Goal: Task Accomplishment & Management: Complete application form

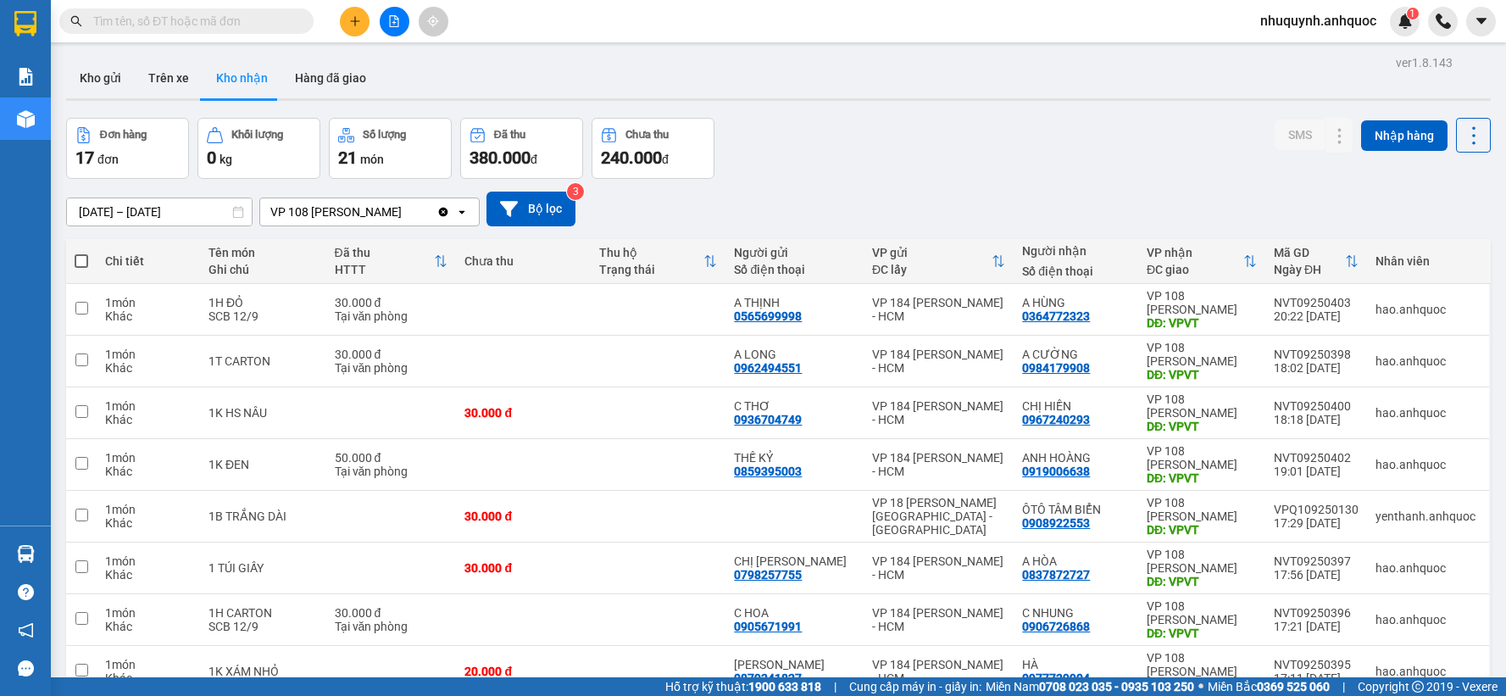
click at [123, 74] on button "Kho gửi" at bounding box center [100, 78] width 69 height 41
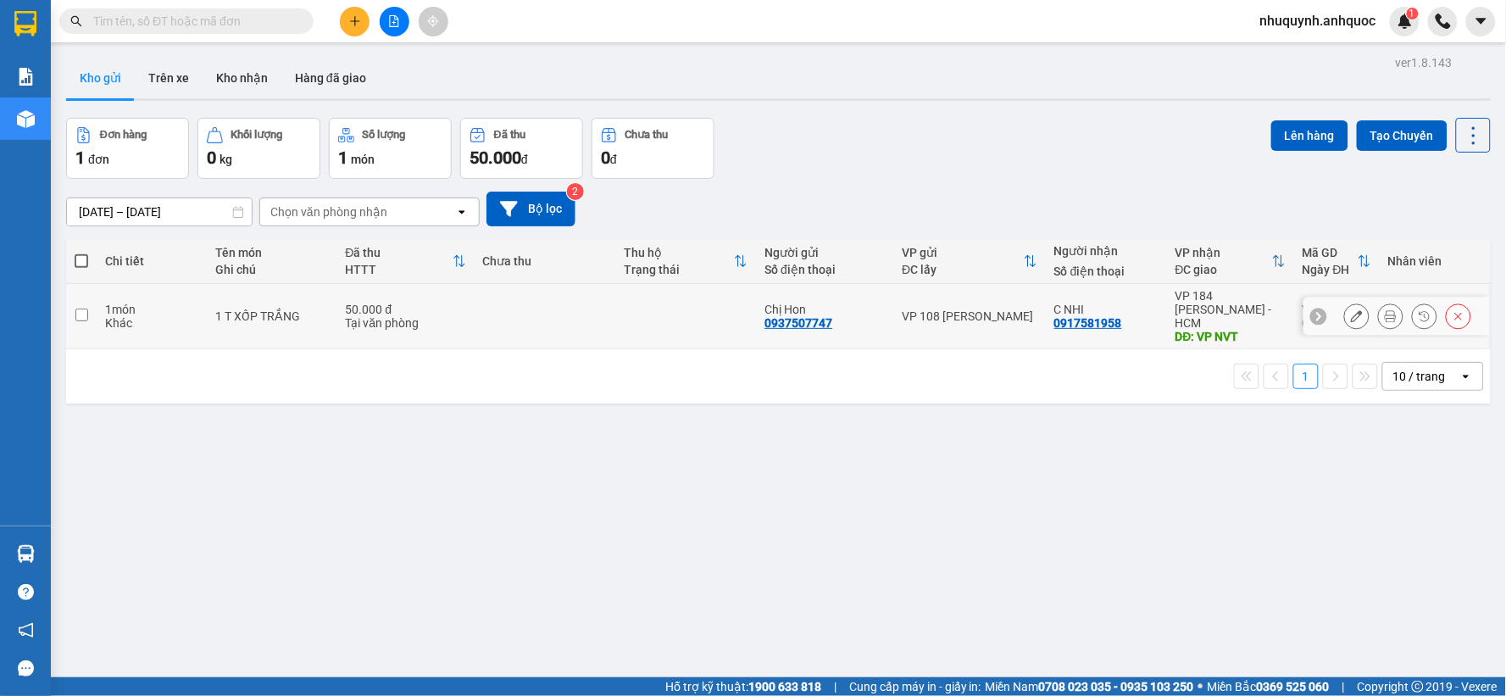
click at [659, 290] on td at bounding box center [685, 316] width 141 height 65
checkbox input "true"
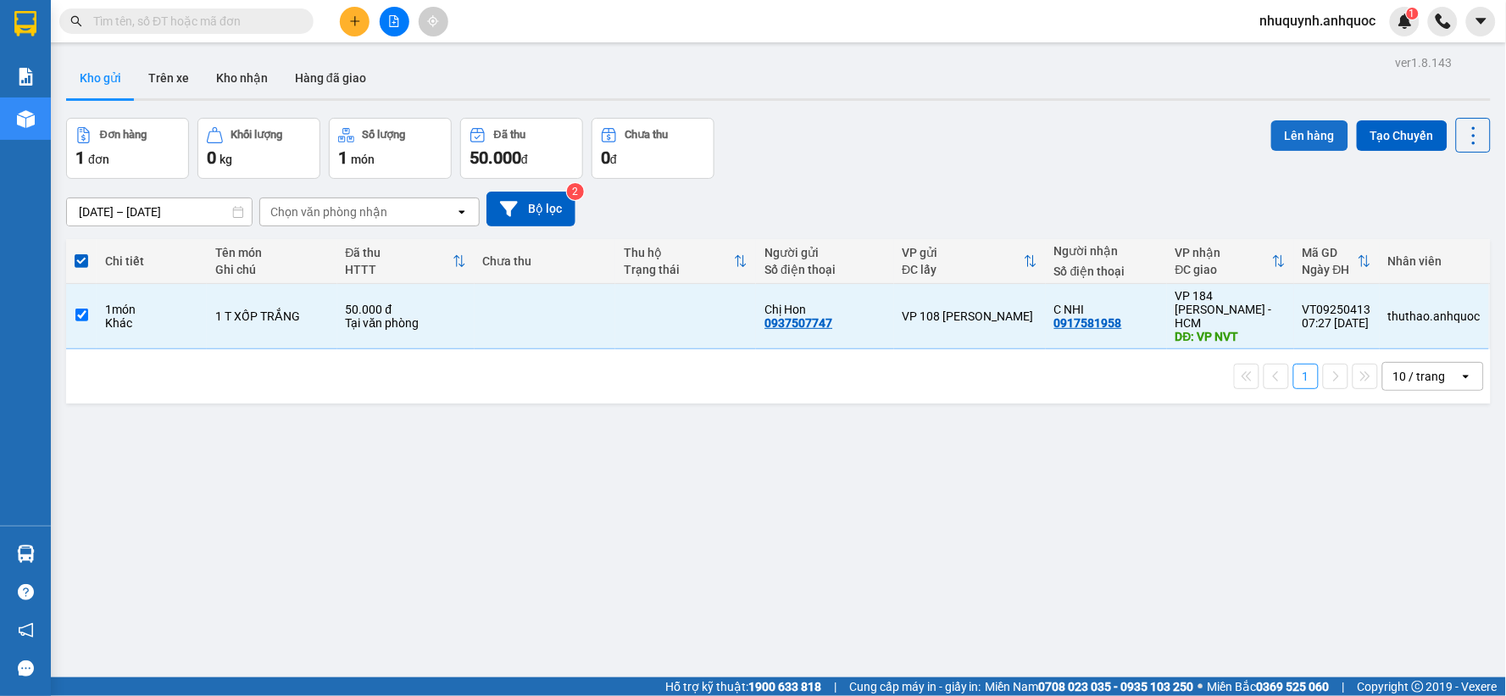
click at [1294, 139] on button "Lên hàng" at bounding box center [1310, 135] width 77 height 31
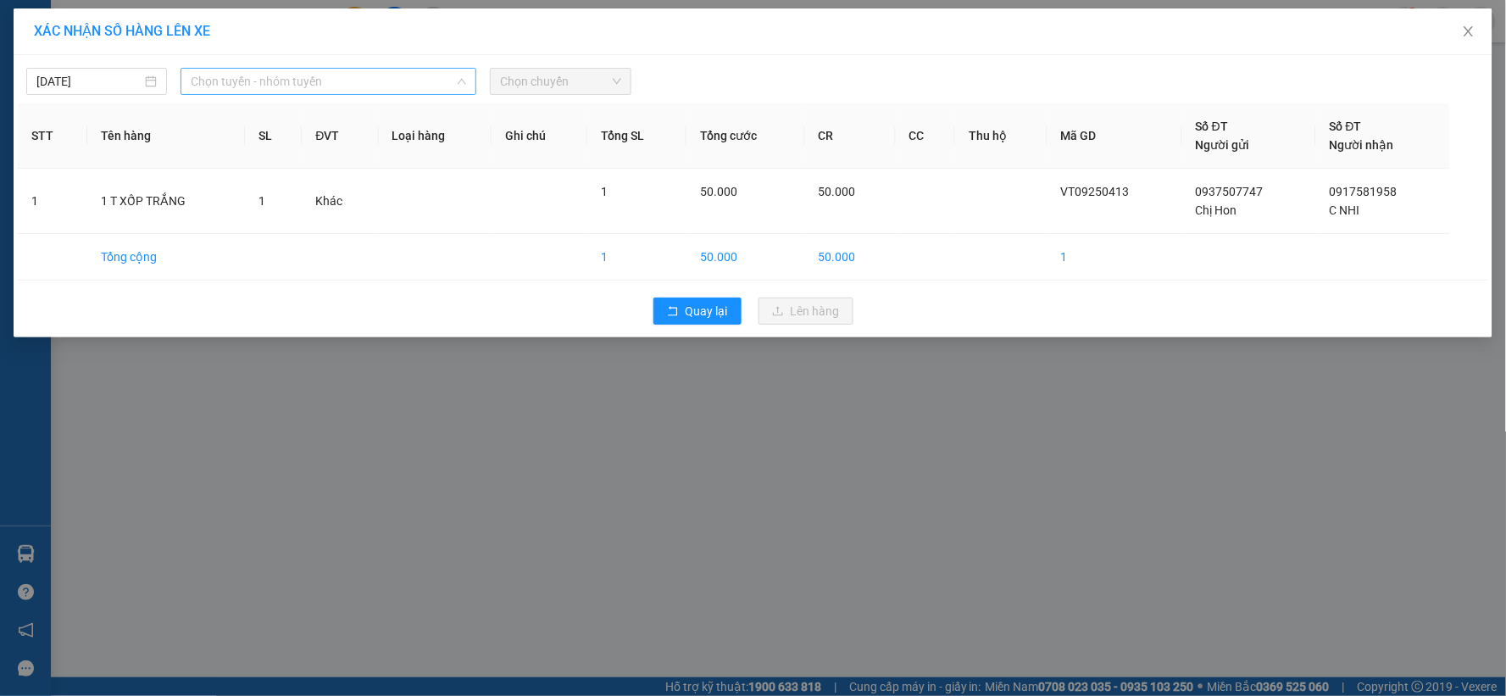
click at [358, 76] on span "Chọn tuyến - nhóm tuyến" at bounding box center [329, 81] width 276 height 25
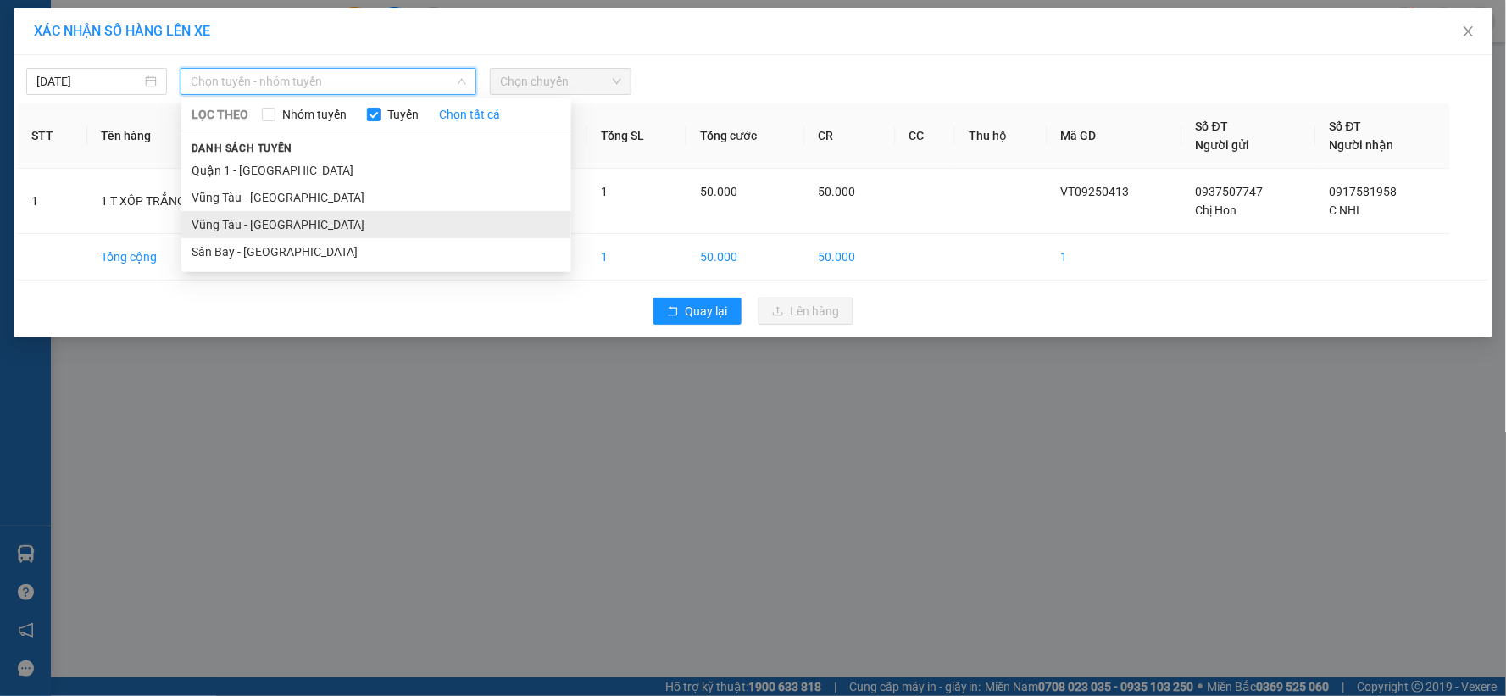
click at [325, 220] on li "Vũng Tàu - [GEOGRAPHIC_DATA]" at bounding box center [376, 224] width 390 height 27
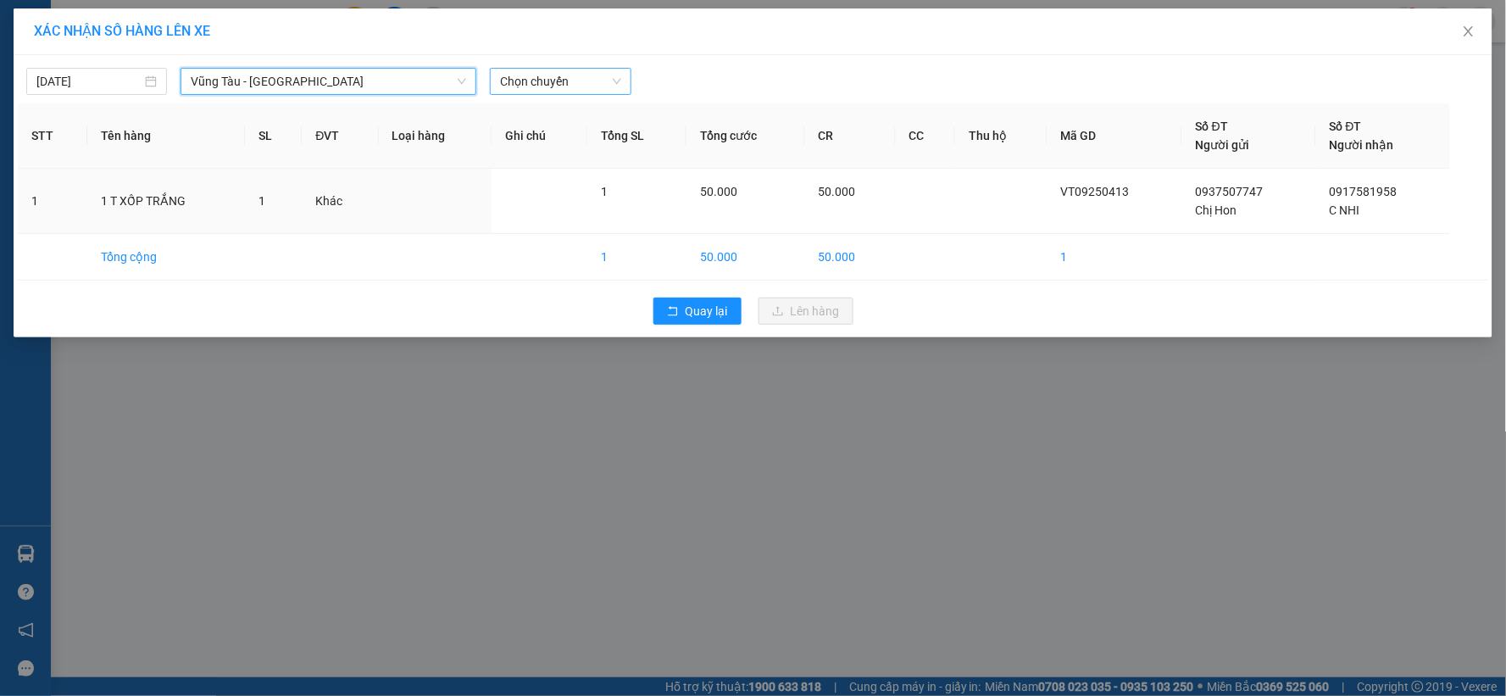
click at [559, 73] on span "Chọn chuyến" at bounding box center [560, 81] width 120 height 25
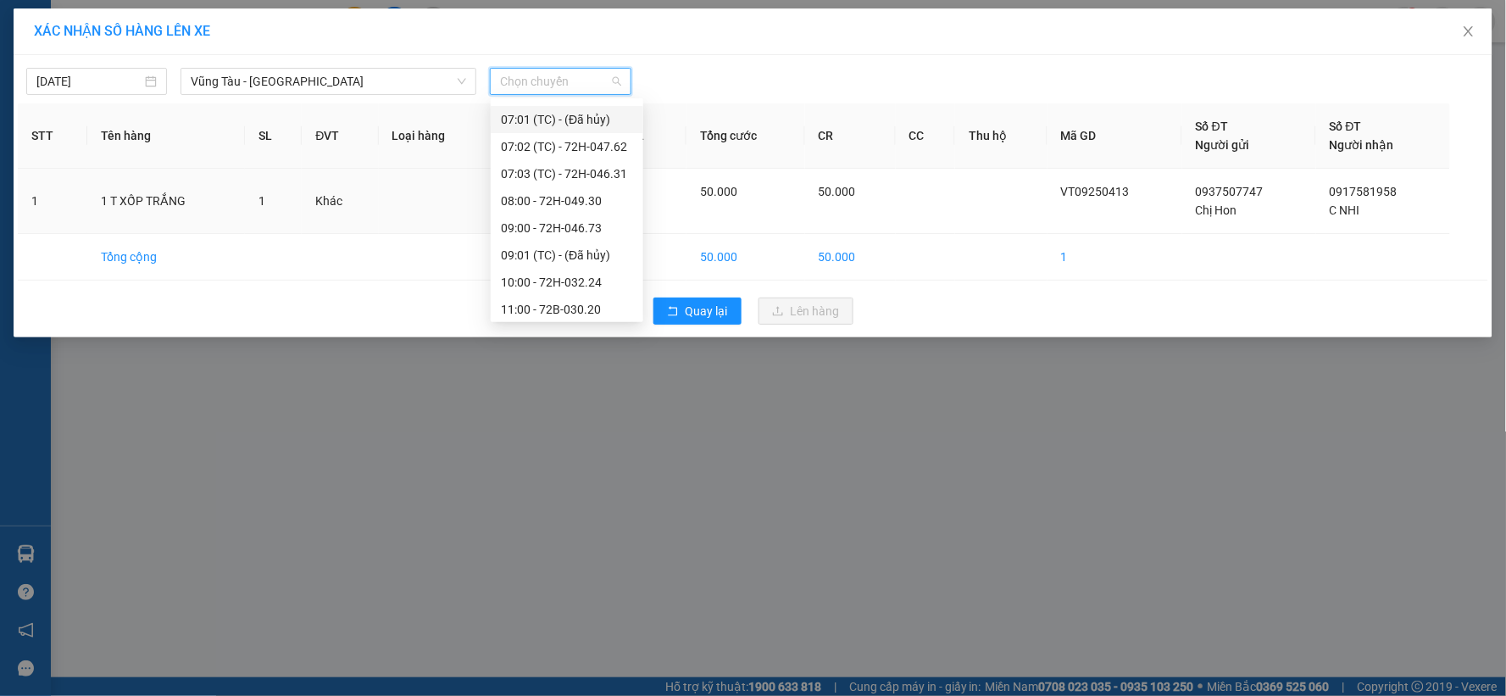
scroll to position [188, 0]
click at [529, 247] on div "08:00 - 72H-049.30" at bounding box center [567, 252] width 132 height 19
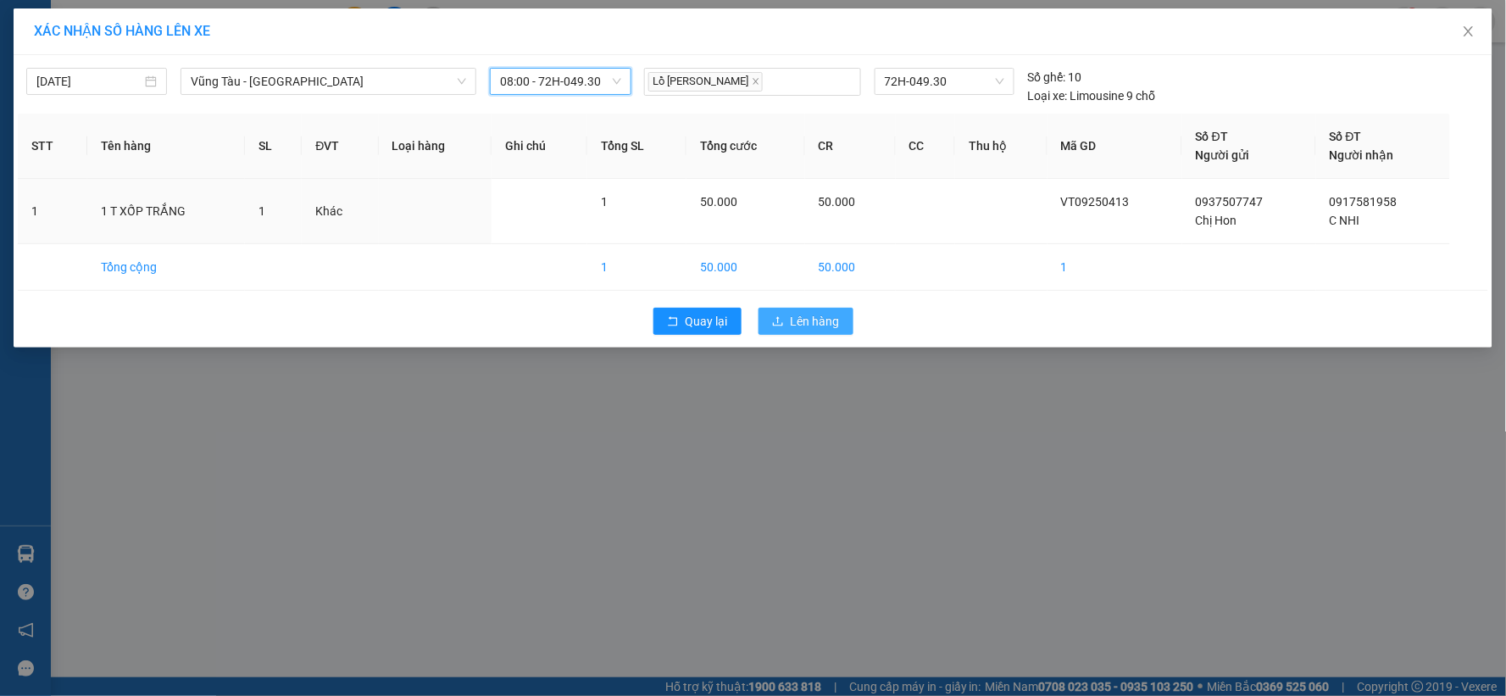
click at [795, 315] on span "Lên hàng" at bounding box center [815, 321] width 49 height 19
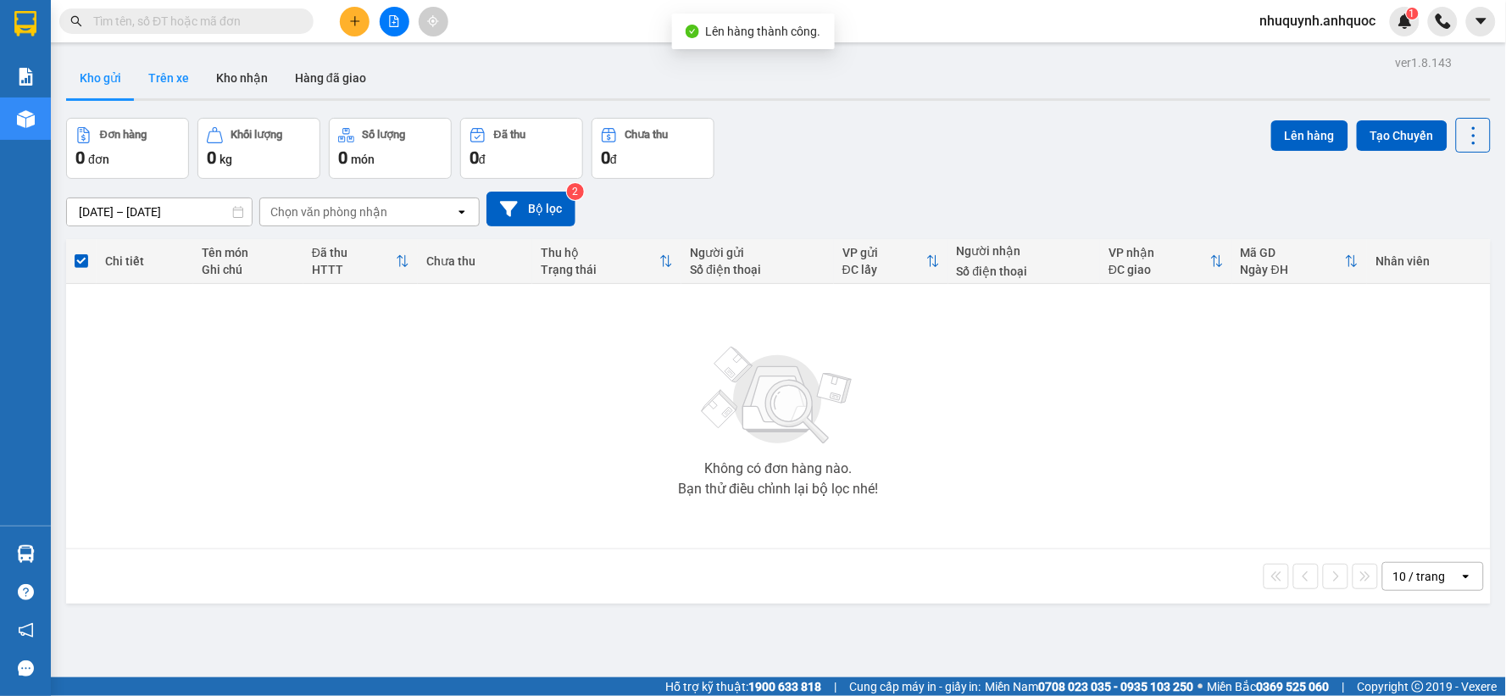
click at [163, 75] on button "Trên xe" at bounding box center [169, 78] width 68 height 41
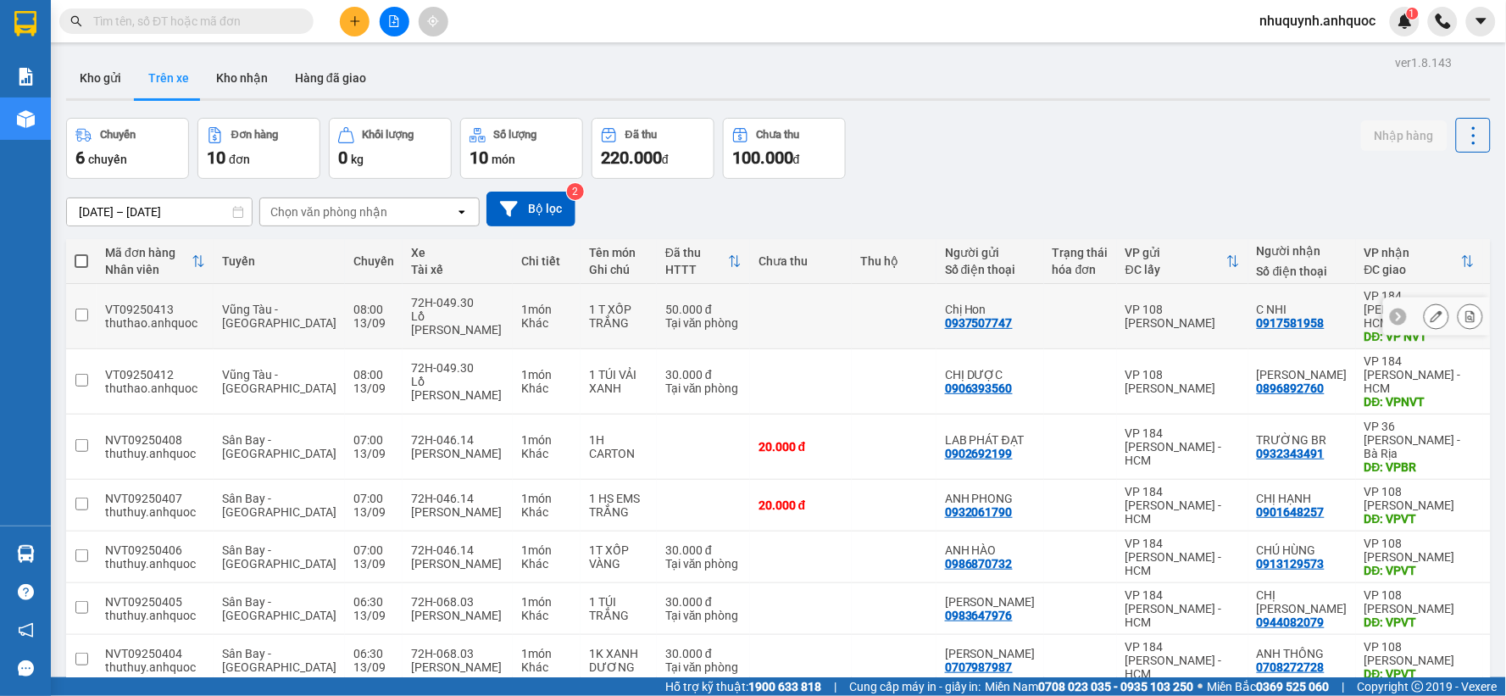
click at [1465, 310] on icon at bounding box center [1471, 316] width 12 height 12
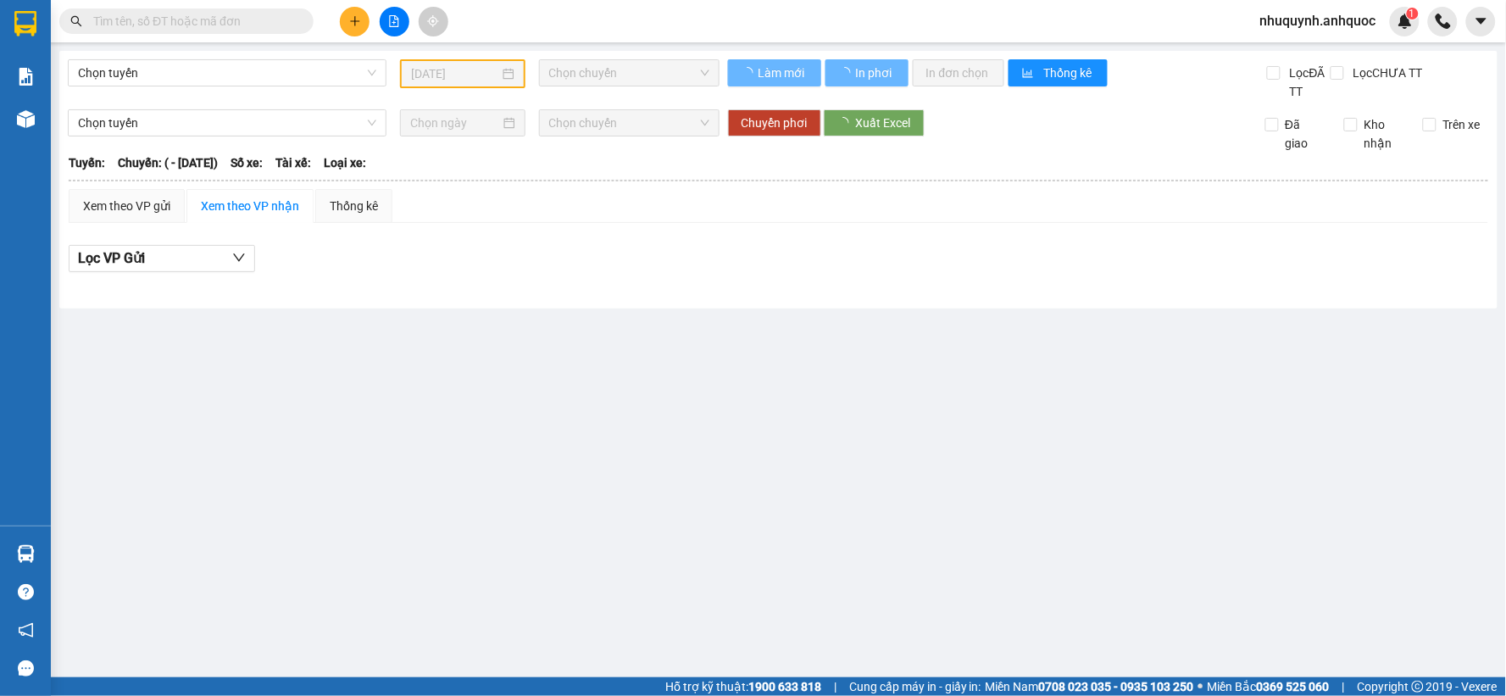
type input "[DATE]"
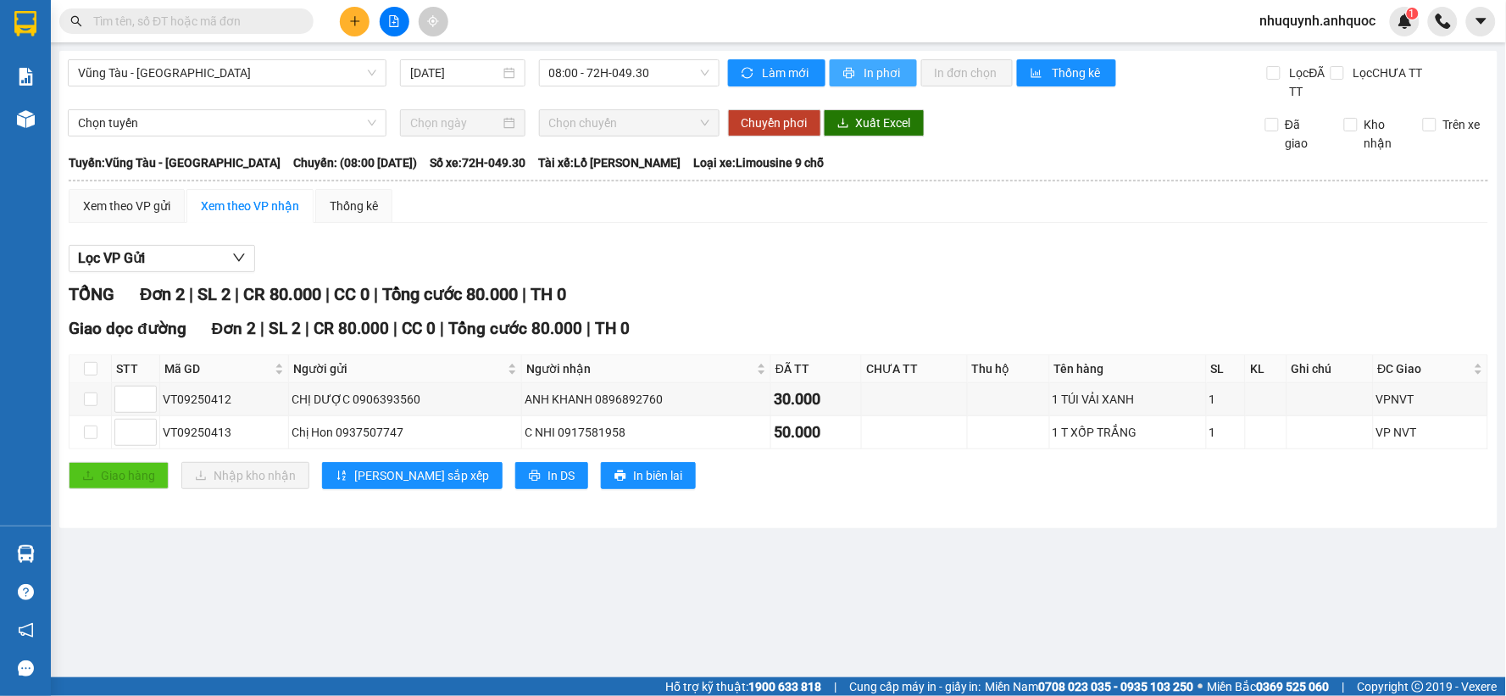
click at [887, 64] on span "In phơi" at bounding box center [884, 73] width 39 height 19
click at [859, 70] on button "In phơi" at bounding box center [873, 72] width 87 height 27
click at [361, 22] on button at bounding box center [355, 22] width 30 height 30
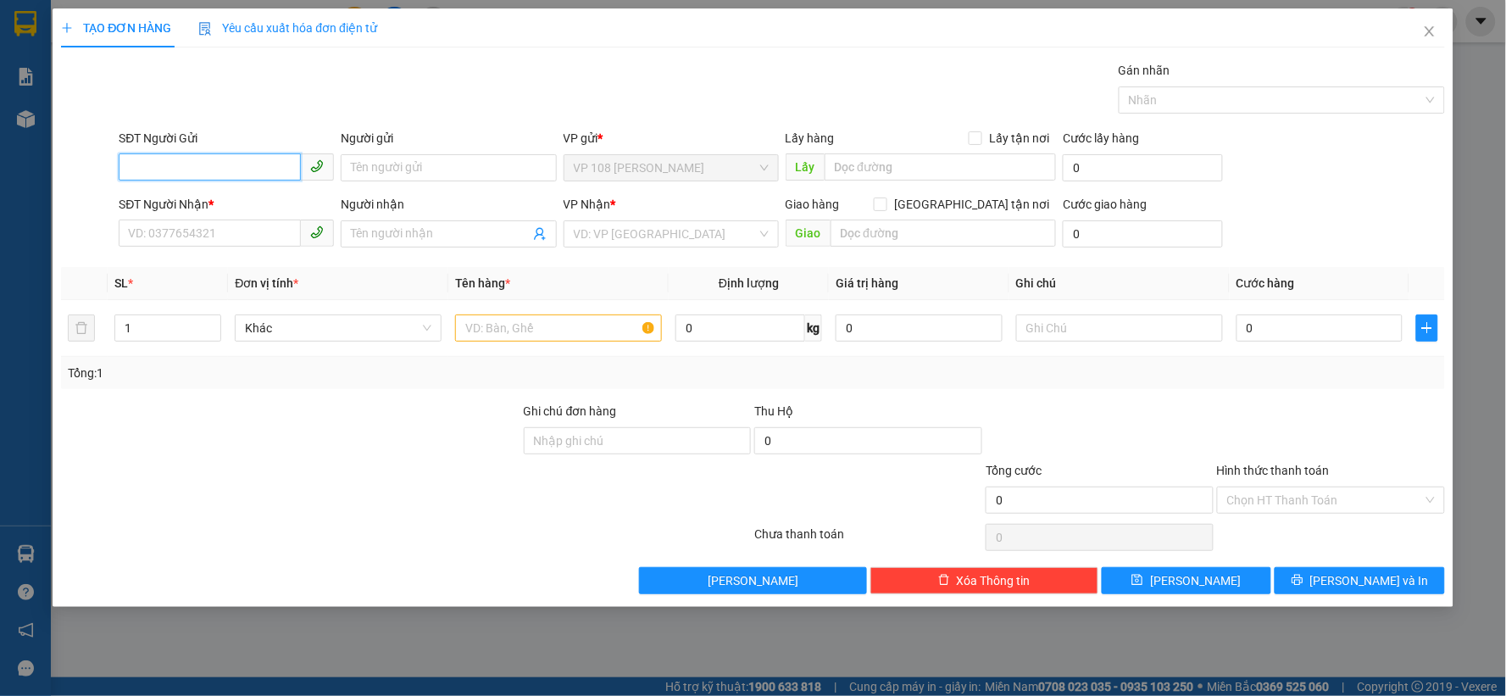
click at [231, 174] on input "SĐT Người Gửi" at bounding box center [210, 166] width 182 height 27
type input "0"
click at [214, 202] on div "0326092992 - A TƯỞNG" at bounding box center [226, 201] width 195 height 19
type input "0326092992"
type input "A TƯỞNG"
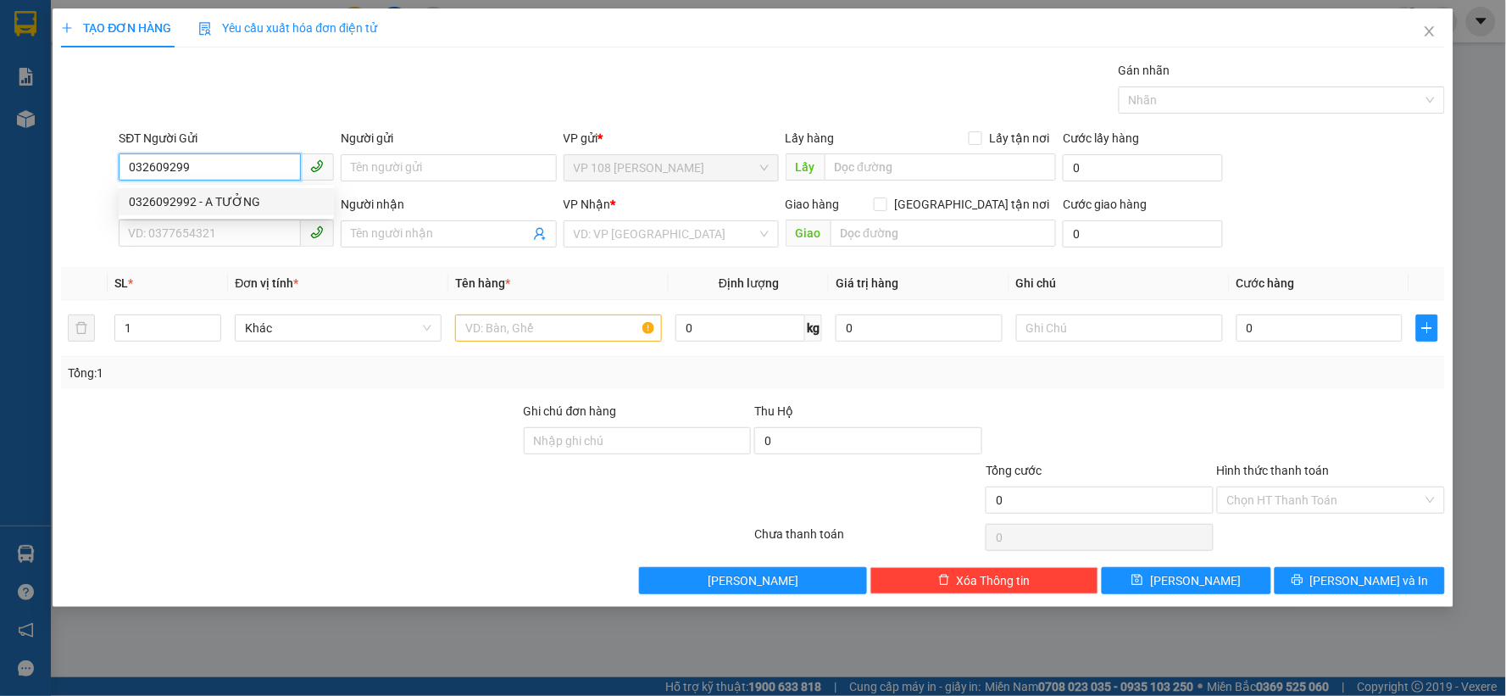
type input "0903852135"
type input "ANH THỂ 0378002950"
type input "VP184"
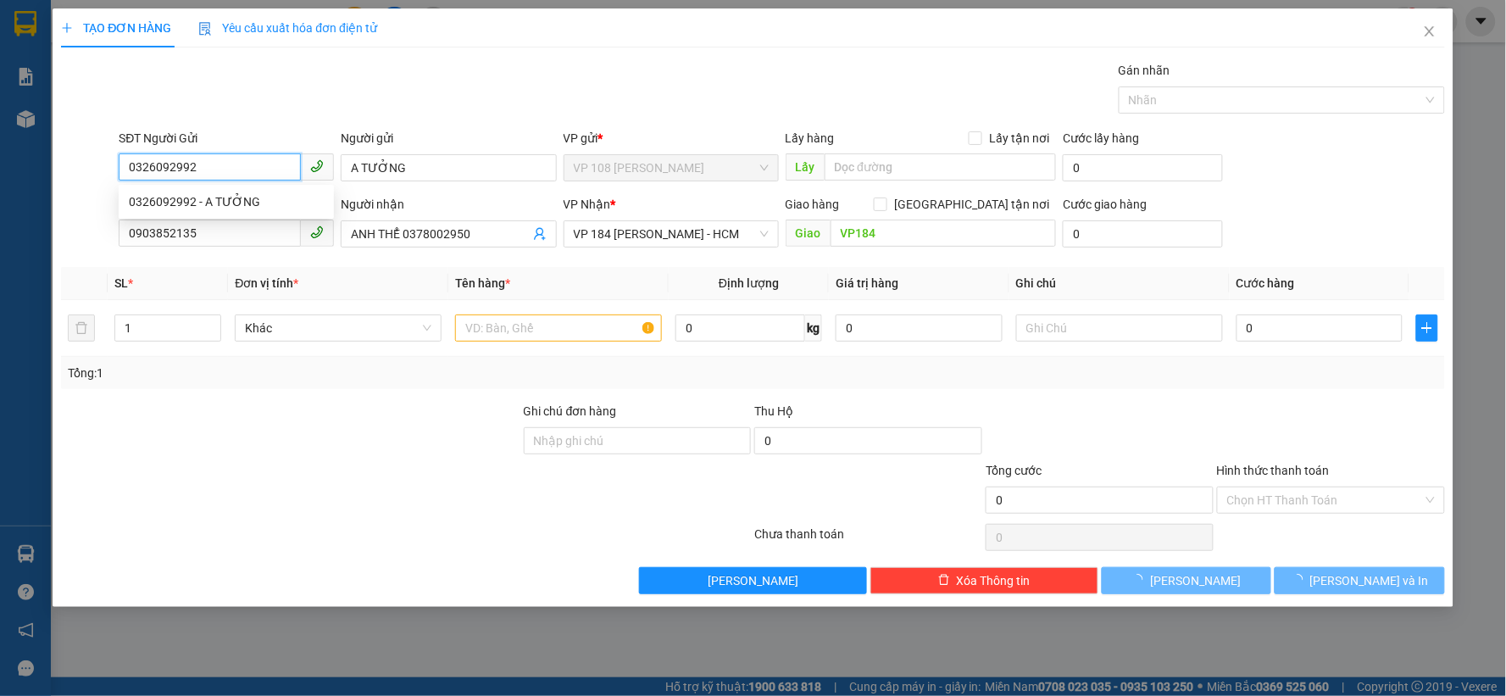
type input "70.000"
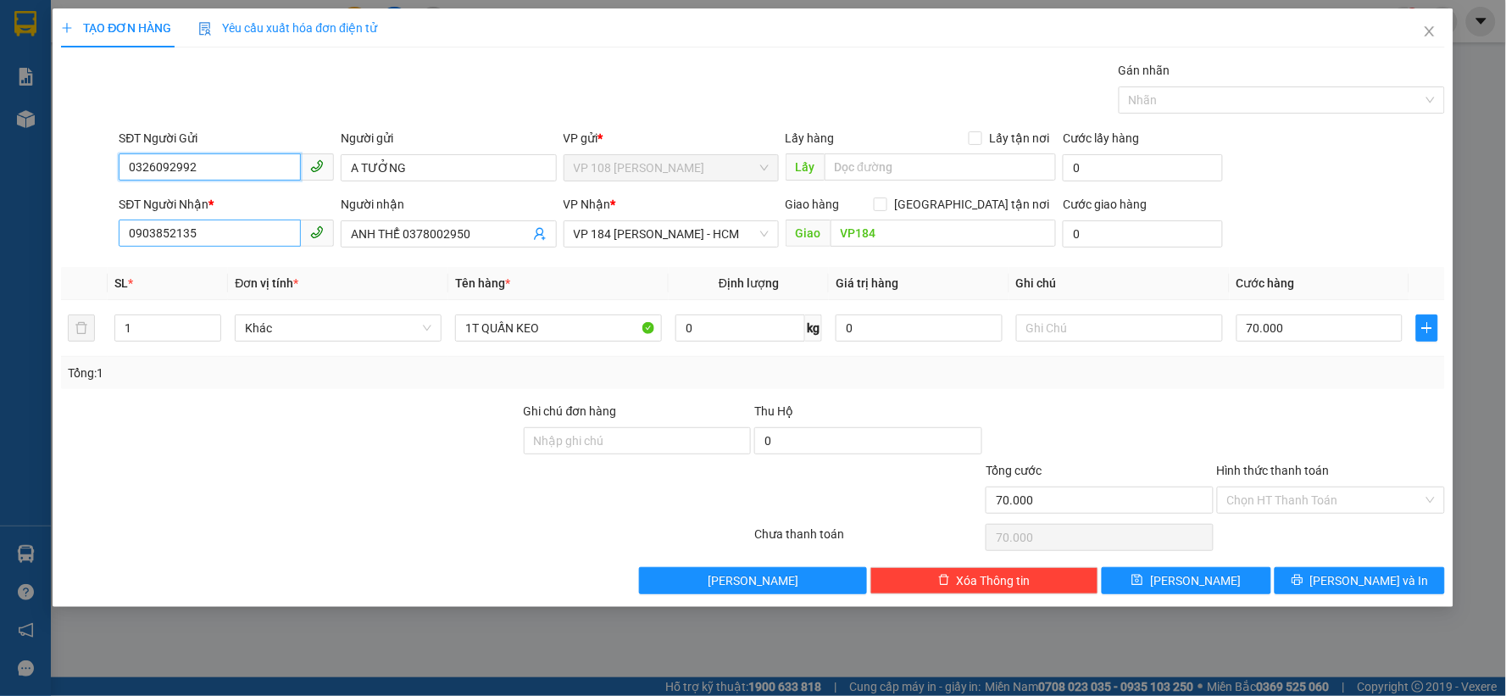
type input "0326092992"
drag, startPoint x: 231, startPoint y: 232, endPoint x: 79, endPoint y: 232, distance: 152.6
click at [79, 232] on div "SĐT Người Nhận * 0903852135 Người nhận ANH THỂ 0378002950 VP Nhận * VP 184 [PER…" at bounding box center [753, 224] width 1388 height 59
type input "0975551919"
drag, startPoint x: 496, startPoint y: 231, endPoint x: 343, endPoint y: 232, distance: 152.6
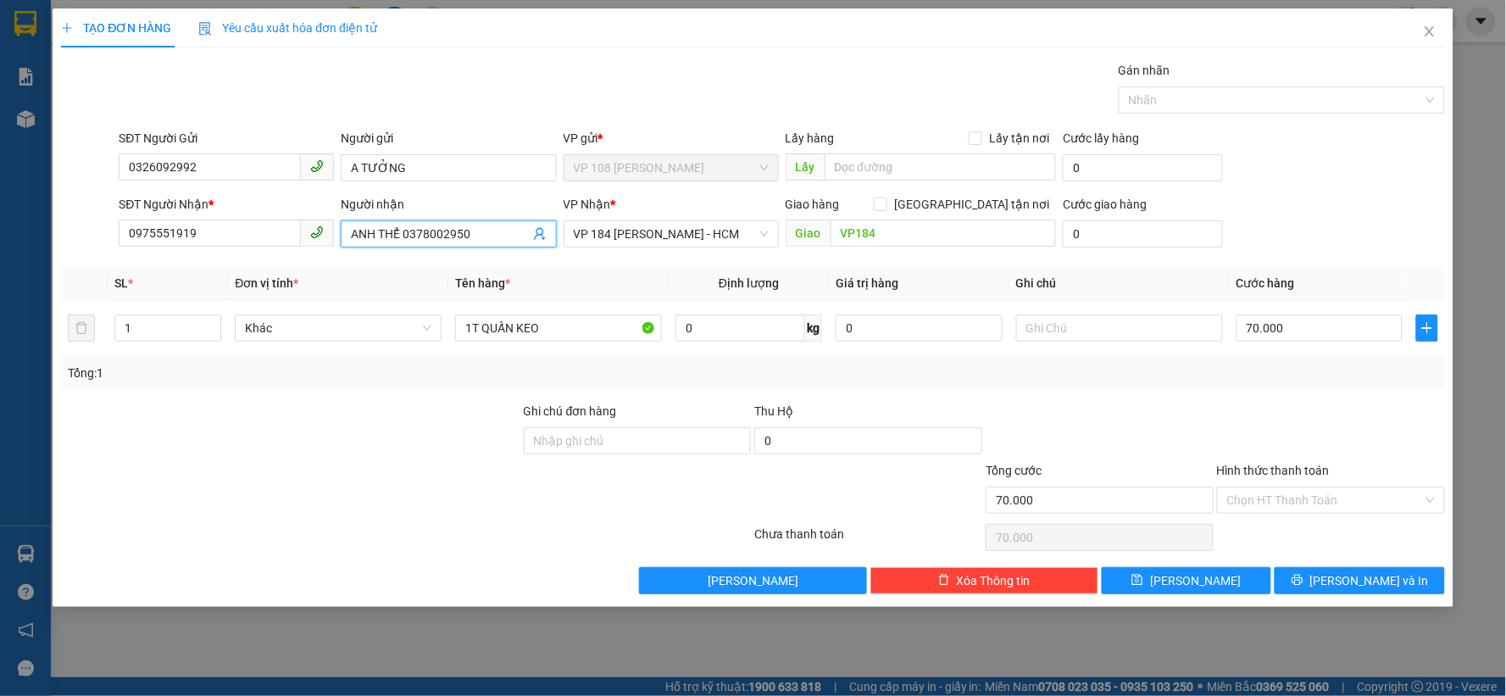
click at [343, 232] on span "ANH THỂ 0378002950" at bounding box center [448, 233] width 215 height 27
type input "CHÚ SINH"
click at [719, 78] on div "Gán nhãn Nhãn" at bounding box center [781, 90] width 1333 height 59
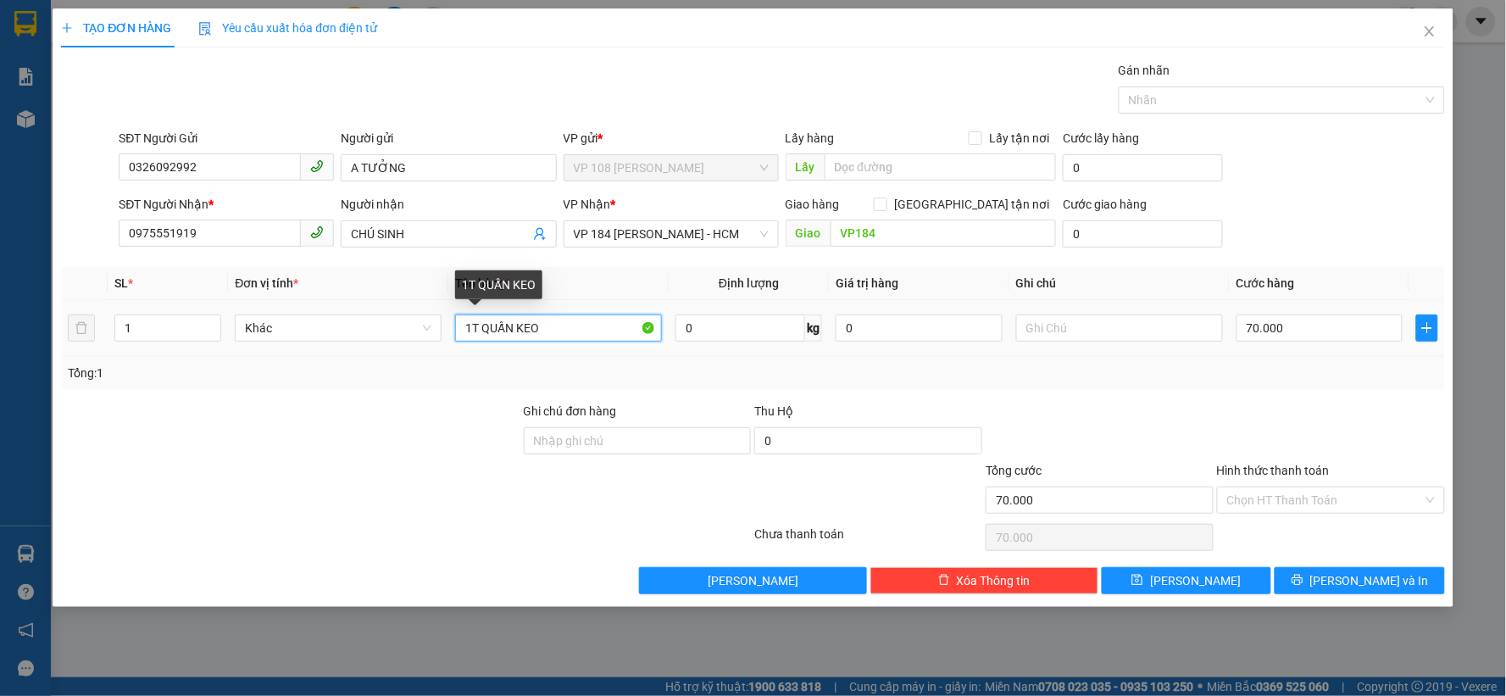
drag, startPoint x: 570, startPoint y: 331, endPoint x: 478, endPoint y: 326, distance: 91.7
click at [478, 326] on input "1T QUẤN KEO" at bounding box center [558, 327] width 207 height 27
type input "1"
type input "1 XỐP TRẮNG K.VÀNG"
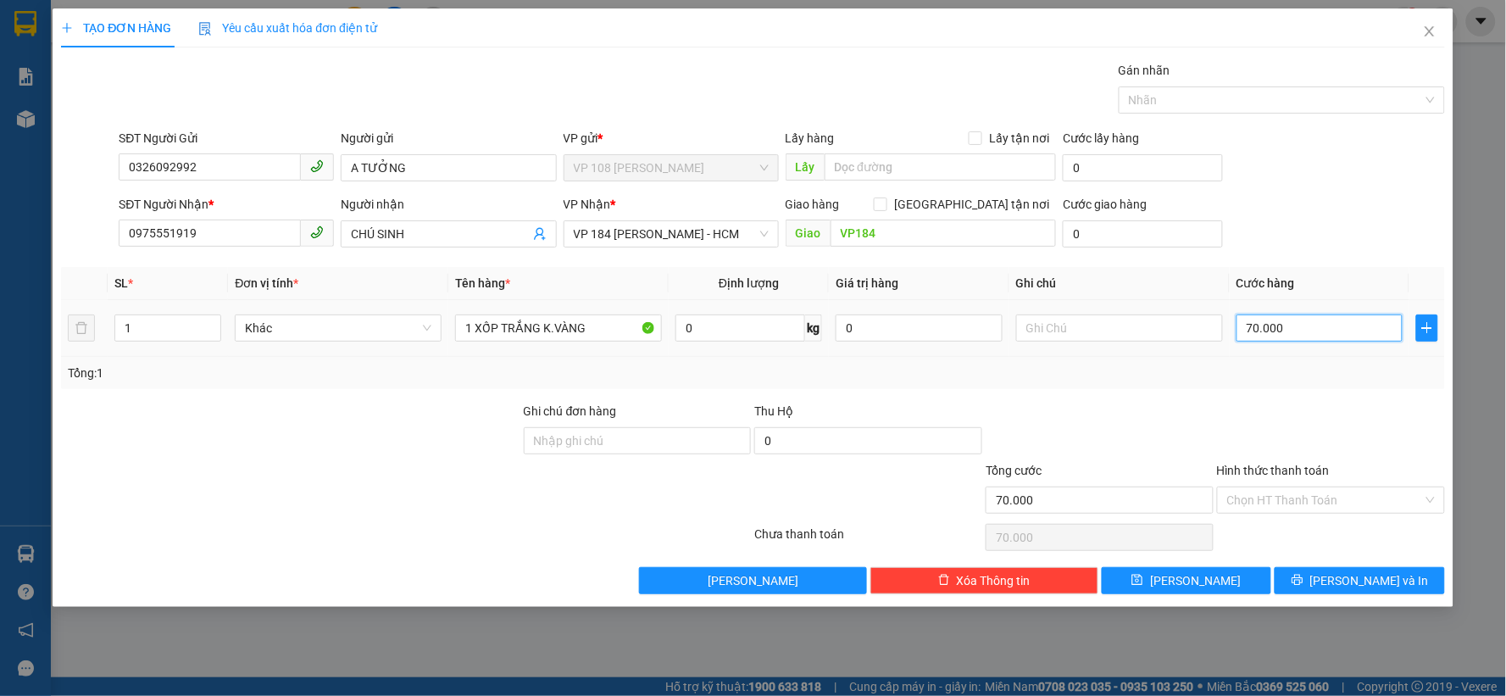
click at [1308, 342] on input "70.000" at bounding box center [1320, 327] width 167 height 27
click at [1316, 398] on div "Transit Pickup Surcharge Ids Transit Deliver Surcharge Ids Transit Deliver Surc…" at bounding box center [753, 327] width 1384 height 533
click at [1349, 576] on span "[PERSON_NAME] và In" at bounding box center [1370, 580] width 119 height 19
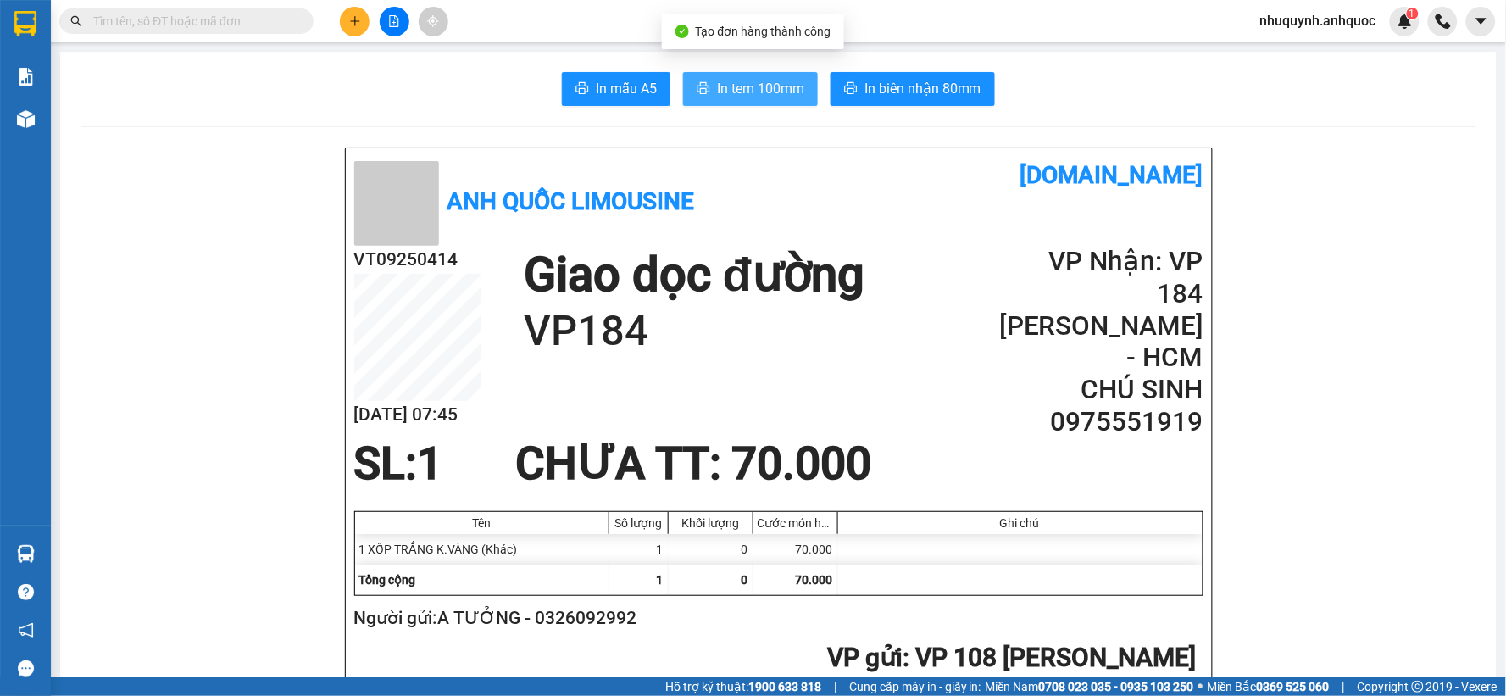
click at [747, 89] on span "In tem 100mm" at bounding box center [760, 88] width 87 height 21
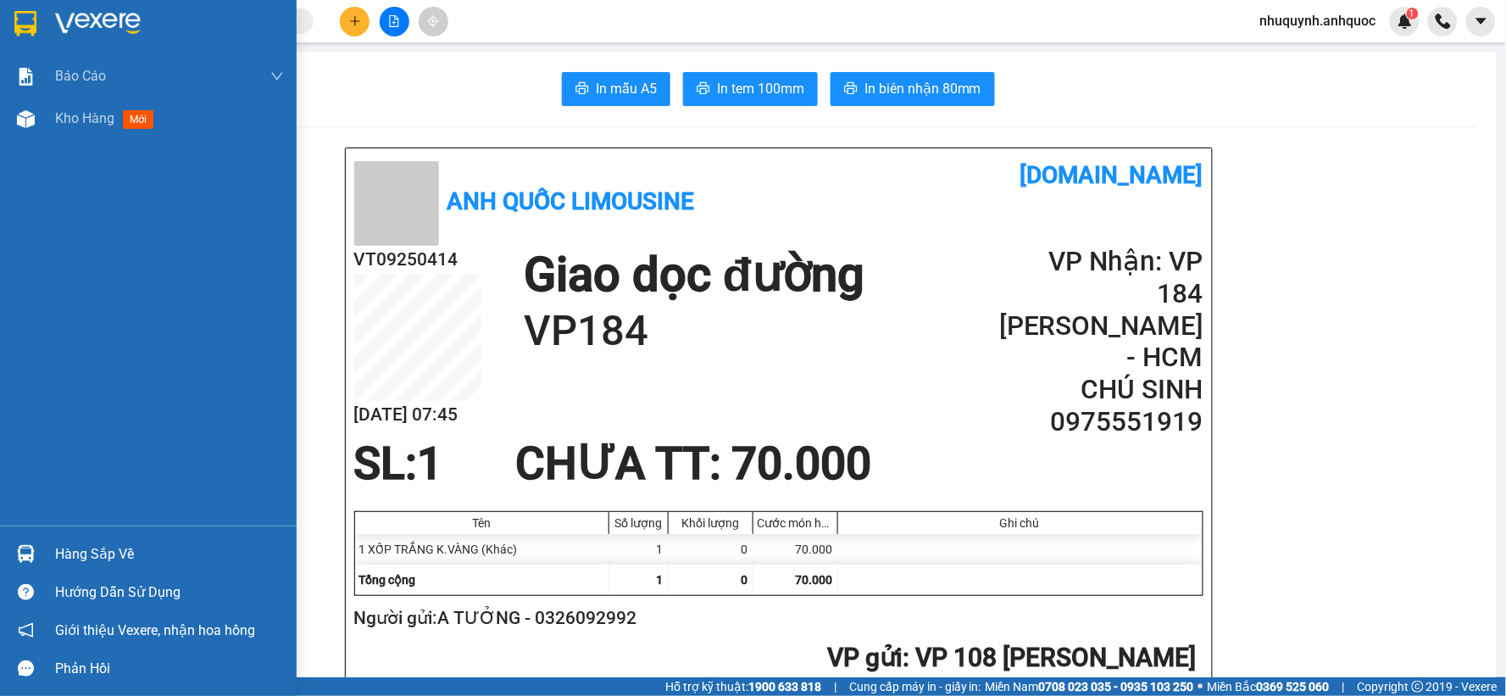
click at [65, 15] on img at bounding box center [98, 23] width 86 height 25
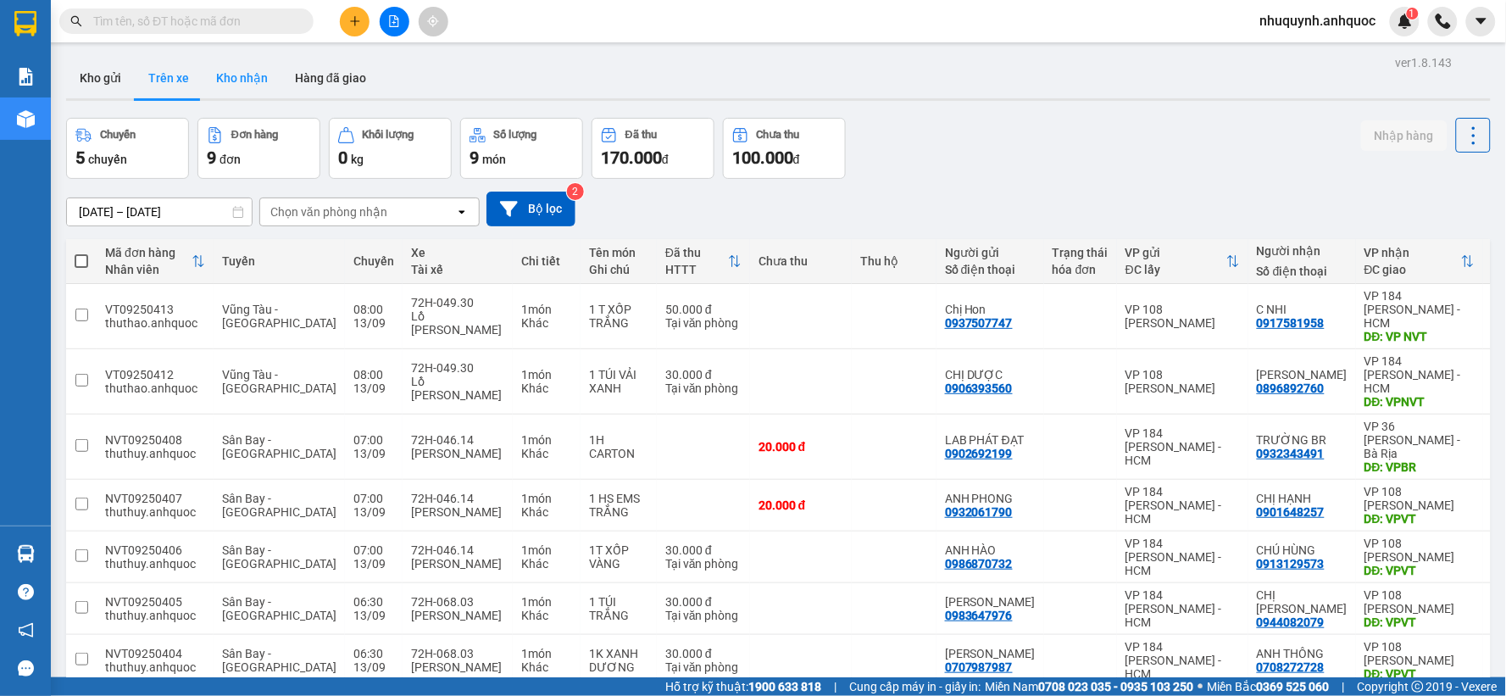
click at [257, 88] on button "Kho nhận" at bounding box center [242, 78] width 79 height 41
type input "[DATE] – [DATE]"
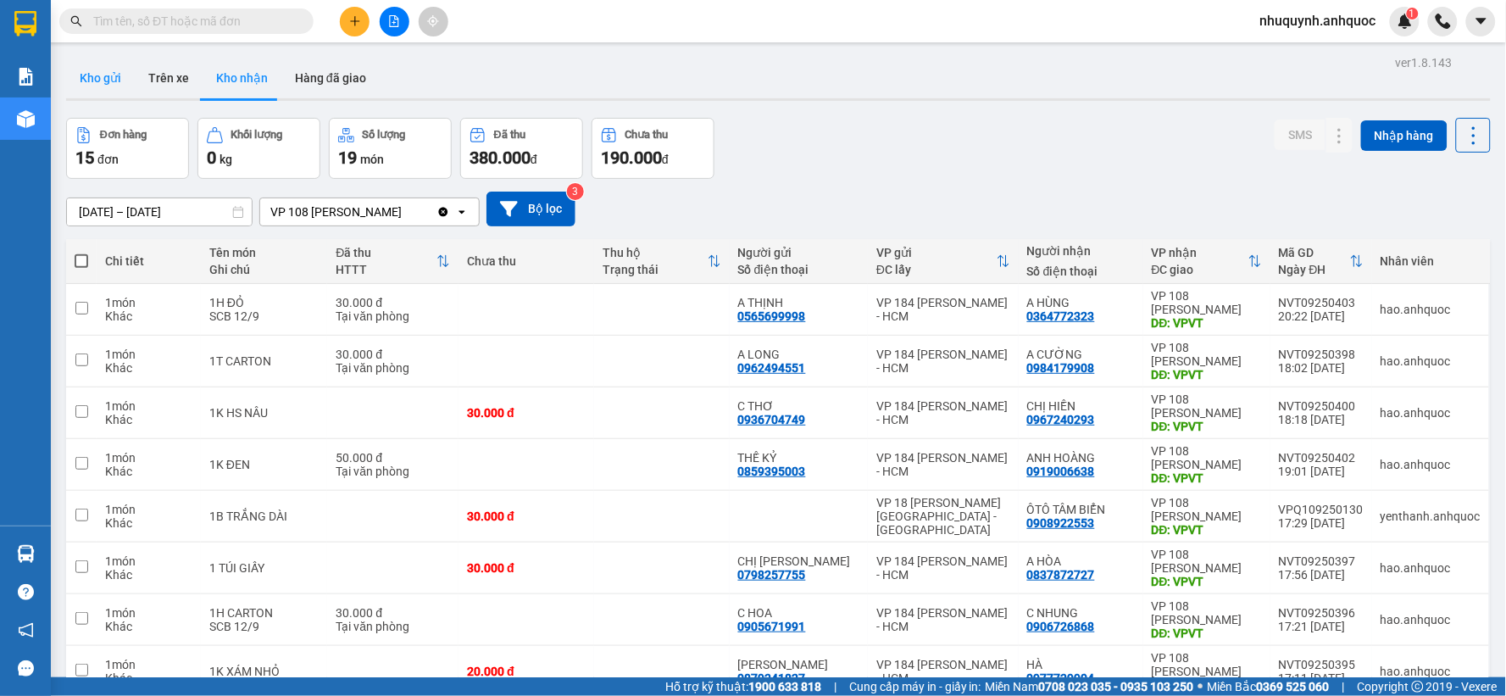
click at [103, 83] on button "Kho gửi" at bounding box center [100, 78] width 69 height 41
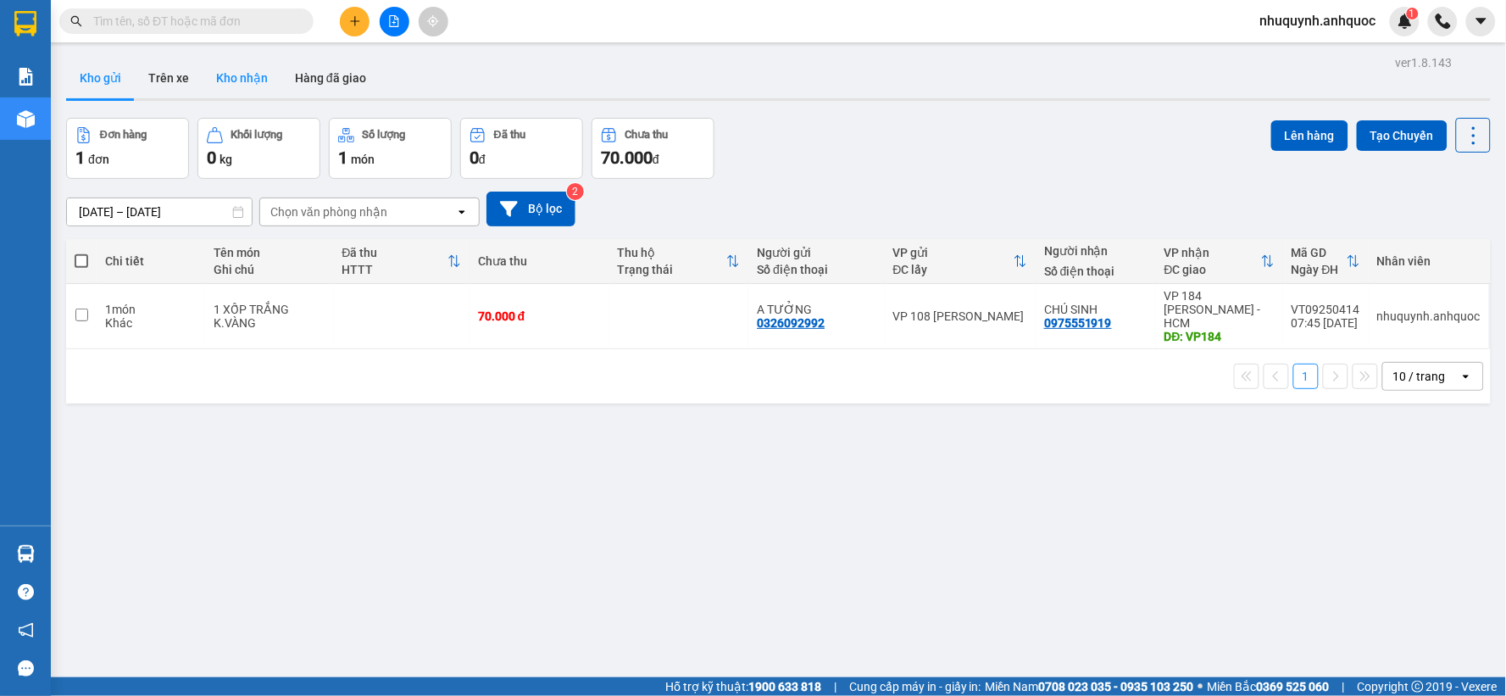
click at [247, 79] on button "Kho nhận" at bounding box center [242, 78] width 79 height 41
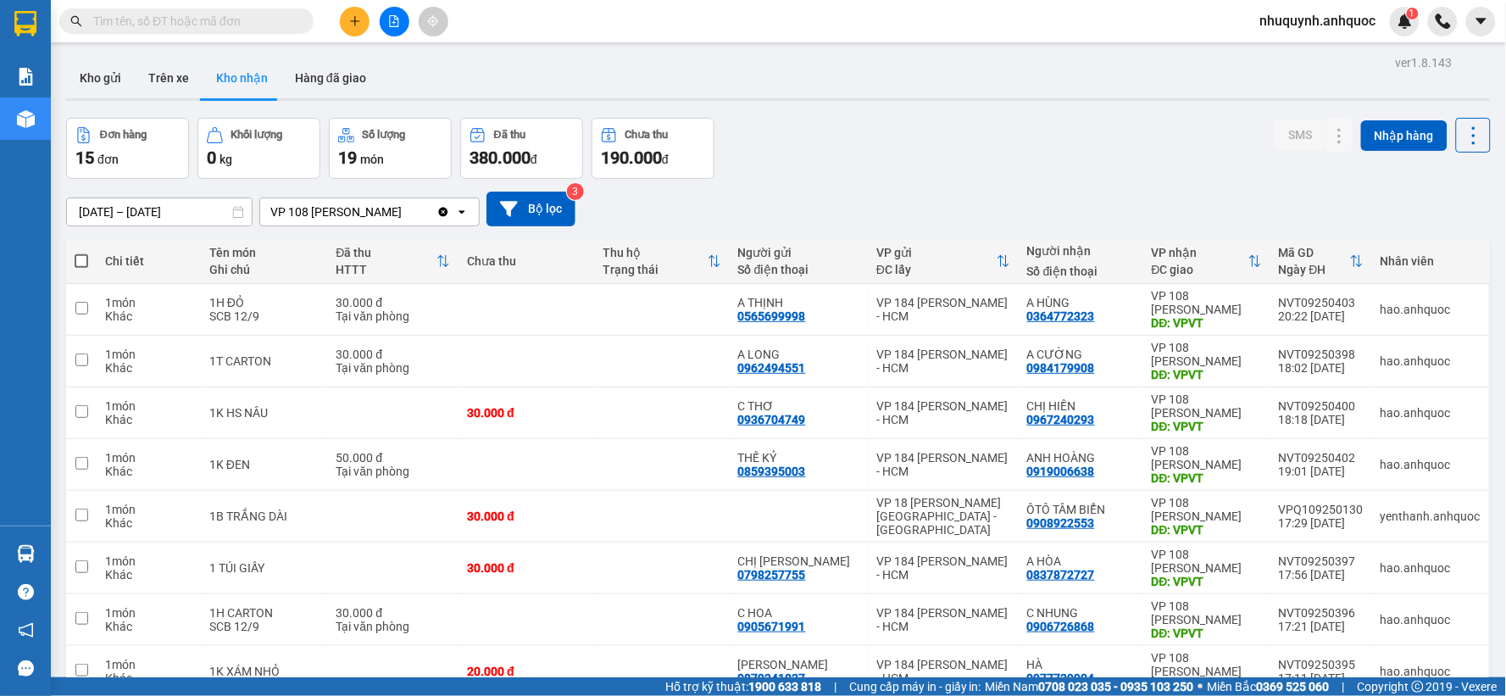
click at [239, 14] on input "text" at bounding box center [193, 21] width 200 height 19
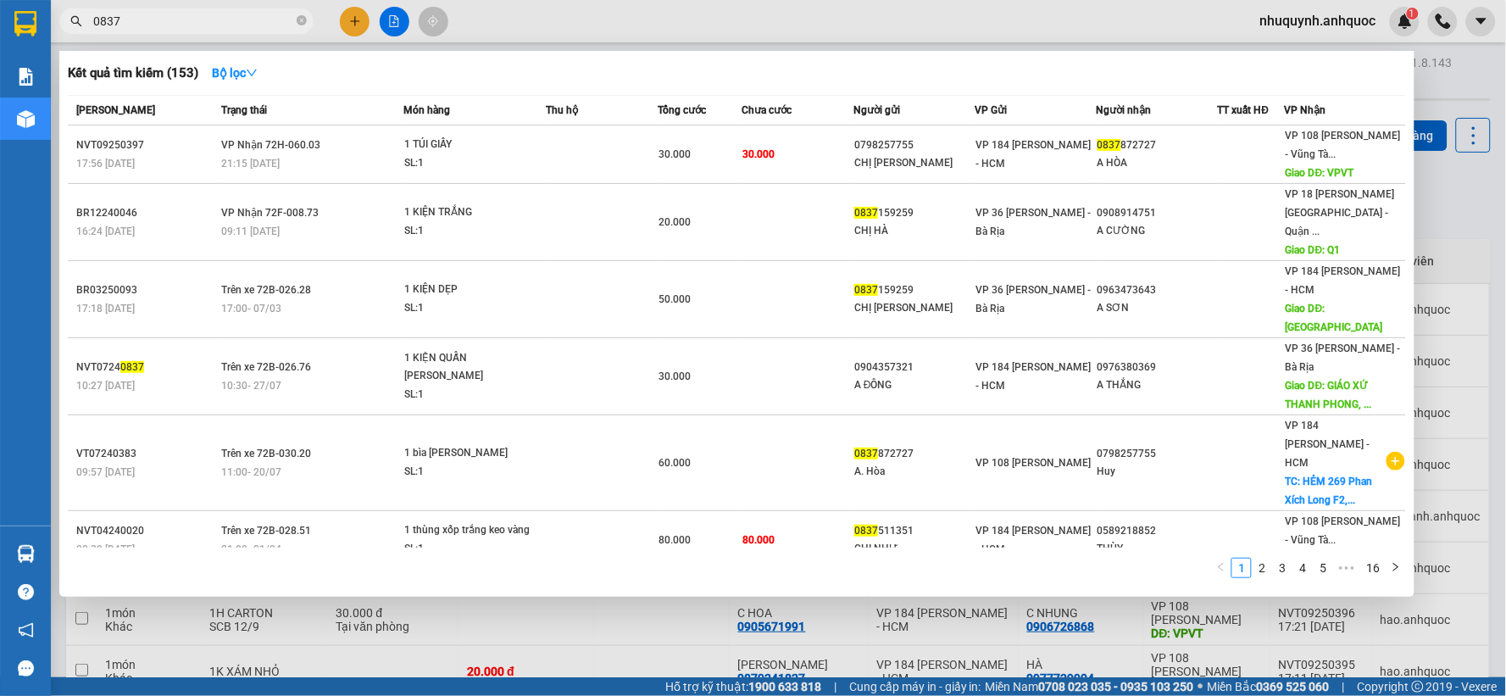
type input "0837"
click at [303, 20] on icon "close-circle" at bounding box center [302, 20] width 10 height 10
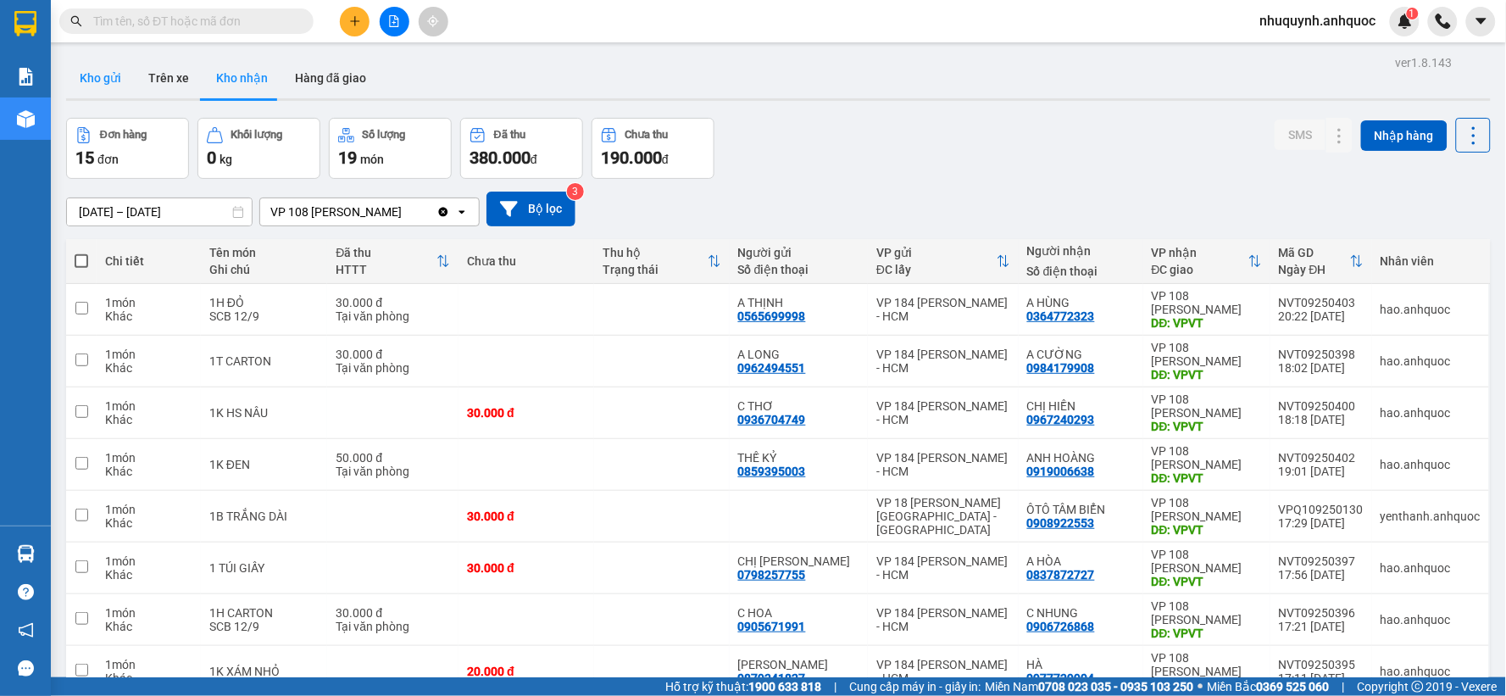
click at [82, 83] on button "Kho gửi" at bounding box center [100, 78] width 69 height 41
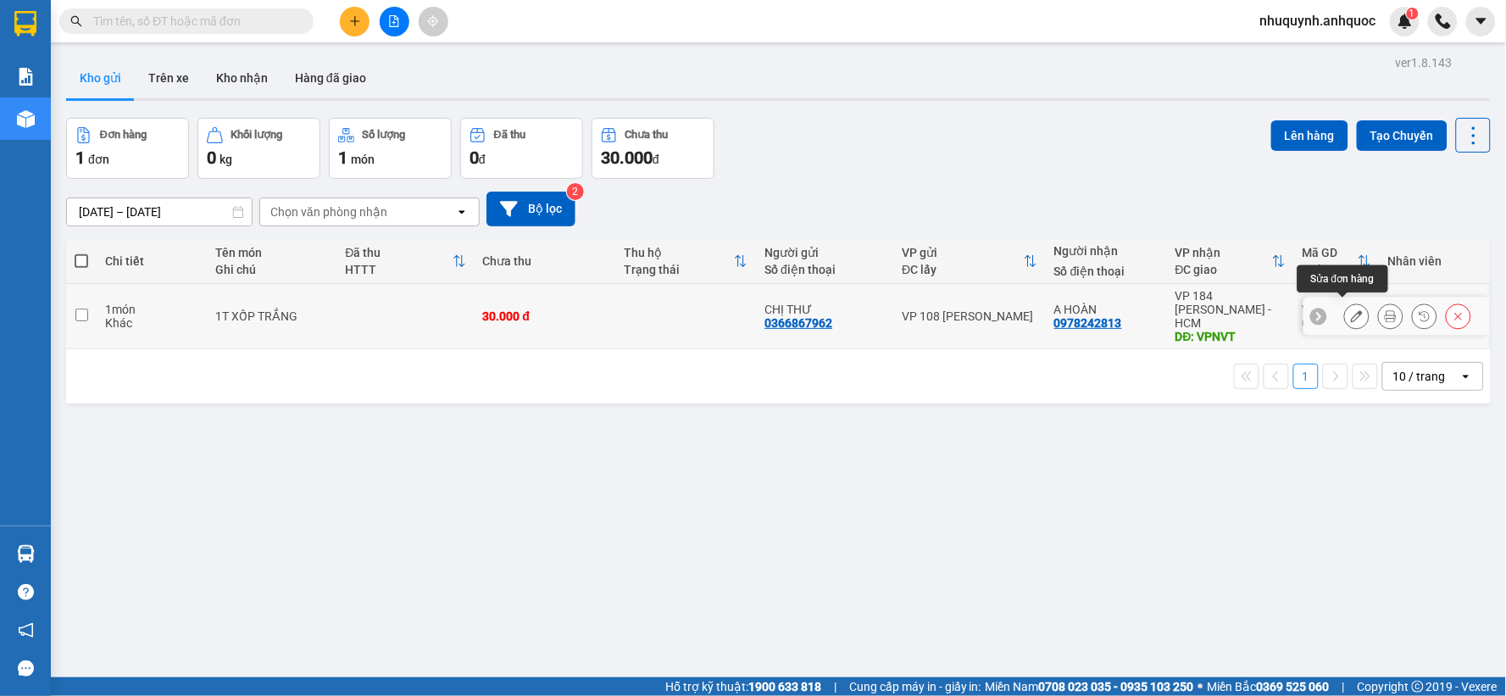
click at [1351, 310] on icon at bounding box center [1357, 316] width 12 height 12
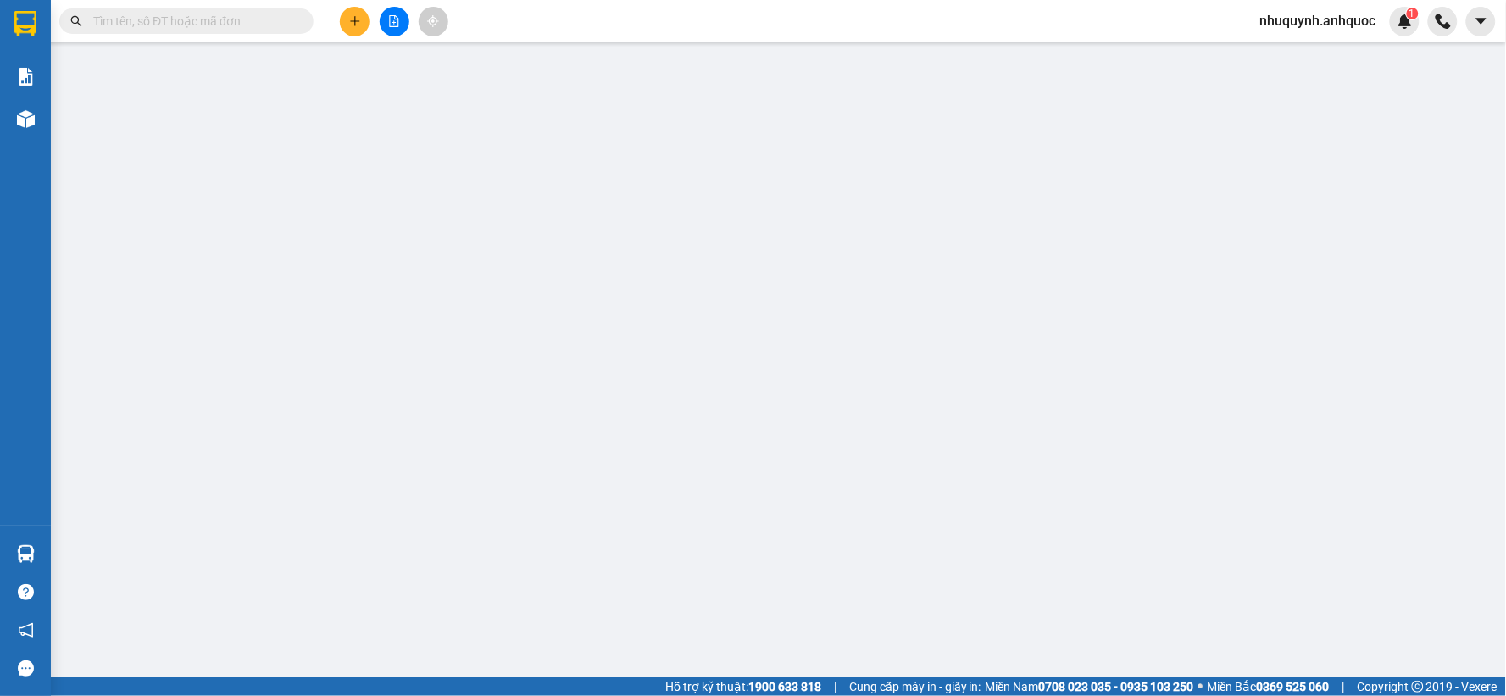
type input "0366867962"
type input "CHỊ THƯ"
type input "0978242813"
type input "A HOÀN"
type input "VPNVT"
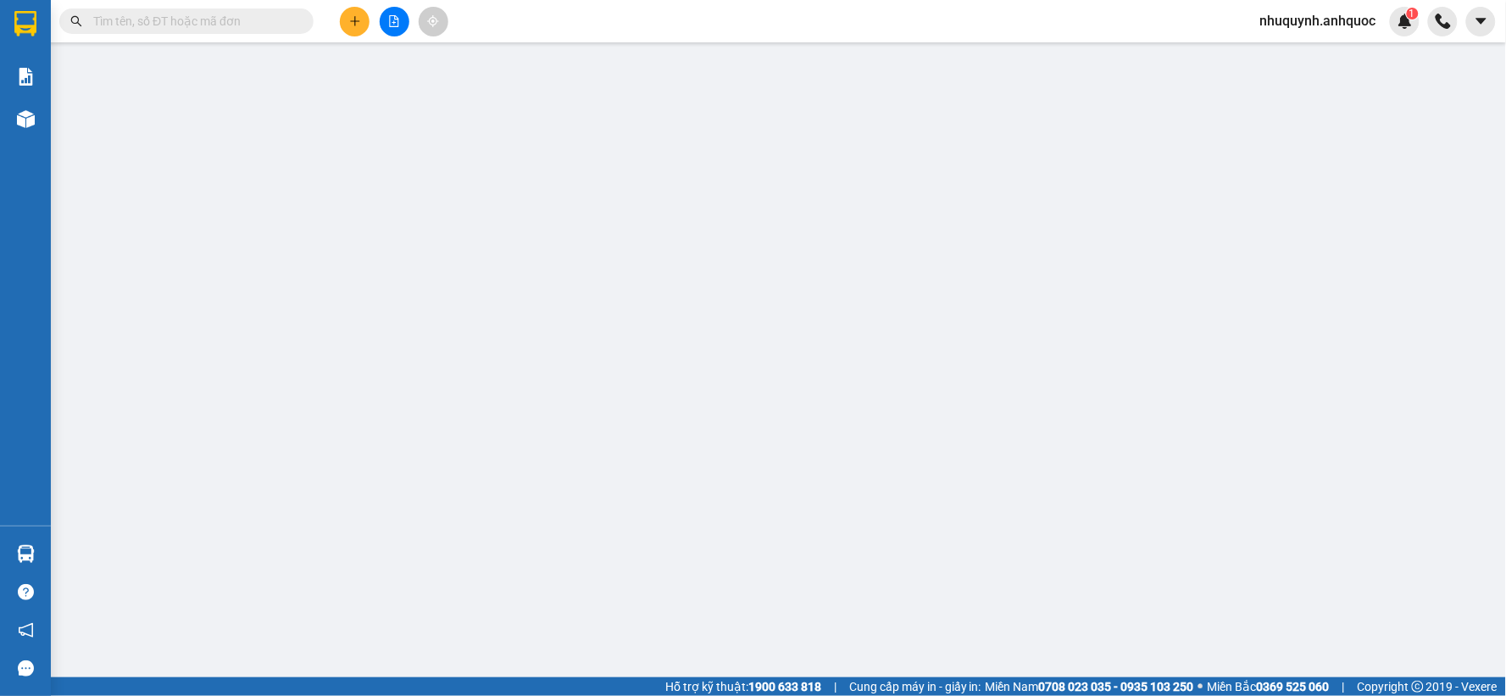
type input "30.000"
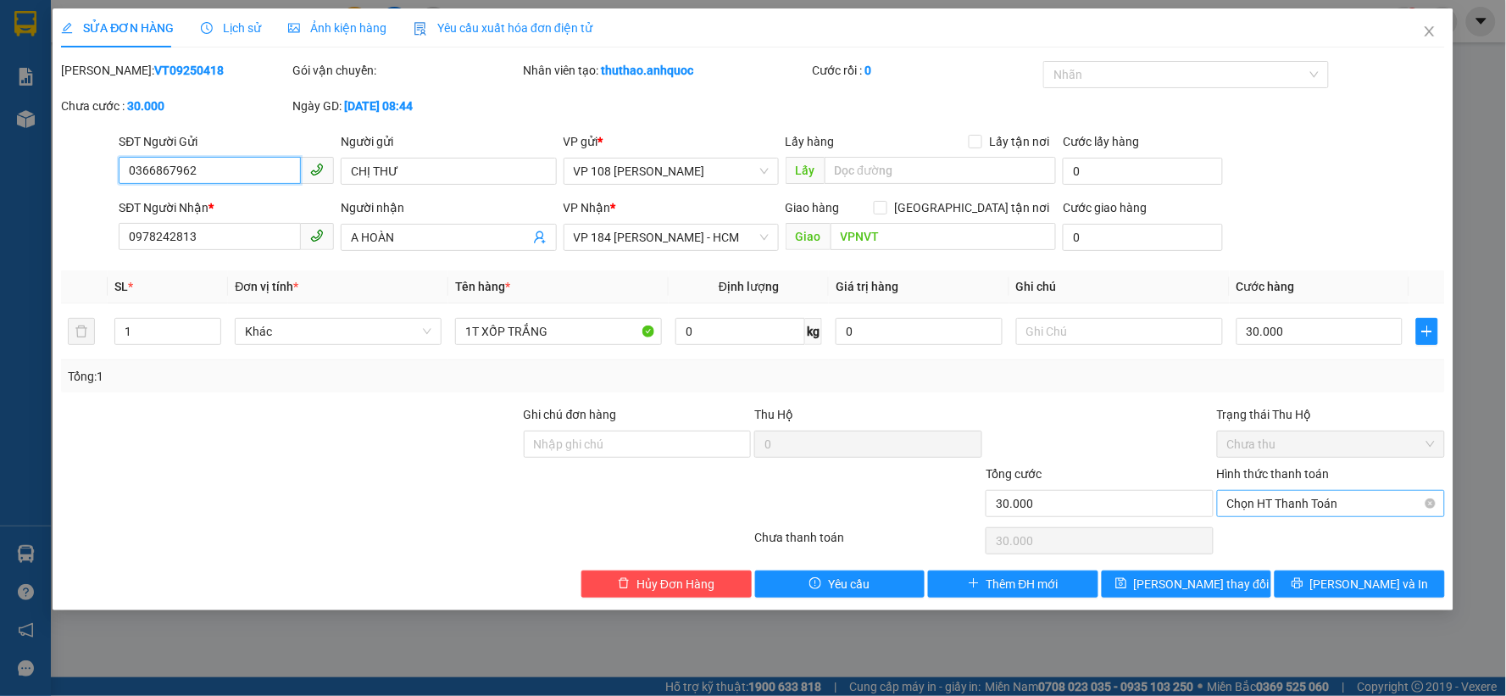
click at [1355, 506] on span "Chọn HT Thanh Toán" at bounding box center [1331, 503] width 208 height 25
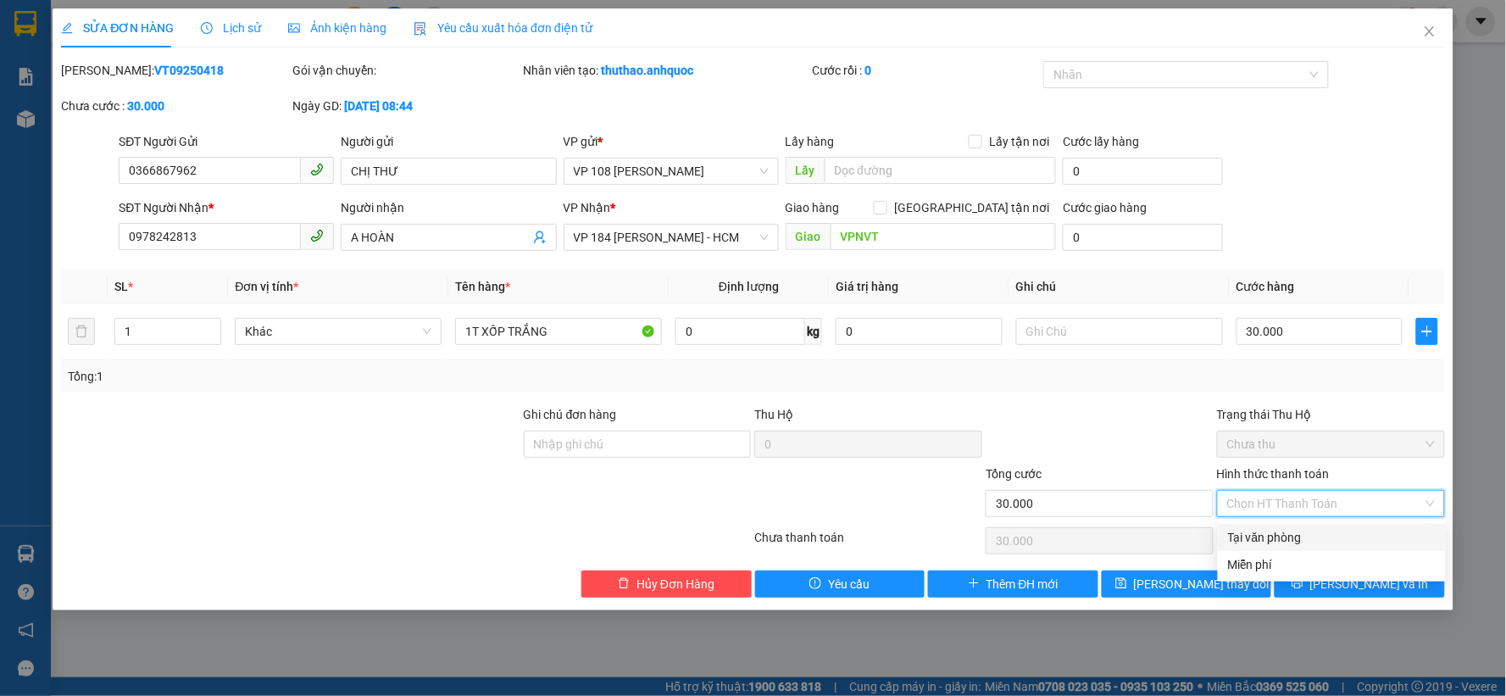
click at [1277, 537] on div "Tại văn phòng" at bounding box center [1332, 537] width 208 height 19
type input "0"
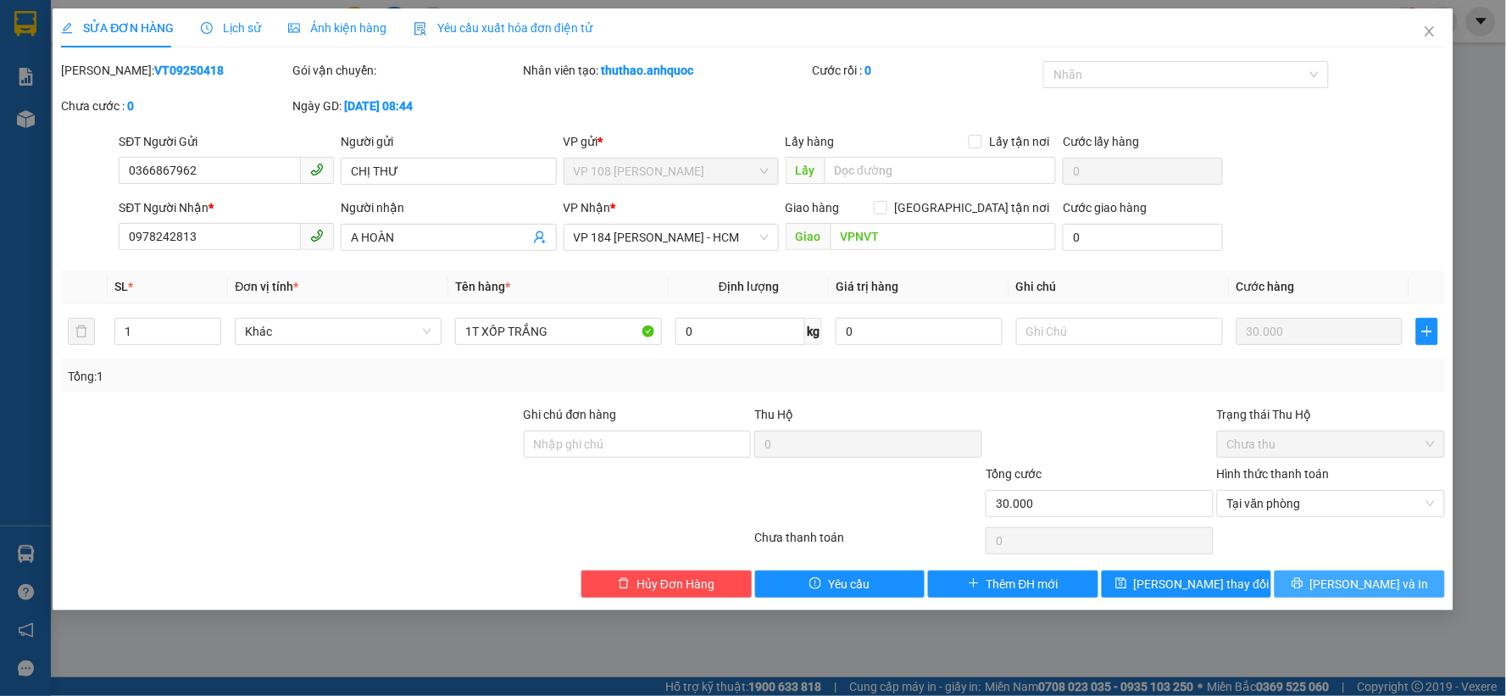
click at [1304, 578] on icon "printer" at bounding box center [1298, 583] width 12 height 12
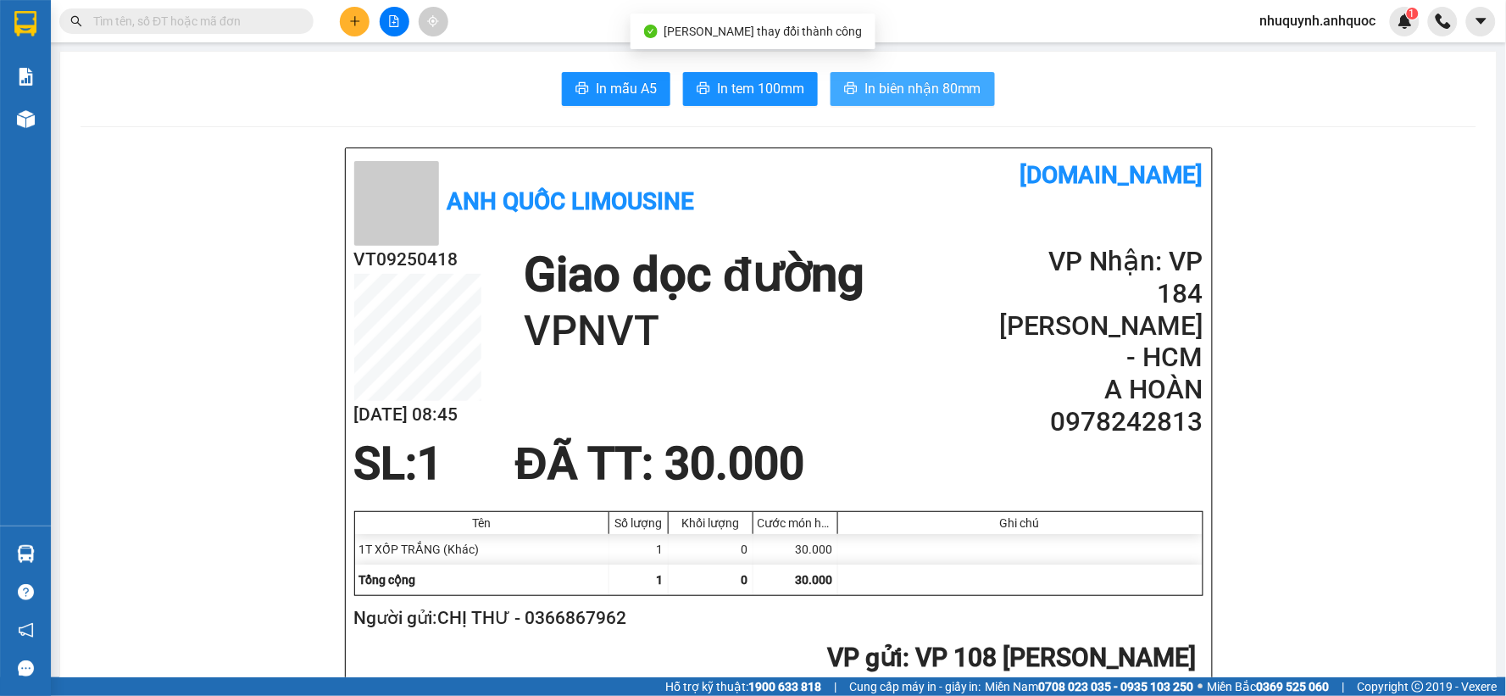
click at [918, 81] on span "In biên nhận 80mm" at bounding box center [923, 88] width 117 height 21
click at [956, 94] on span "In biên nhận 80mm" at bounding box center [923, 88] width 117 height 21
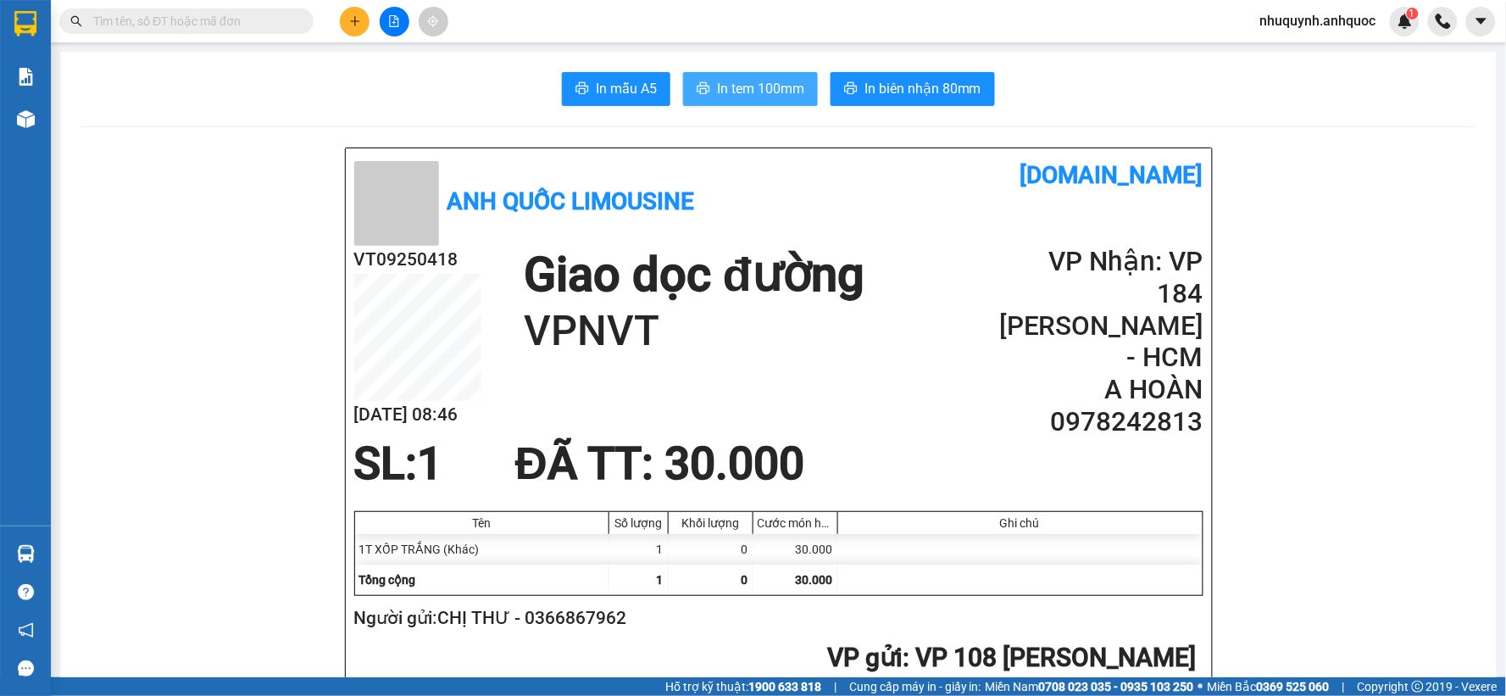
click at [738, 86] on span "In tem 100mm" at bounding box center [760, 88] width 87 height 21
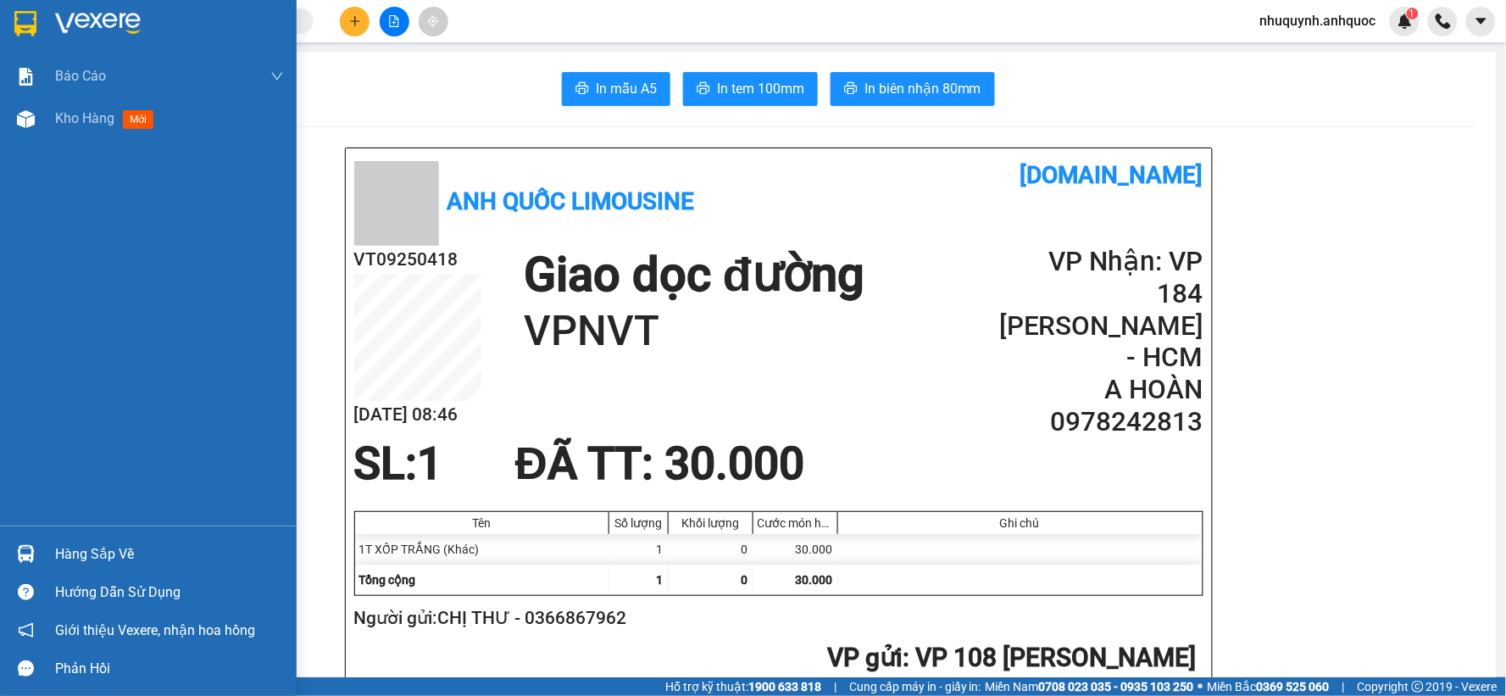
click at [68, 24] on img at bounding box center [98, 23] width 86 height 25
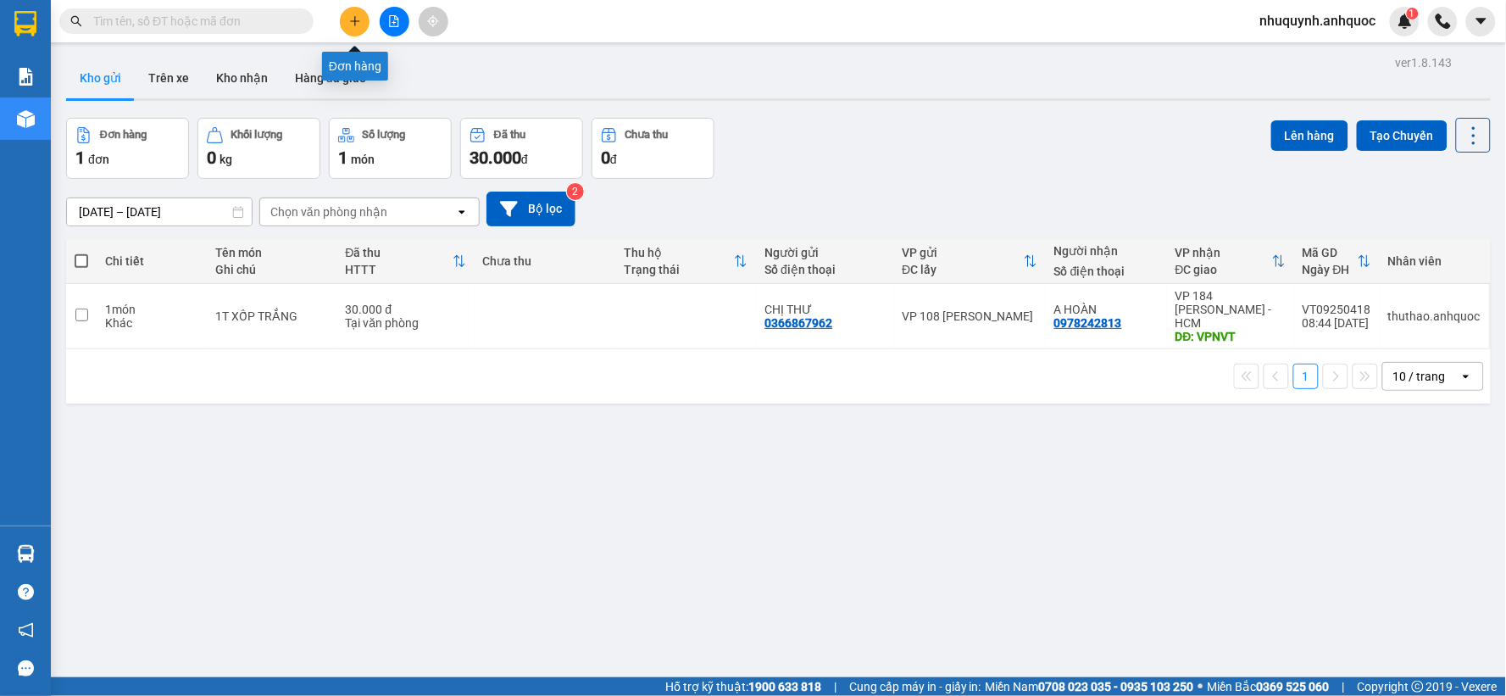
click at [349, 19] on icon "plus" at bounding box center [355, 21] width 12 height 12
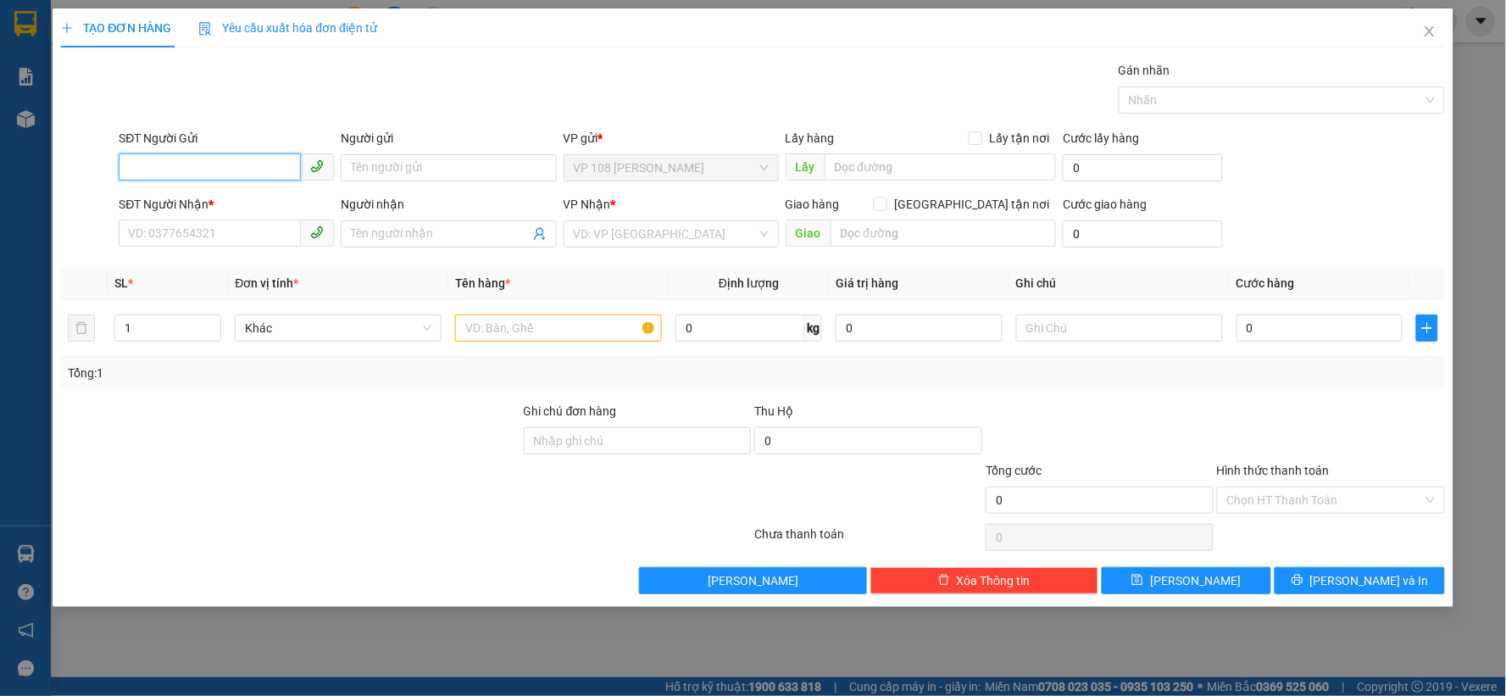
click at [196, 175] on input "SĐT Người Gửi" at bounding box center [210, 166] width 182 height 27
click at [1268, 327] on input "0" at bounding box center [1320, 327] width 167 height 27
type input "7"
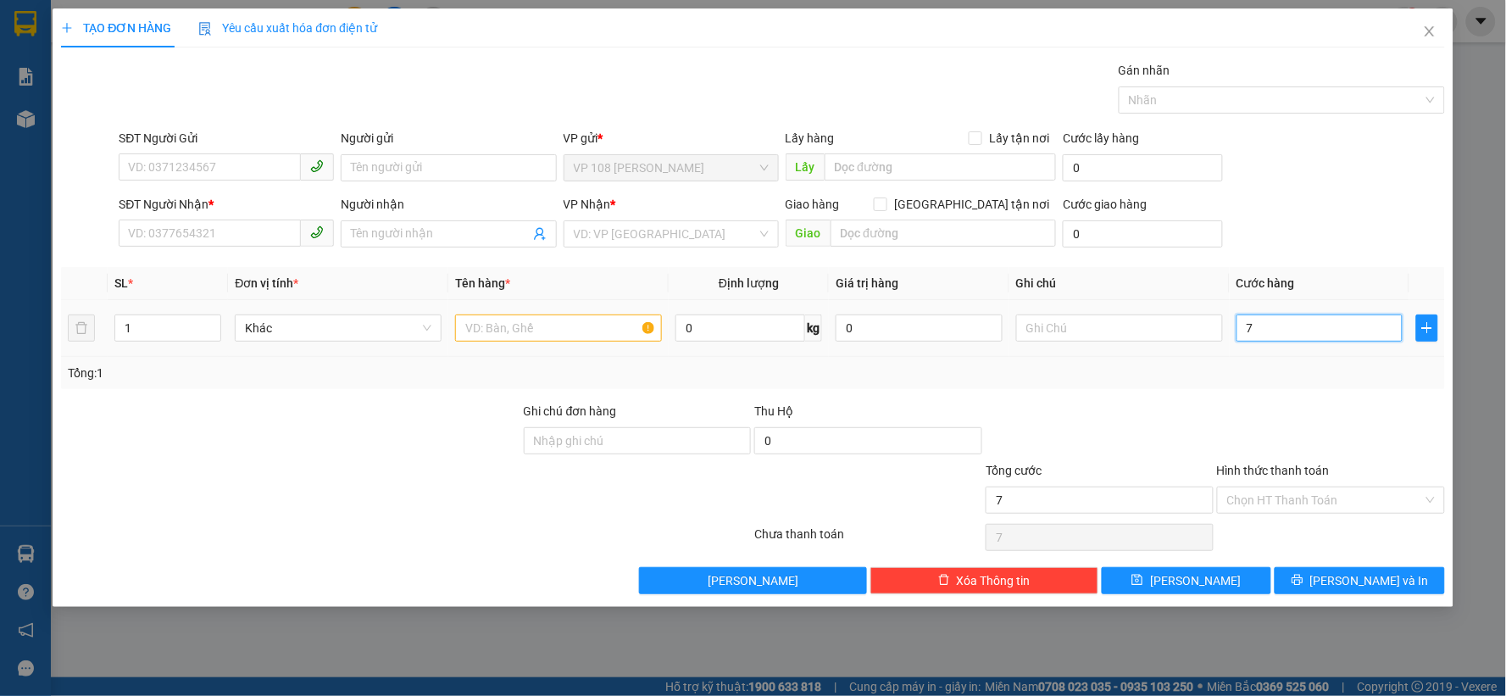
type input "70"
type input "700"
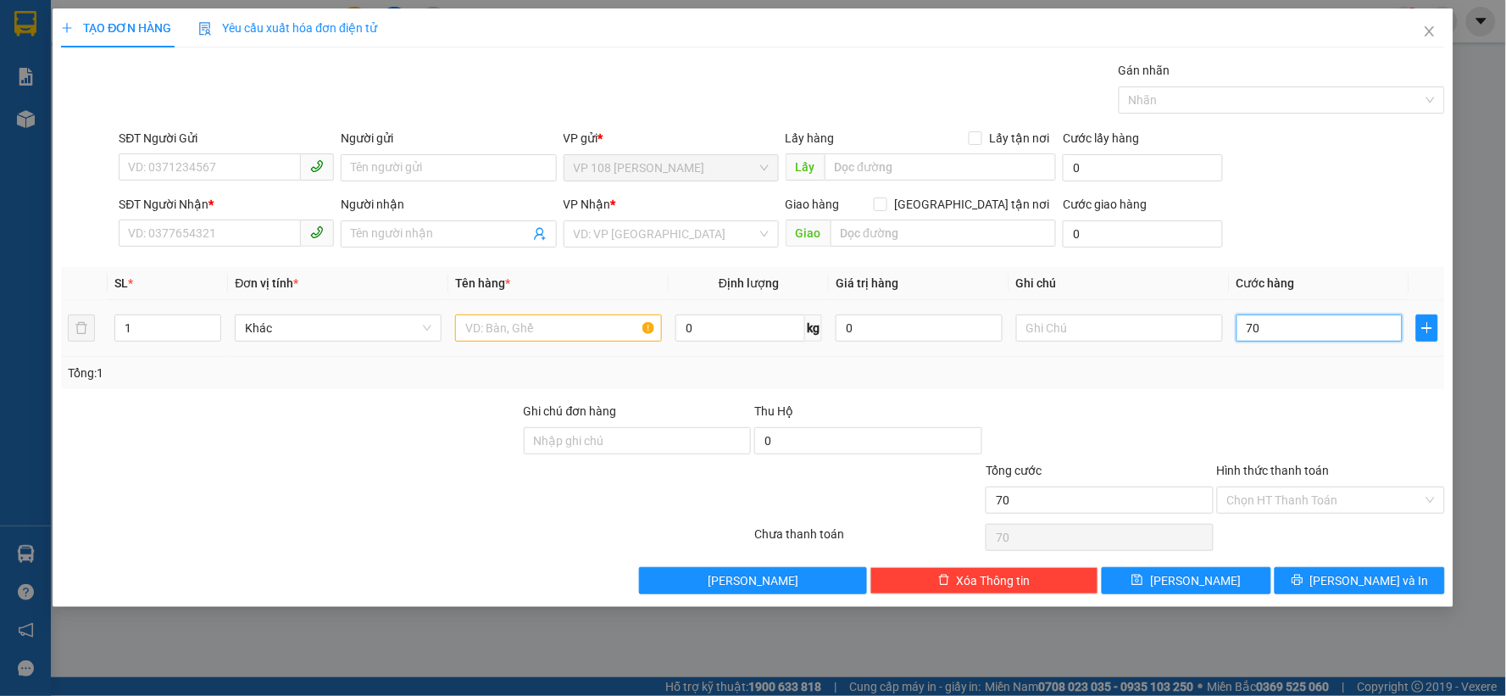
type input "700"
type input "7.000"
type input "70.000"
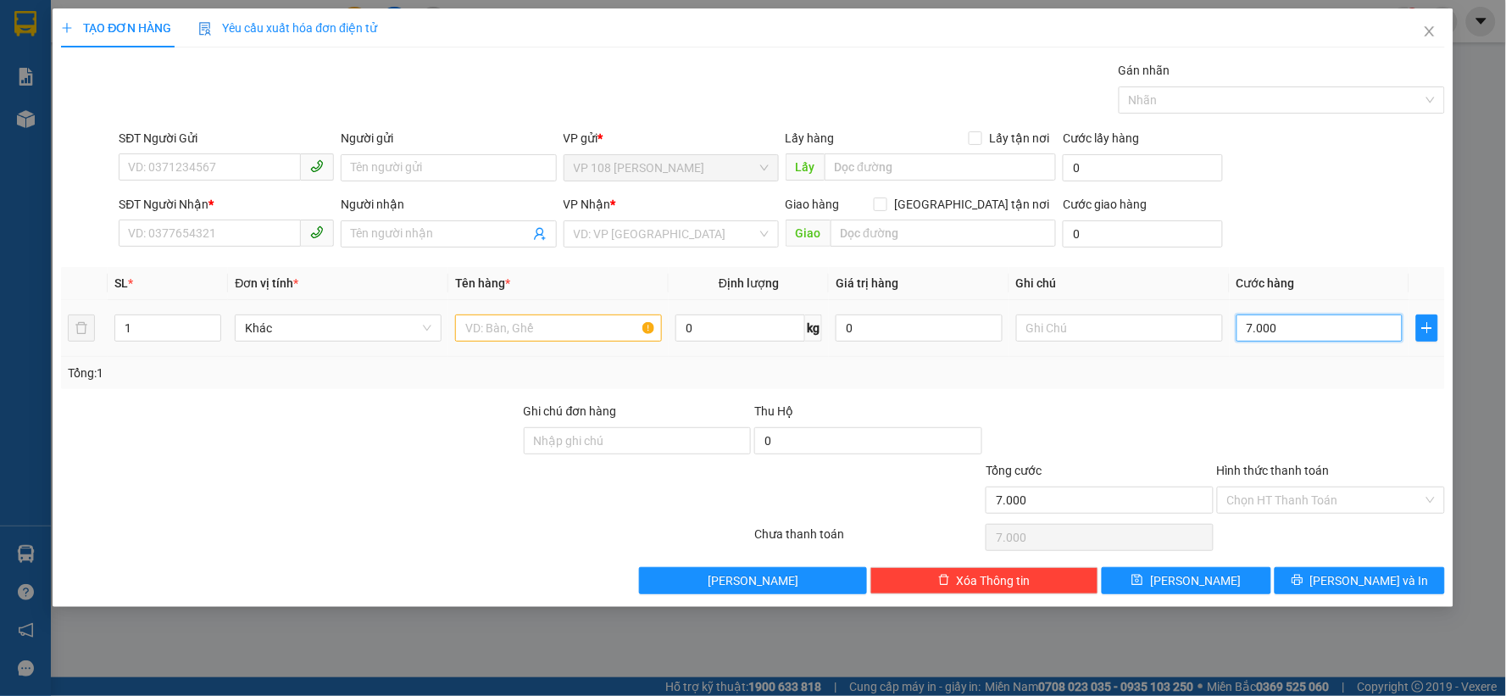
type input "70.000"
click at [182, 164] on input "SĐT Người Gửi" at bounding box center [210, 166] width 182 height 27
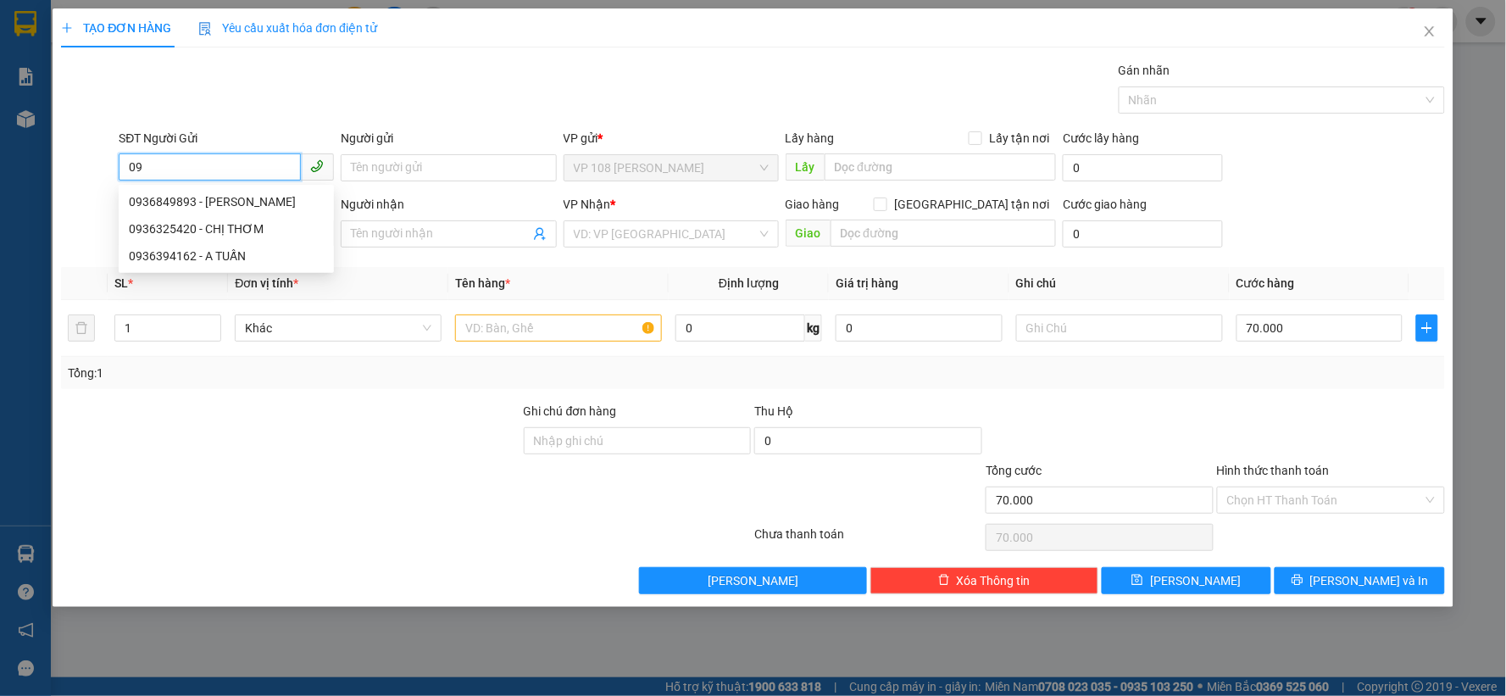
type input "0"
click at [1434, 31] on icon "close" at bounding box center [1430, 32] width 14 height 14
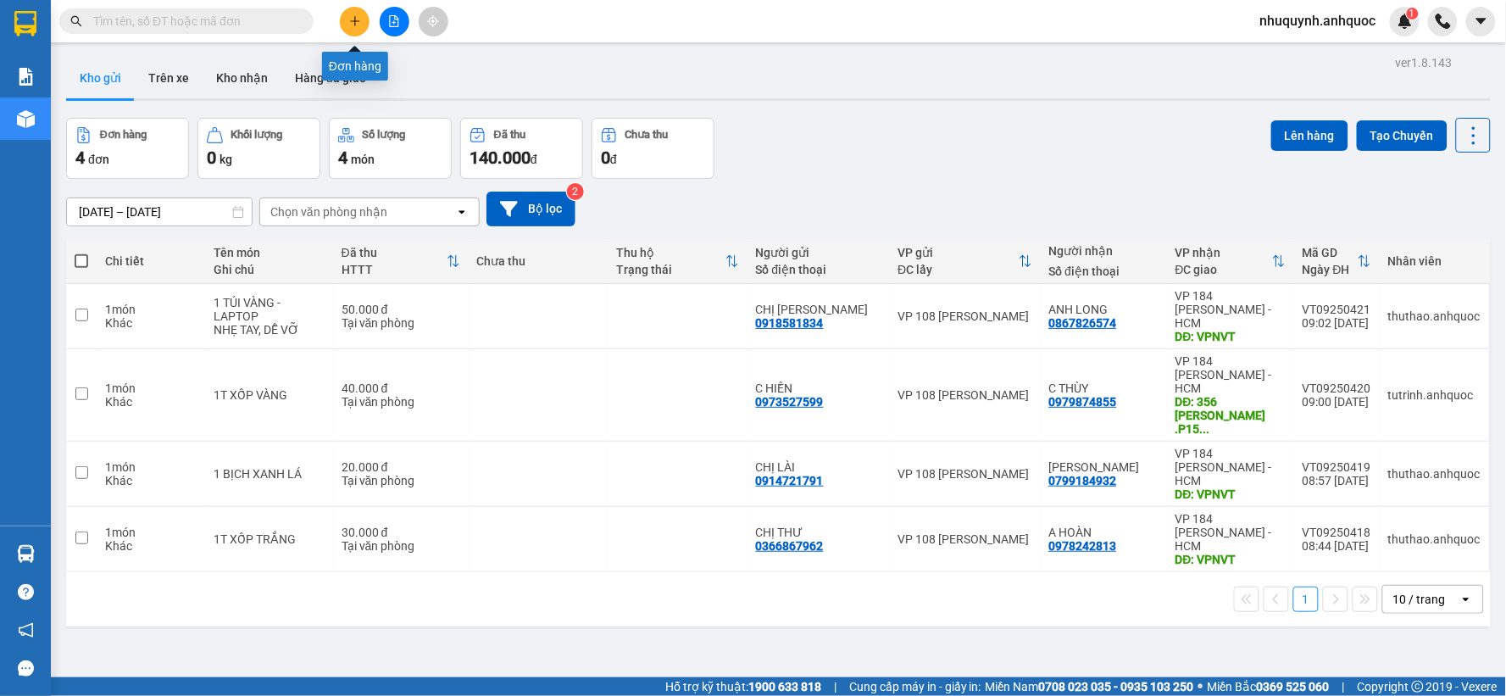
click at [352, 23] on icon "plus" at bounding box center [355, 21] width 12 height 12
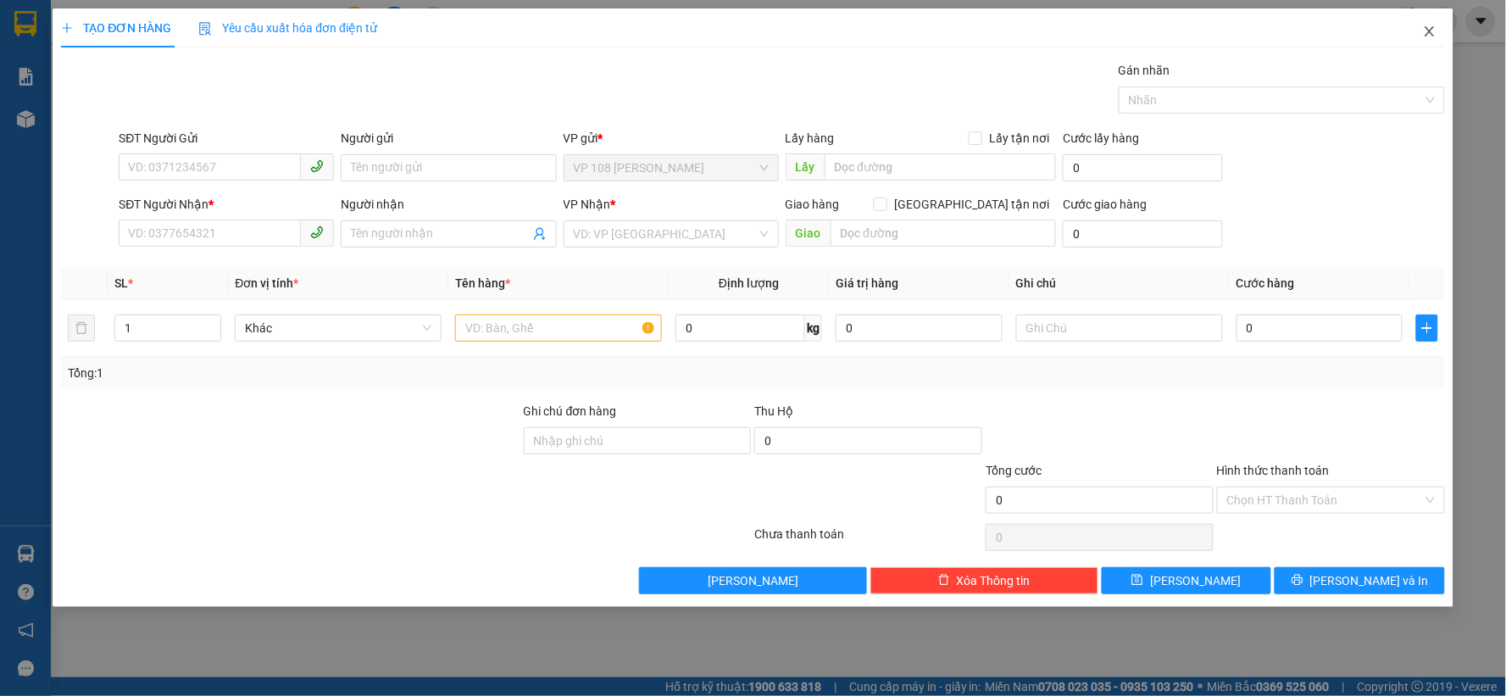
click at [1433, 30] on icon "close" at bounding box center [1430, 32] width 14 height 14
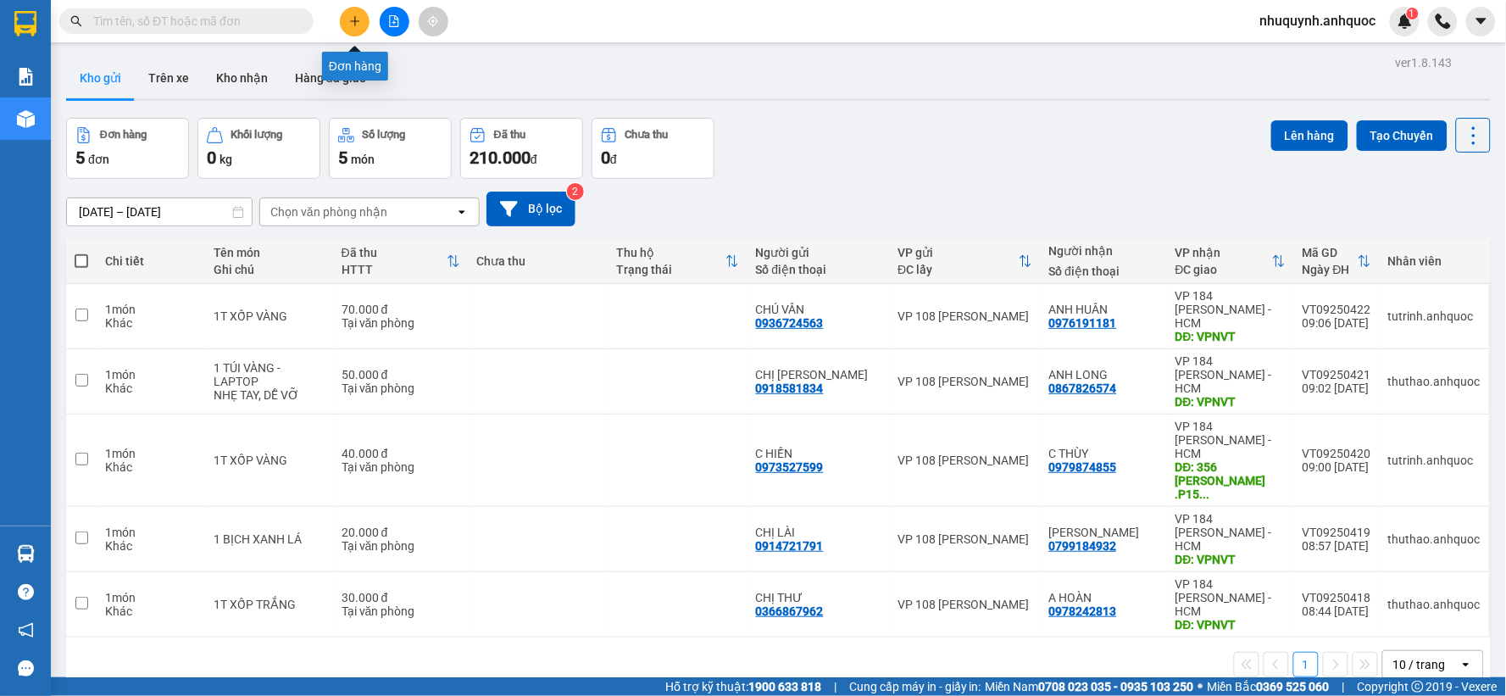
click at [349, 18] on icon "plus" at bounding box center [355, 21] width 12 height 12
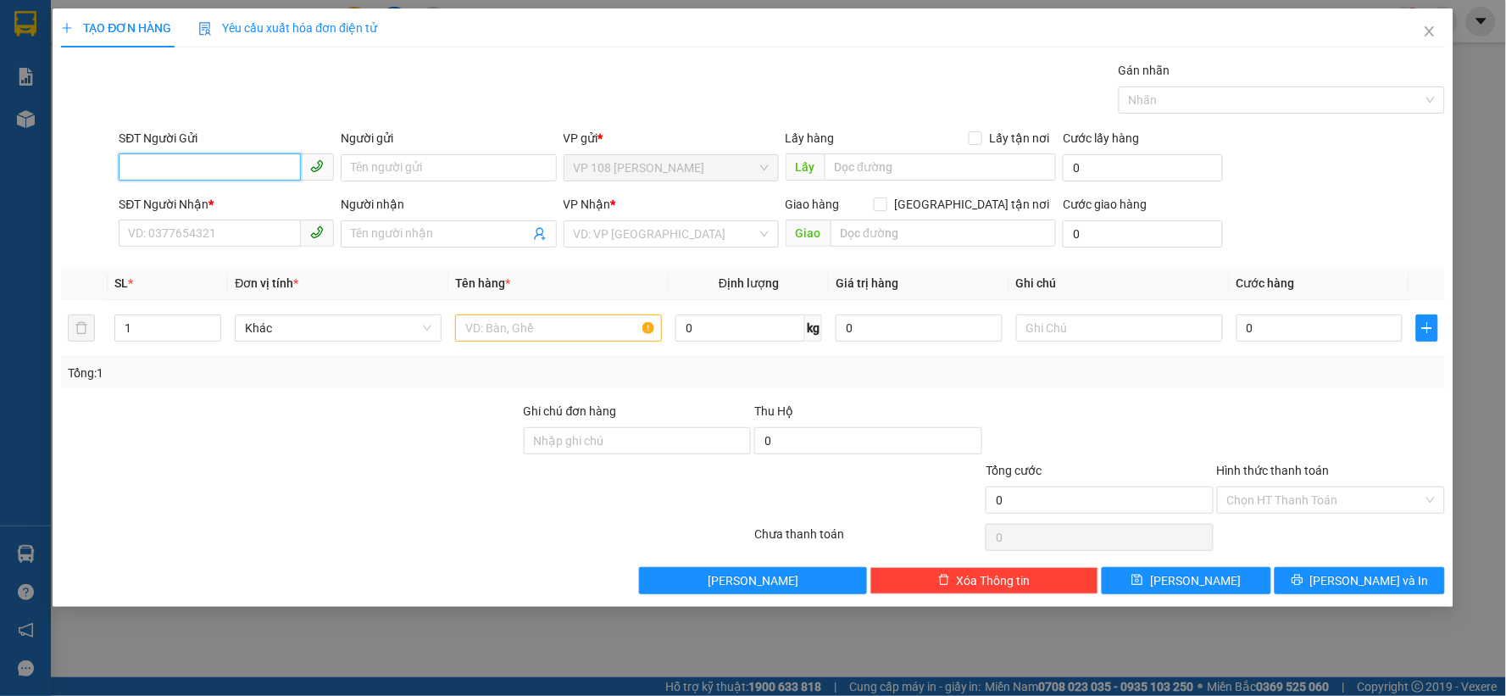
click at [210, 166] on input "SĐT Người Gửi" at bounding box center [210, 166] width 182 height 27
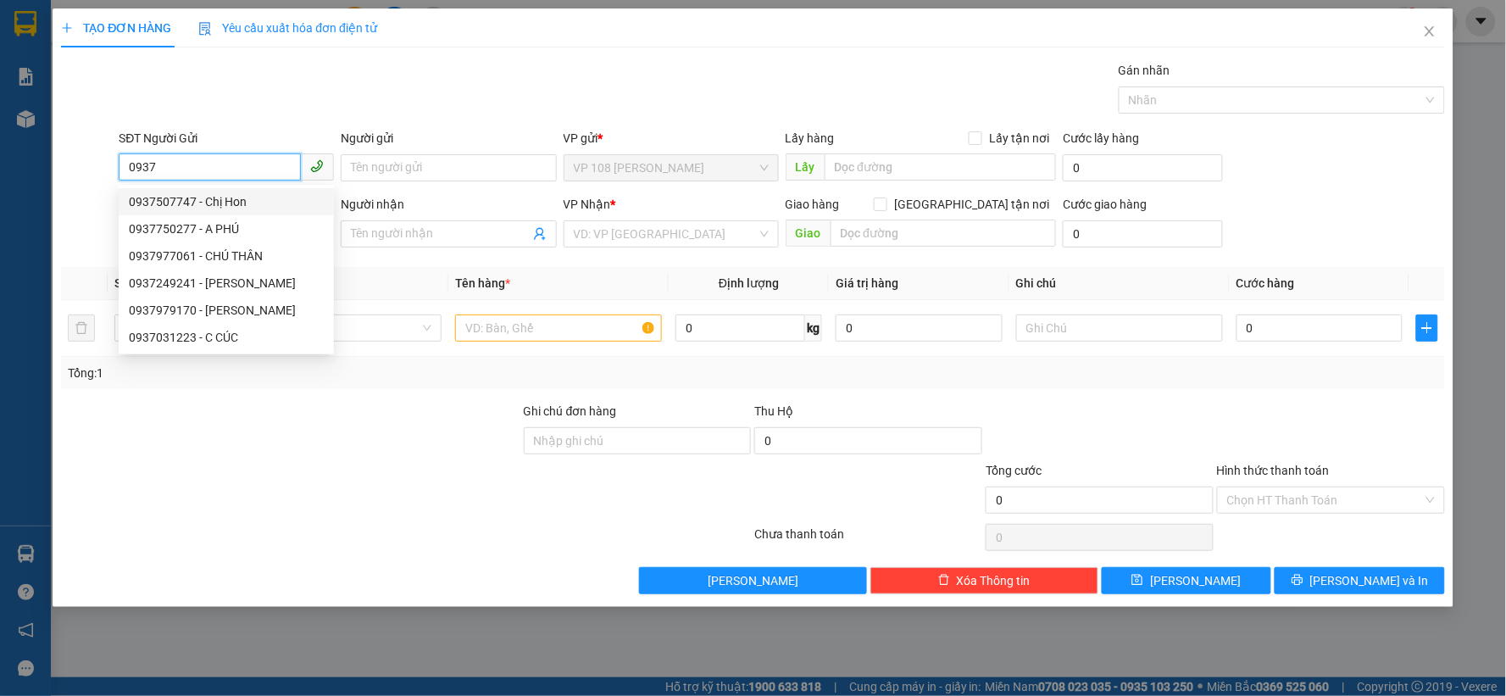
click at [214, 163] on input "0937" at bounding box center [210, 166] width 182 height 27
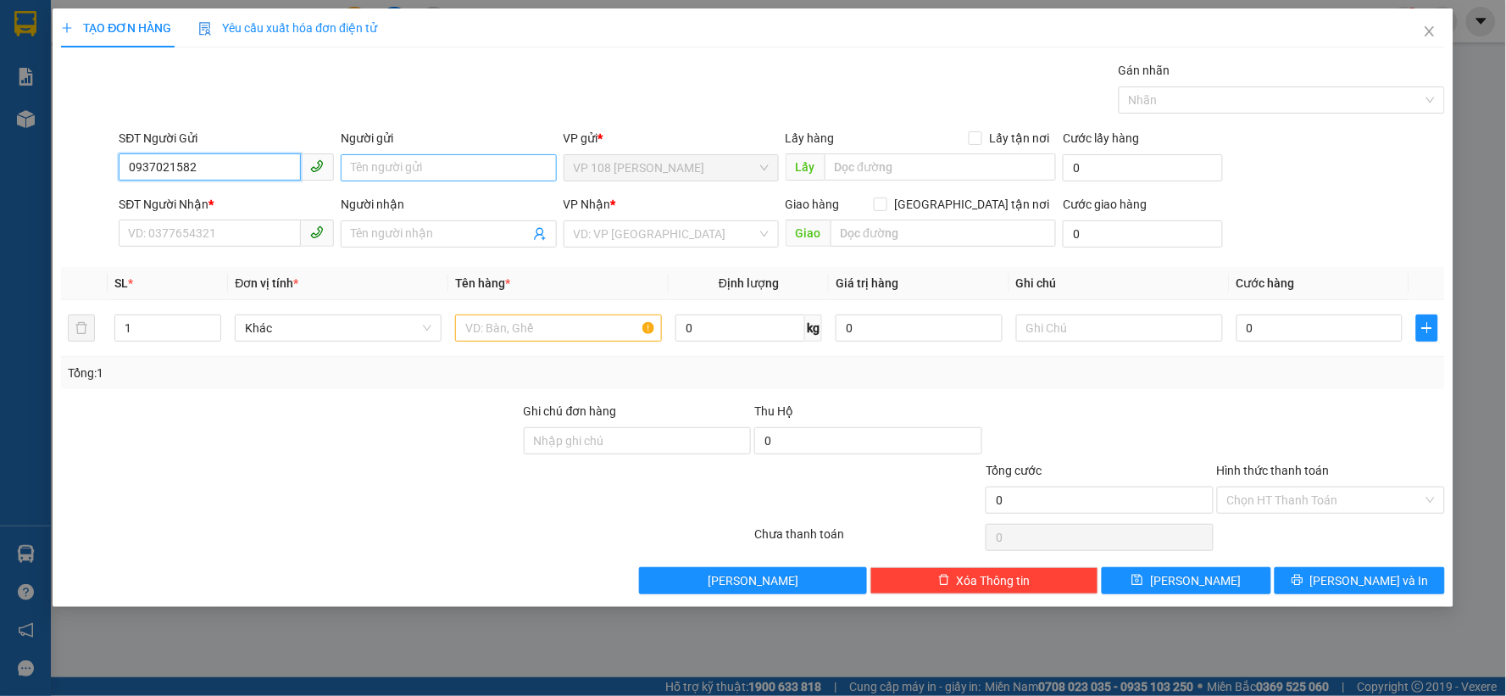
type input "0937021582"
click at [431, 171] on input "Người gửi" at bounding box center [448, 167] width 215 height 27
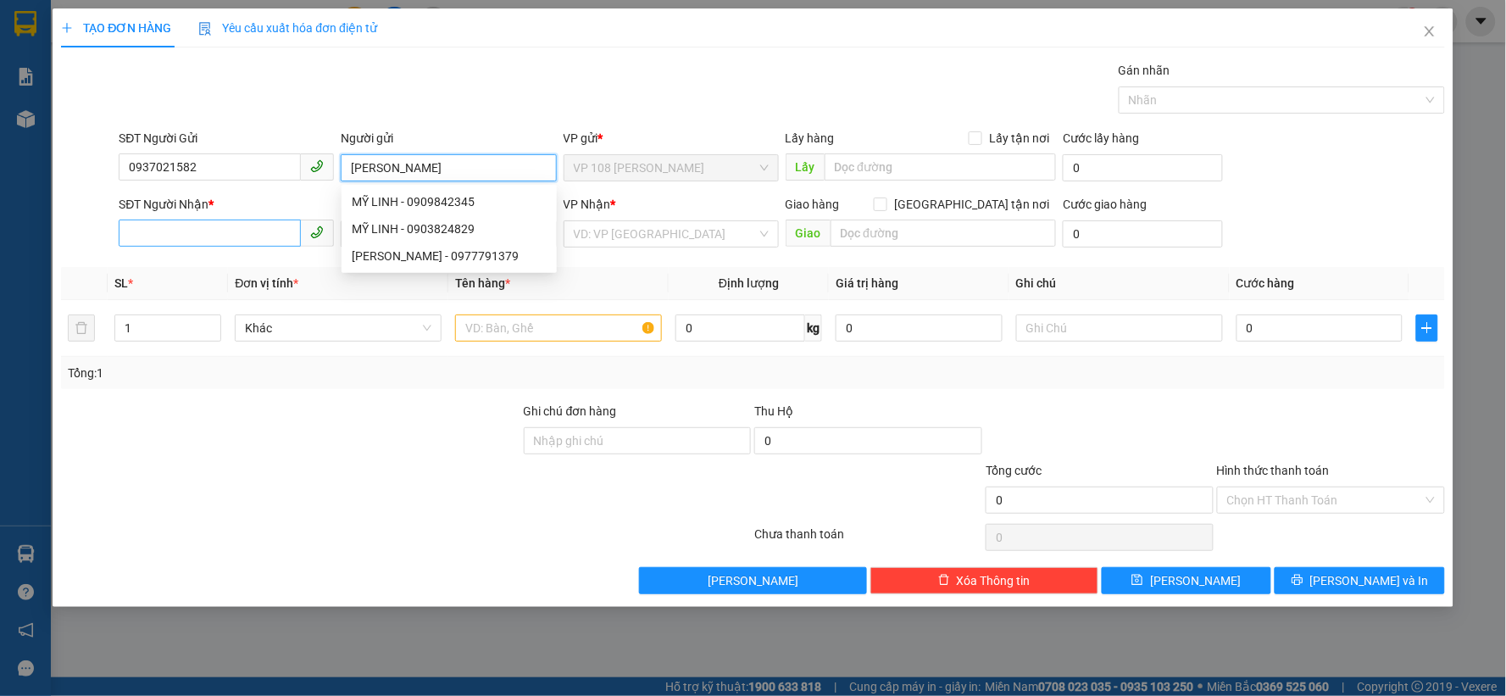
type input "[PERSON_NAME]"
click at [219, 234] on input "SĐT Người Nhận *" at bounding box center [210, 233] width 182 height 27
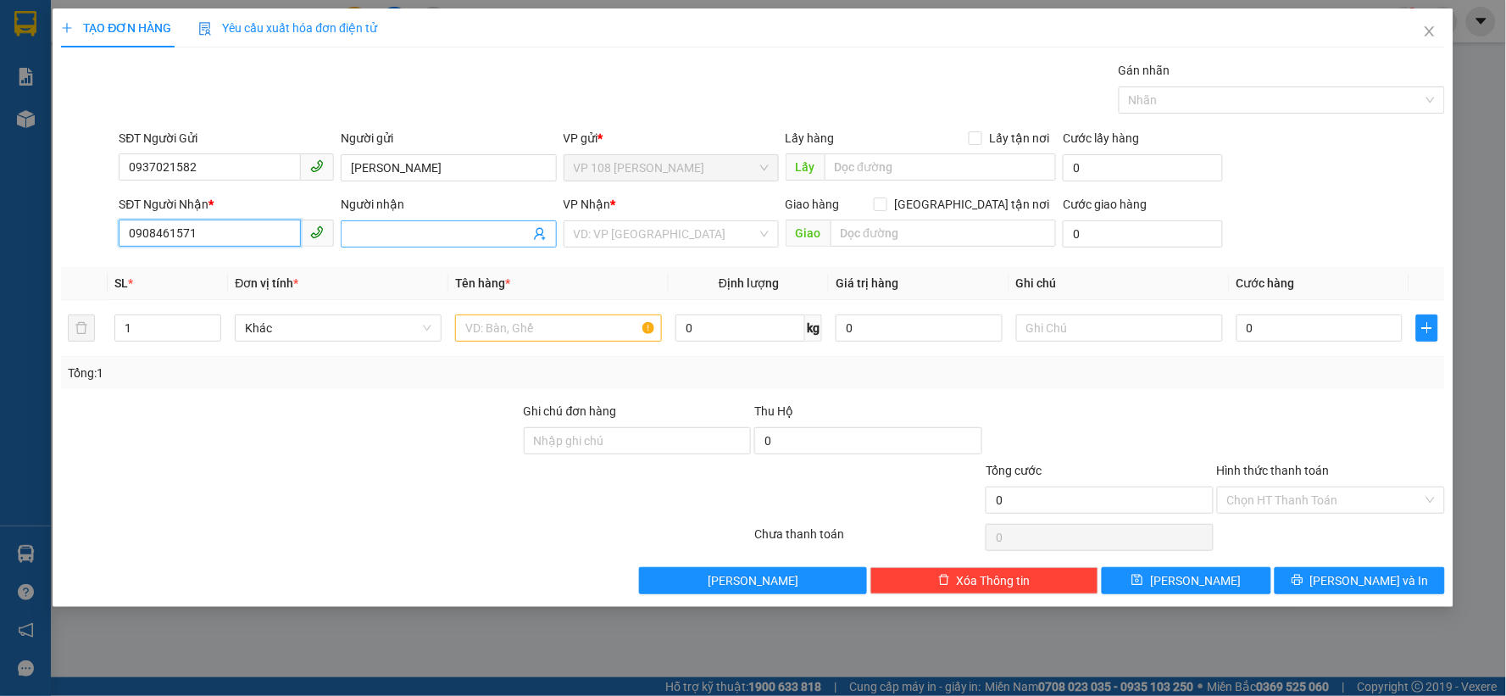
type input "0908461571"
click at [404, 237] on input "Người nhận" at bounding box center [440, 234] width 178 height 19
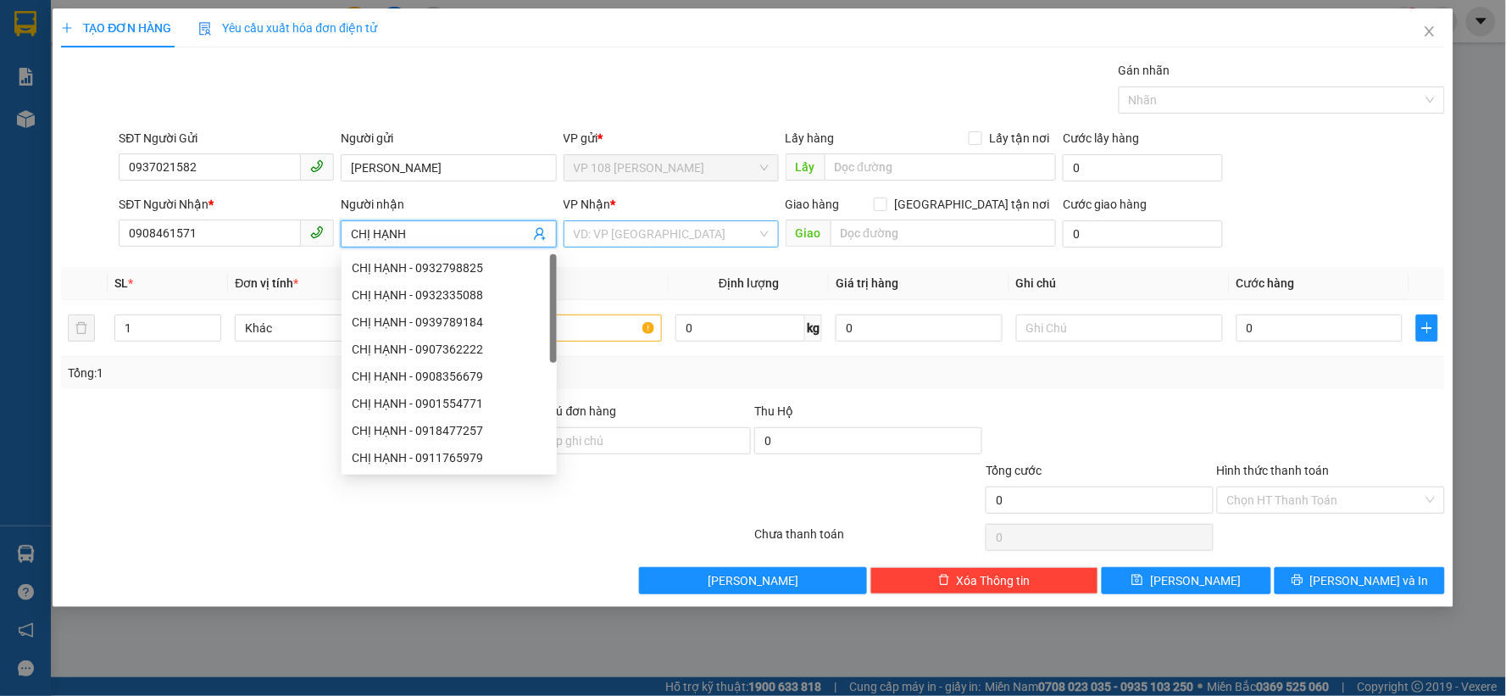
type input "CHỊ HẠNH"
click at [673, 236] on input "search" at bounding box center [665, 233] width 183 height 25
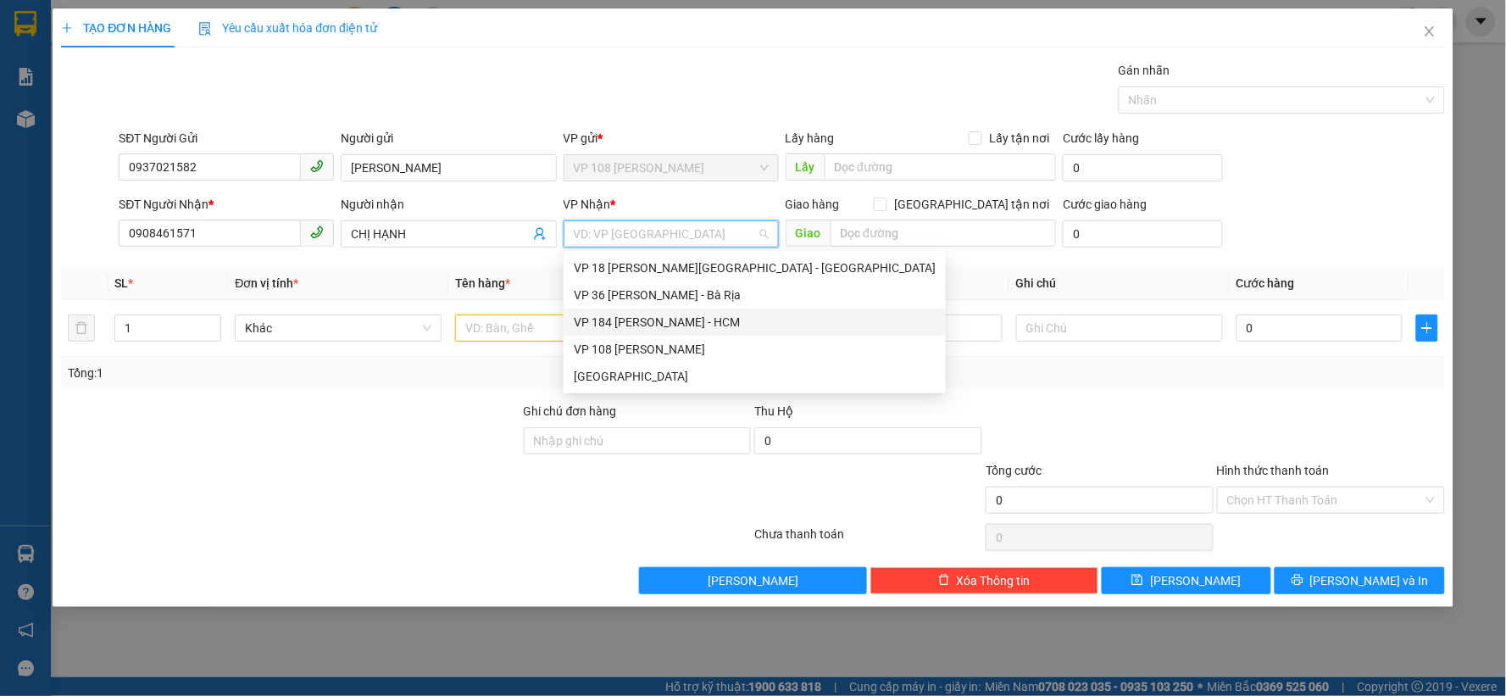
click at [632, 318] on div "VP 184 [PERSON_NAME] - HCM" at bounding box center [755, 322] width 362 height 19
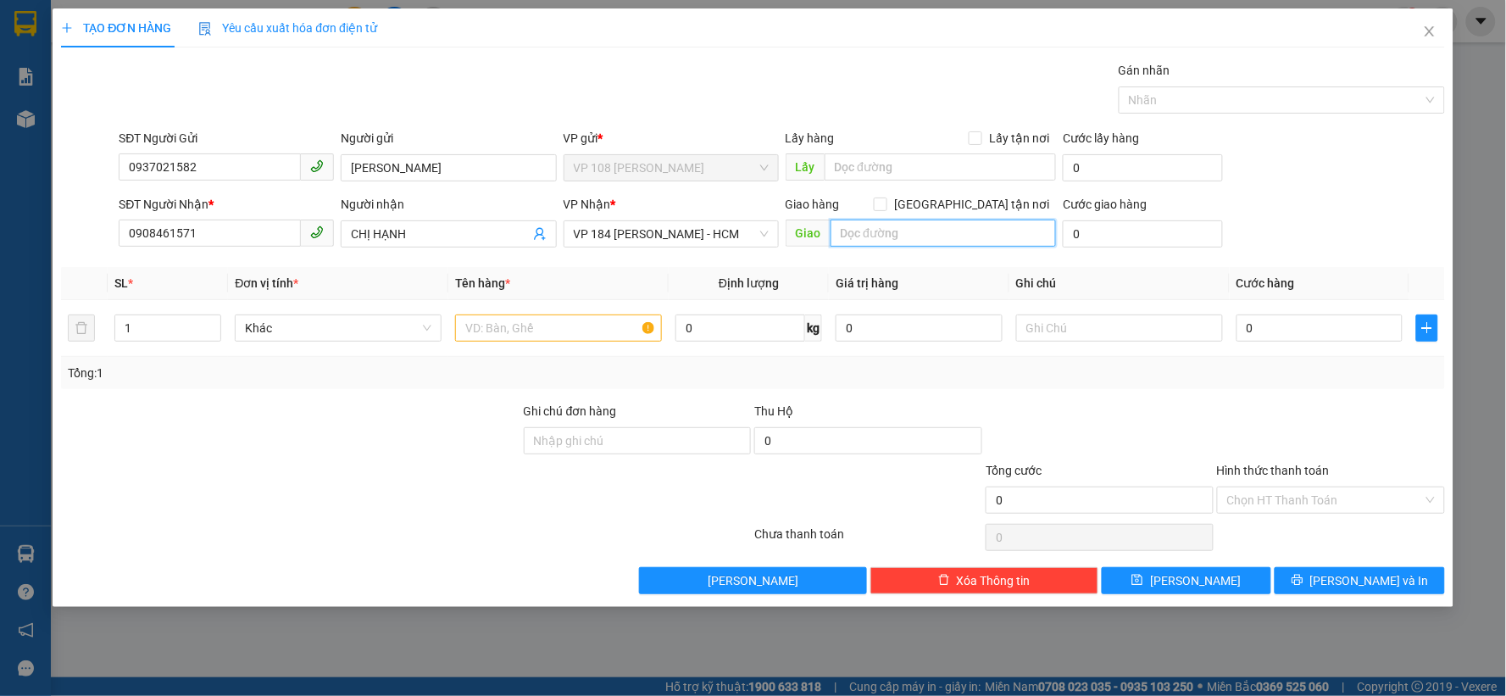
click at [939, 234] on input "text" at bounding box center [944, 233] width 226 height 27
type input "VP184"
click at [476, 326] on input "text" at bounding box center [558, 327] width 207 height 27
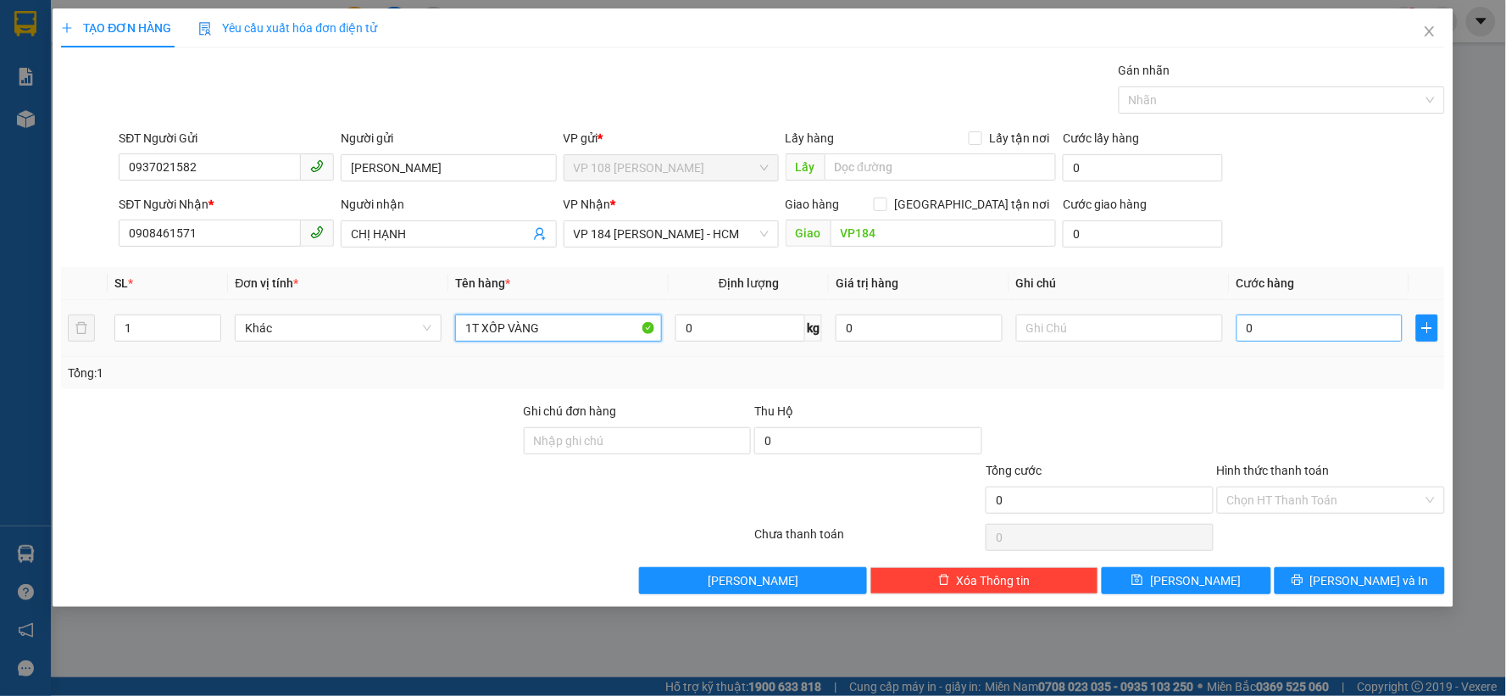
type input "1T XỐP VÀNG"
click at [1290, 342] on input "0" at bounding box center [1320, 327] width 167 height 27
type input "4"
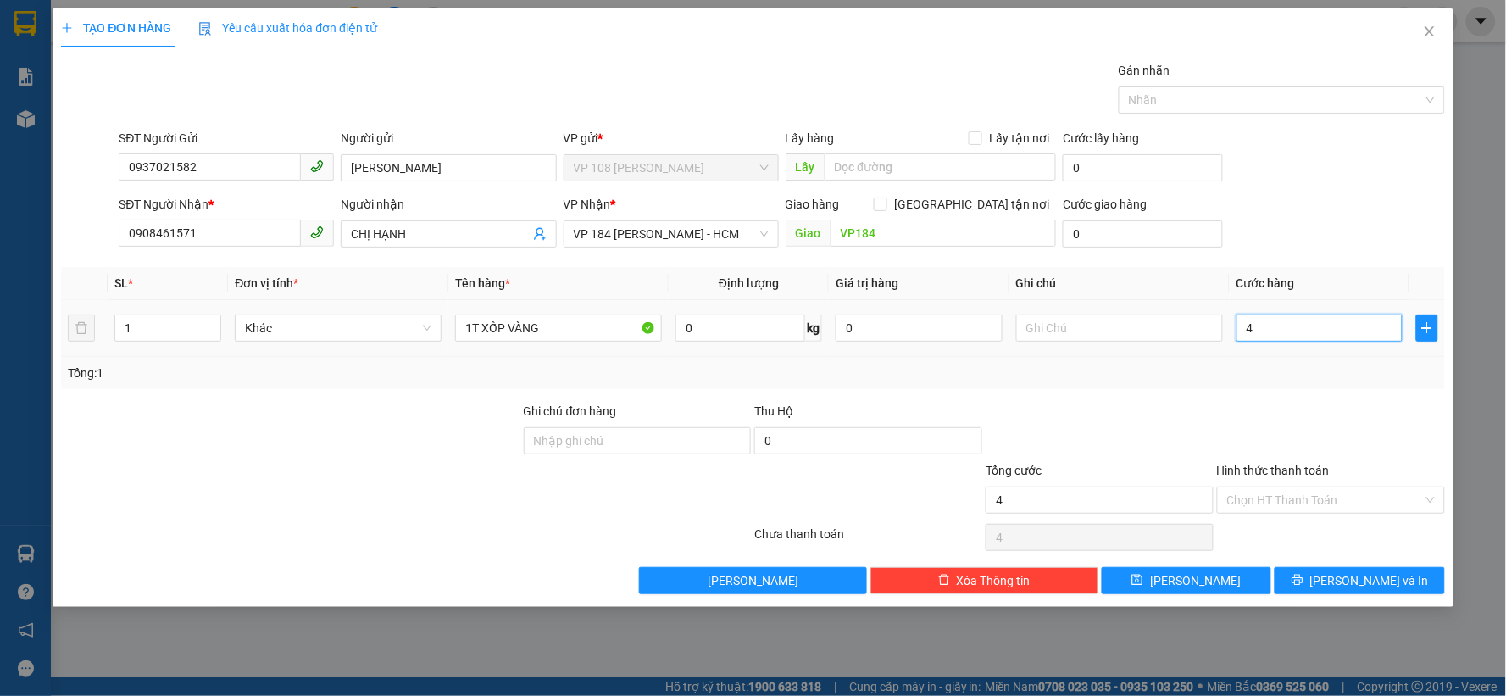
type input "40"
type input "400"
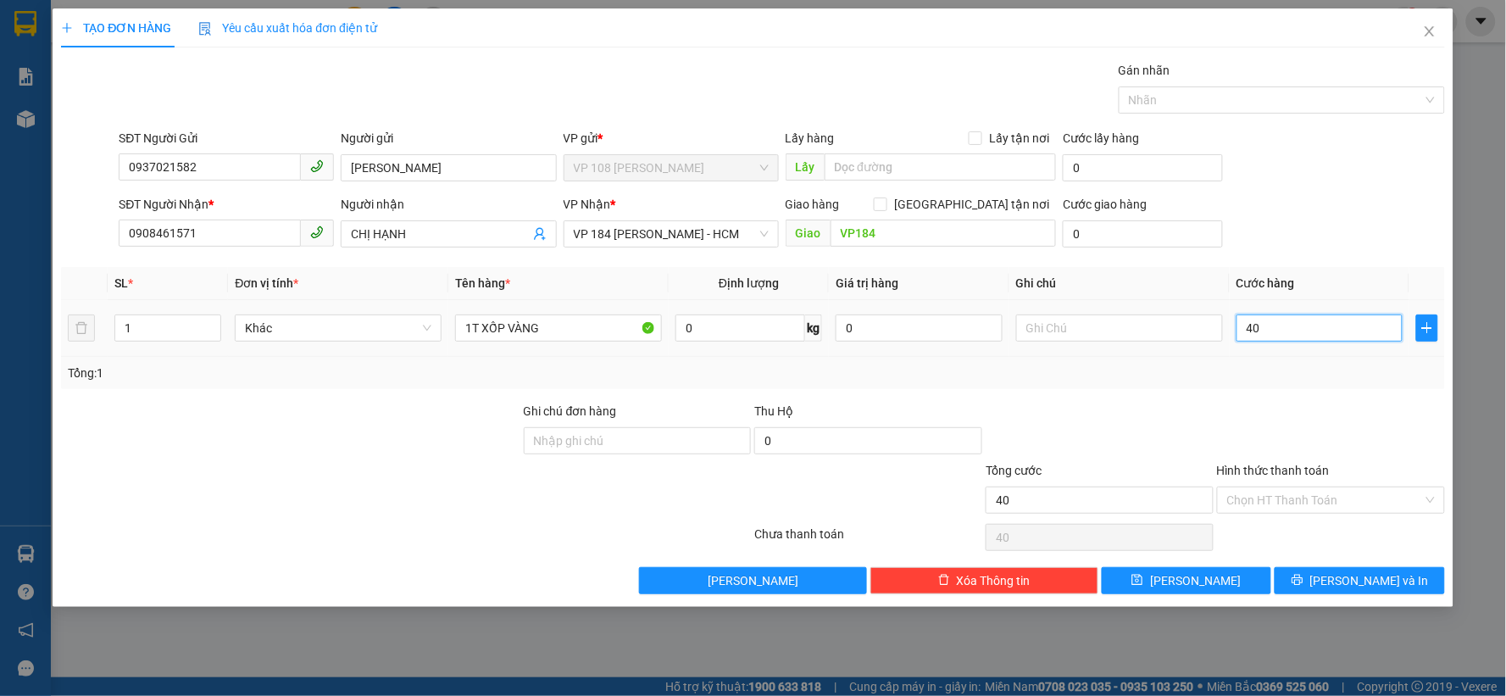
type input "400"
type input "4.000"
type input "40.000"
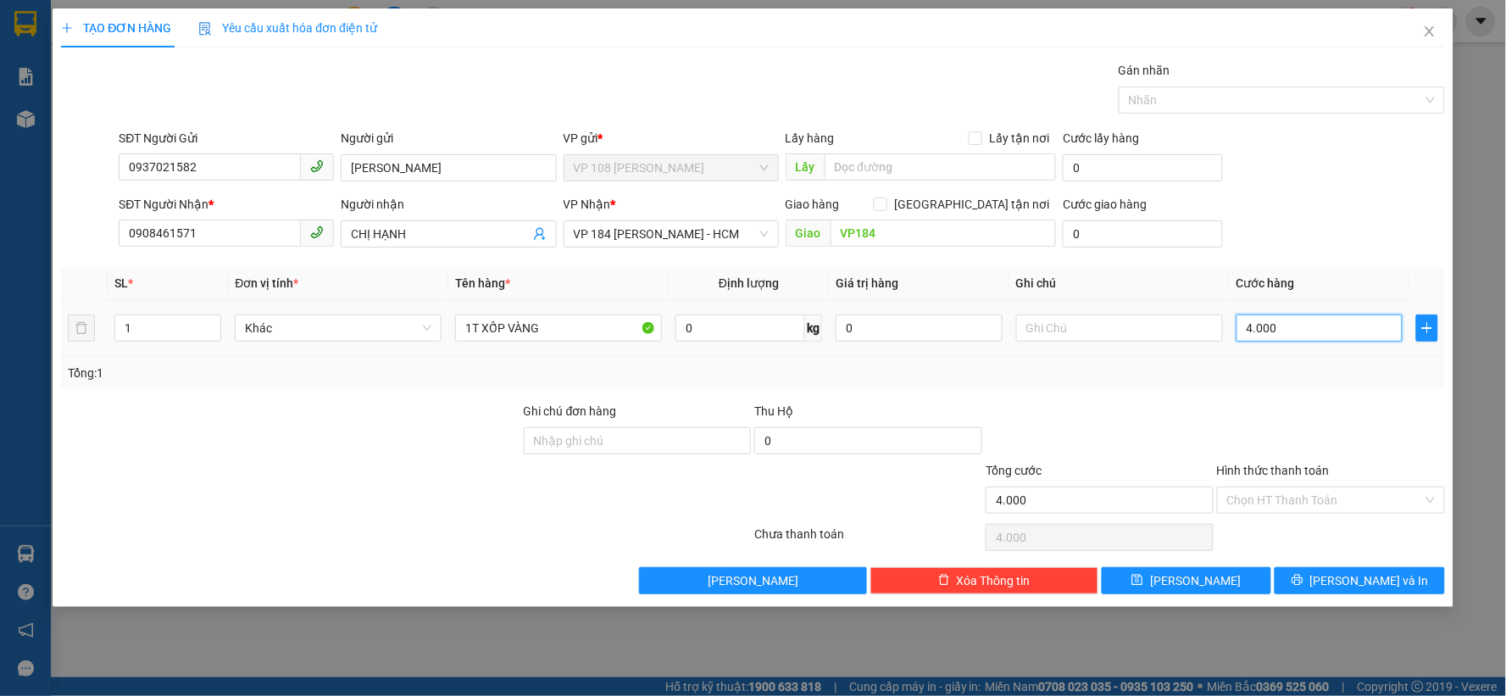
type input "40.000"
click at [1247, 500] on input "Hình thức thanh toán" at bounding box center [1325, 499] width 196 height 25
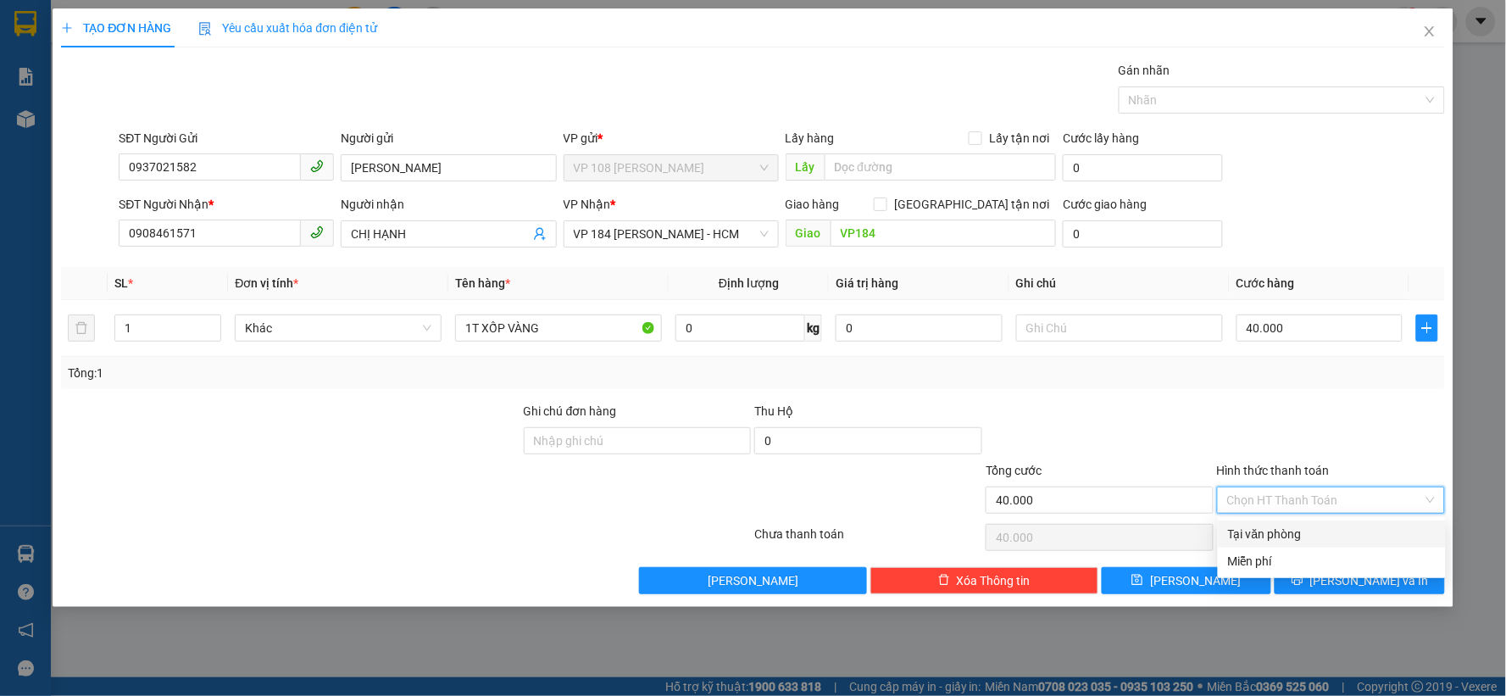
click at [1270, 537] on div "Tại văn phòng" at bounding box center [1332, 534] width 208 height 19
type input "0"
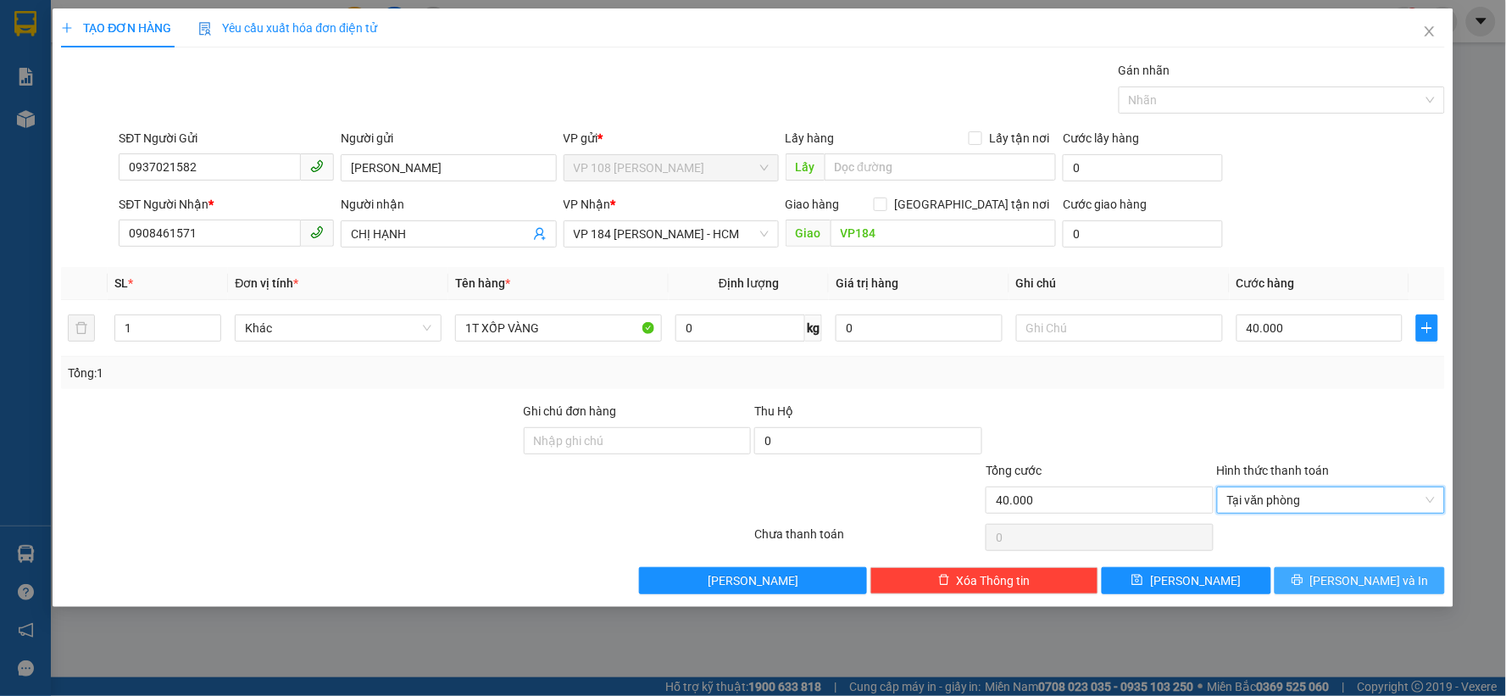
click at [1383, 587] on span "[PERSON_NAME] và In" at bounding box center [1370, 580] width 119 height 19
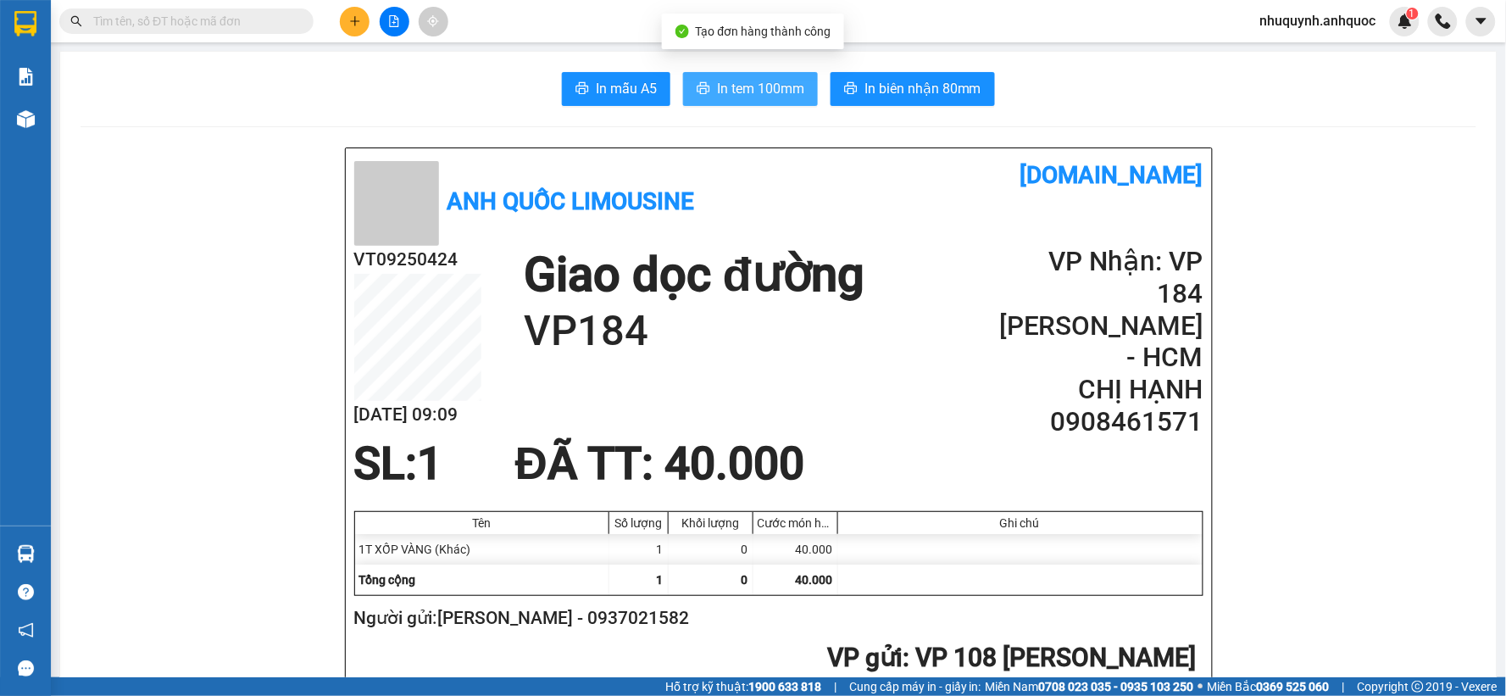
click at [751, 86] on span "In tem 100mm" at bounding box center [760, 88] width 87 height 21
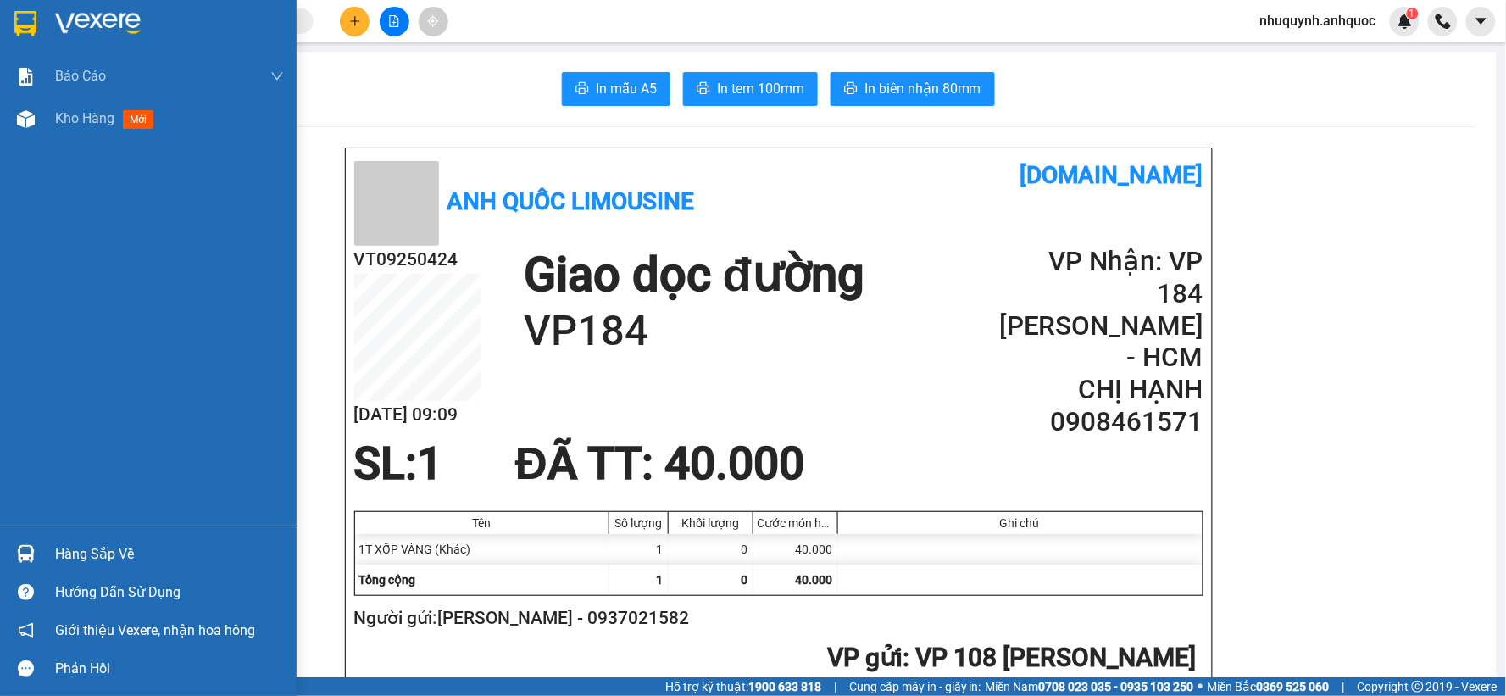
click at [63, 18] on img at bounding box center [98, 23] width 86 height 25
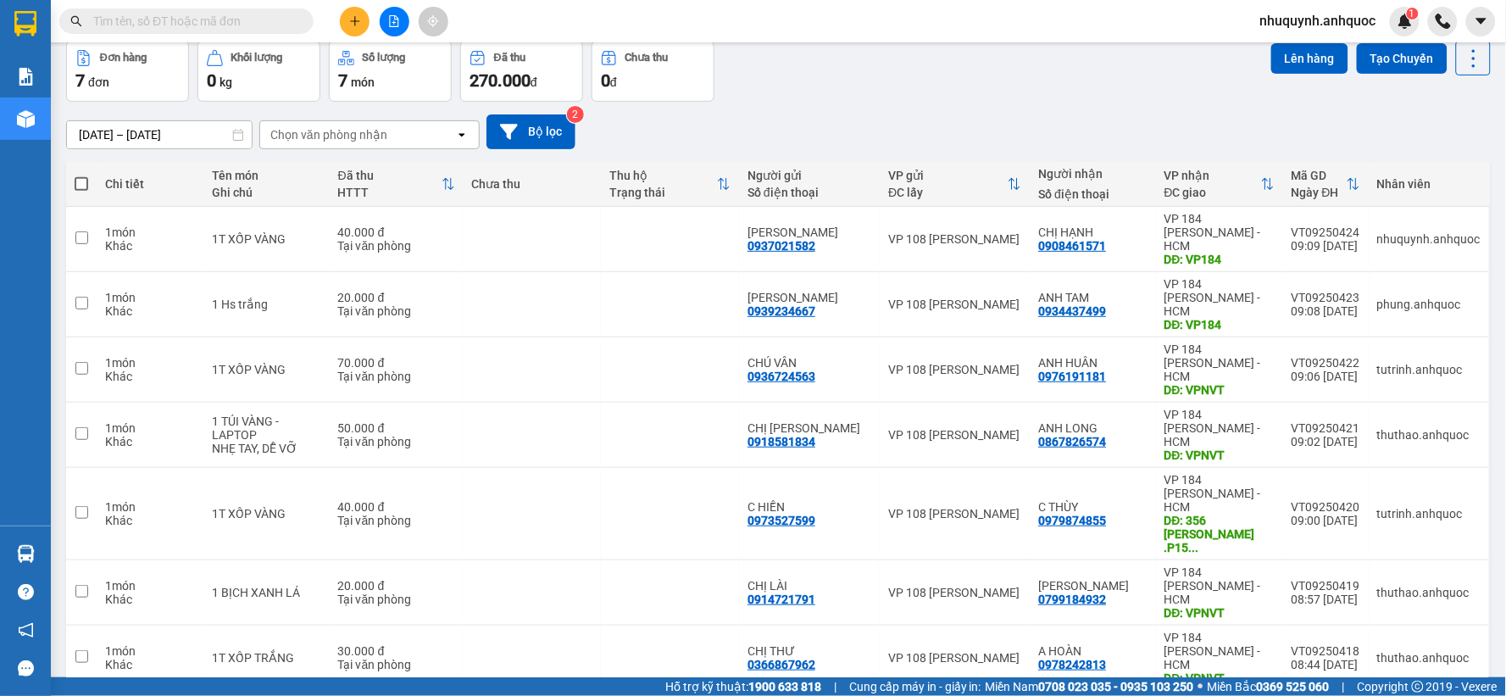
scroll to position [78, 0]
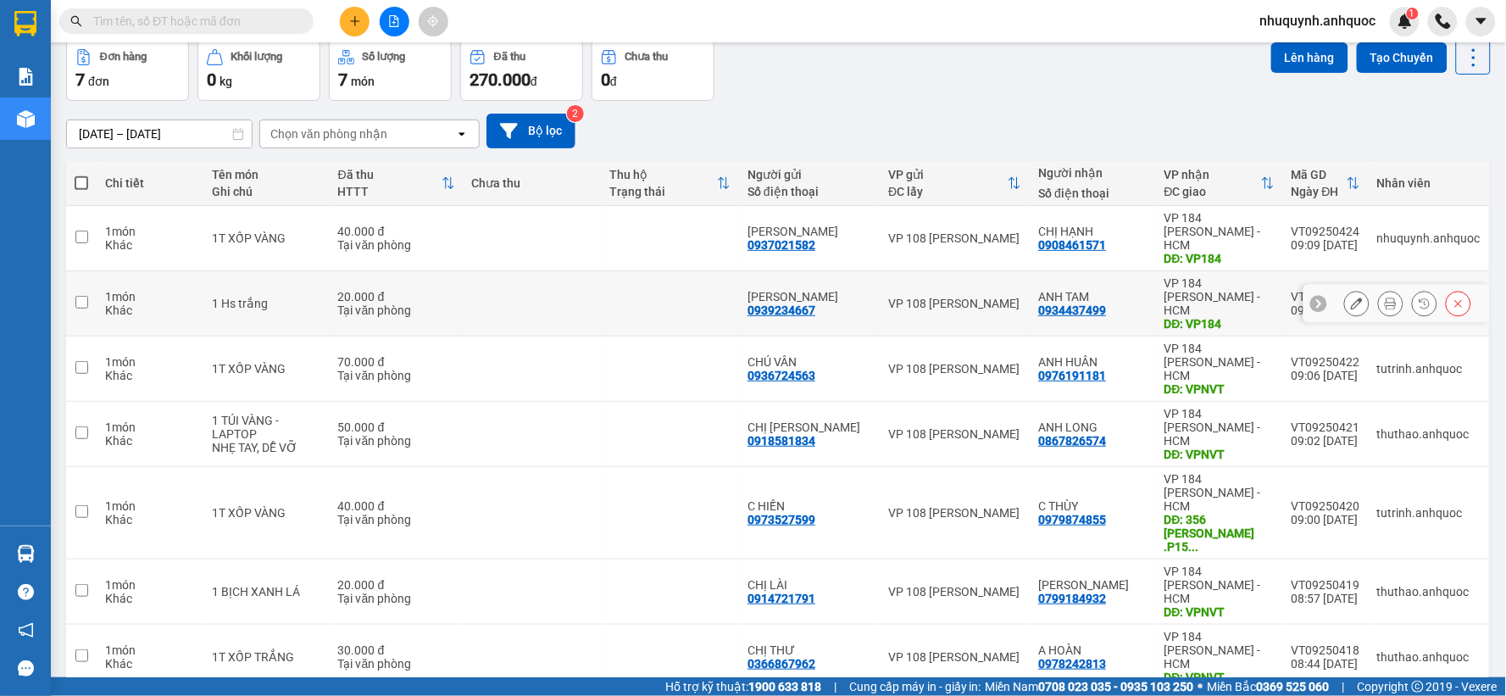
click at [82, 296] on input "checkbox" at bounding box center [81, 302] width 13 height 13
checkbox input "true"
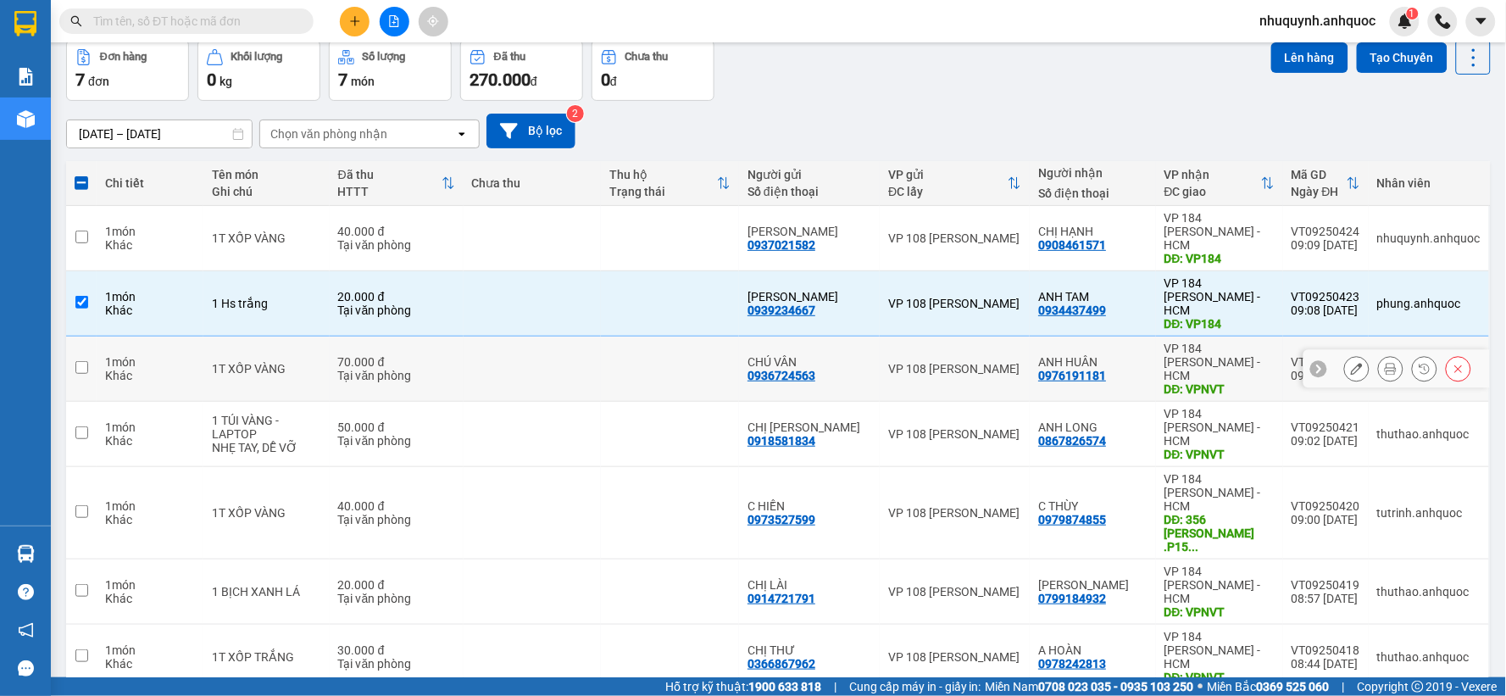
click at [81, 342] on td at bounding box center [81, 369] width 31 height 65
checkbox input "true"
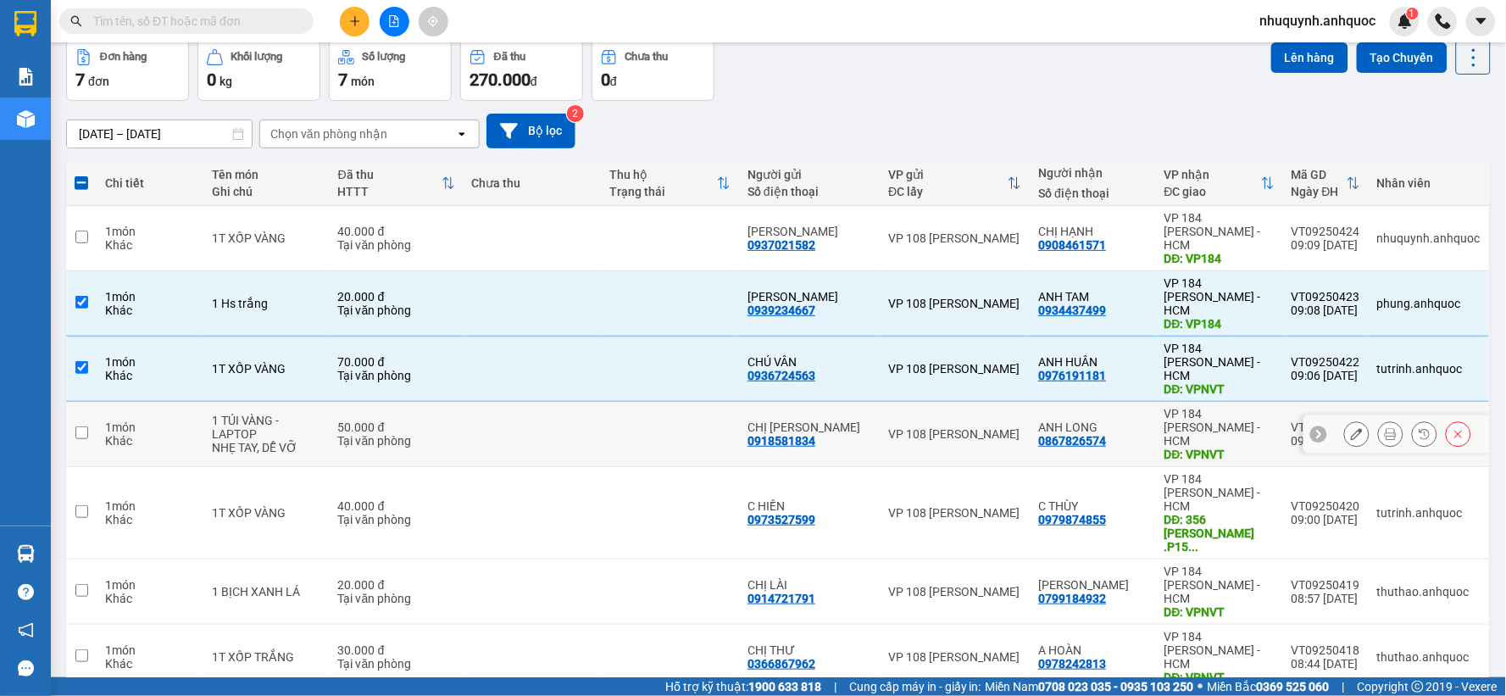
click at [87, 426] on input "checkbox" at bounding box center [81, 432] width 13 height 13
checkbox input "true"
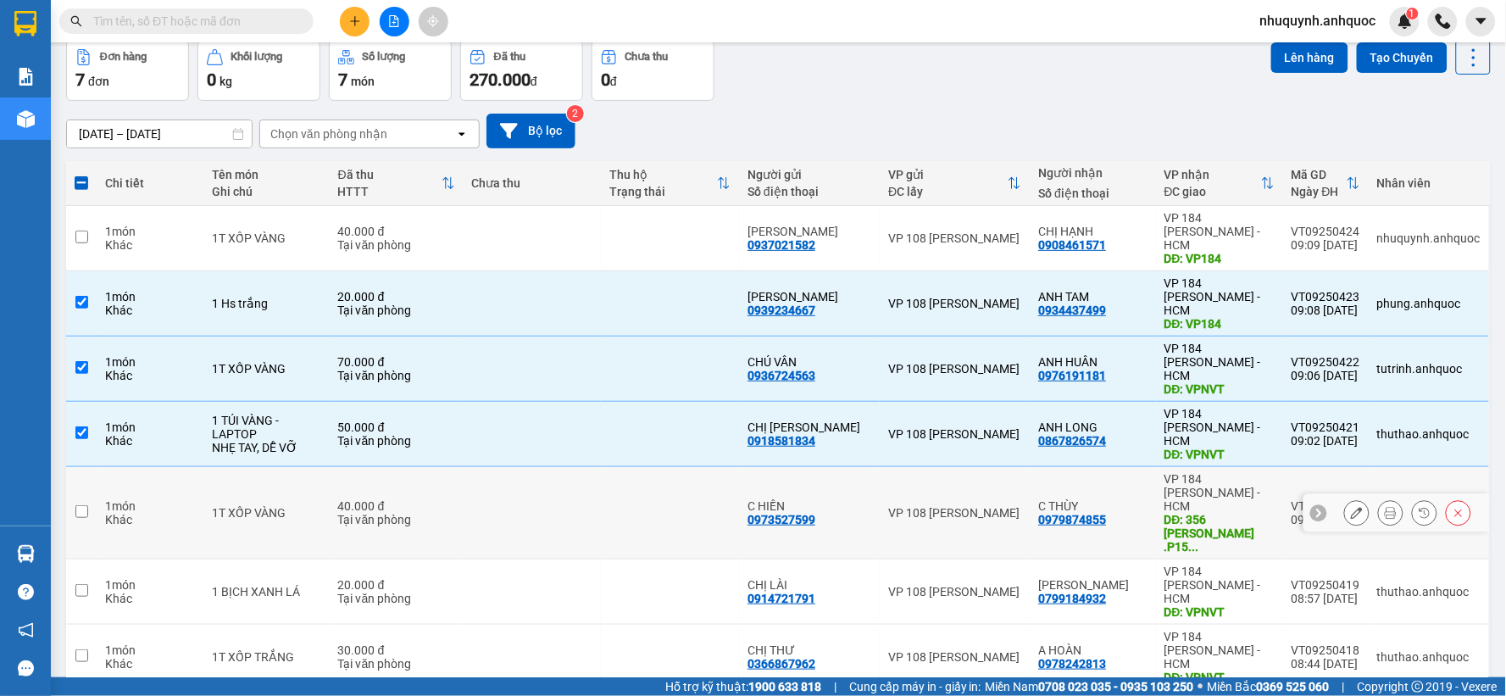
click at [88, 467] on td at bounding box center [81, 513] width 31 height 92
checkbox input "true"
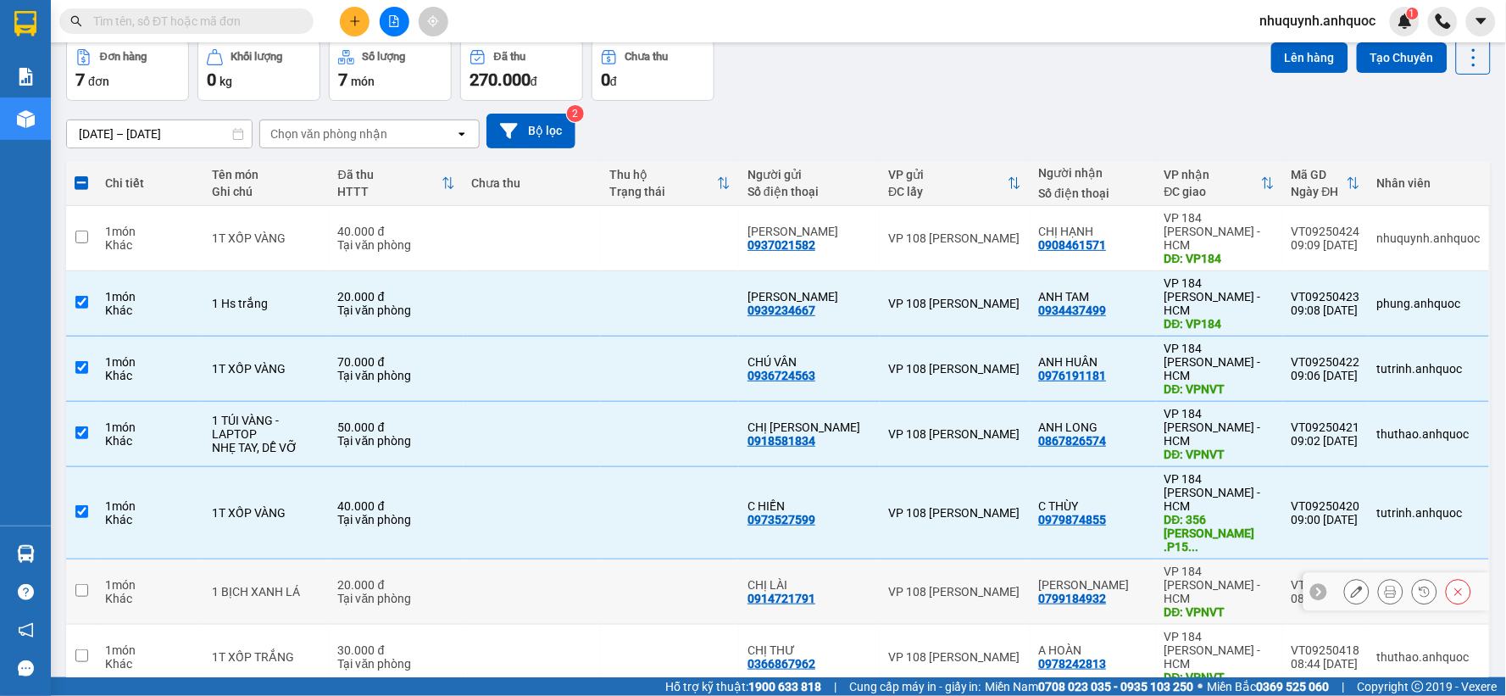
click at [81, 584] on input "checkbox" at bounding box center [81, 590] width 13 height 13
checkbox input "true"
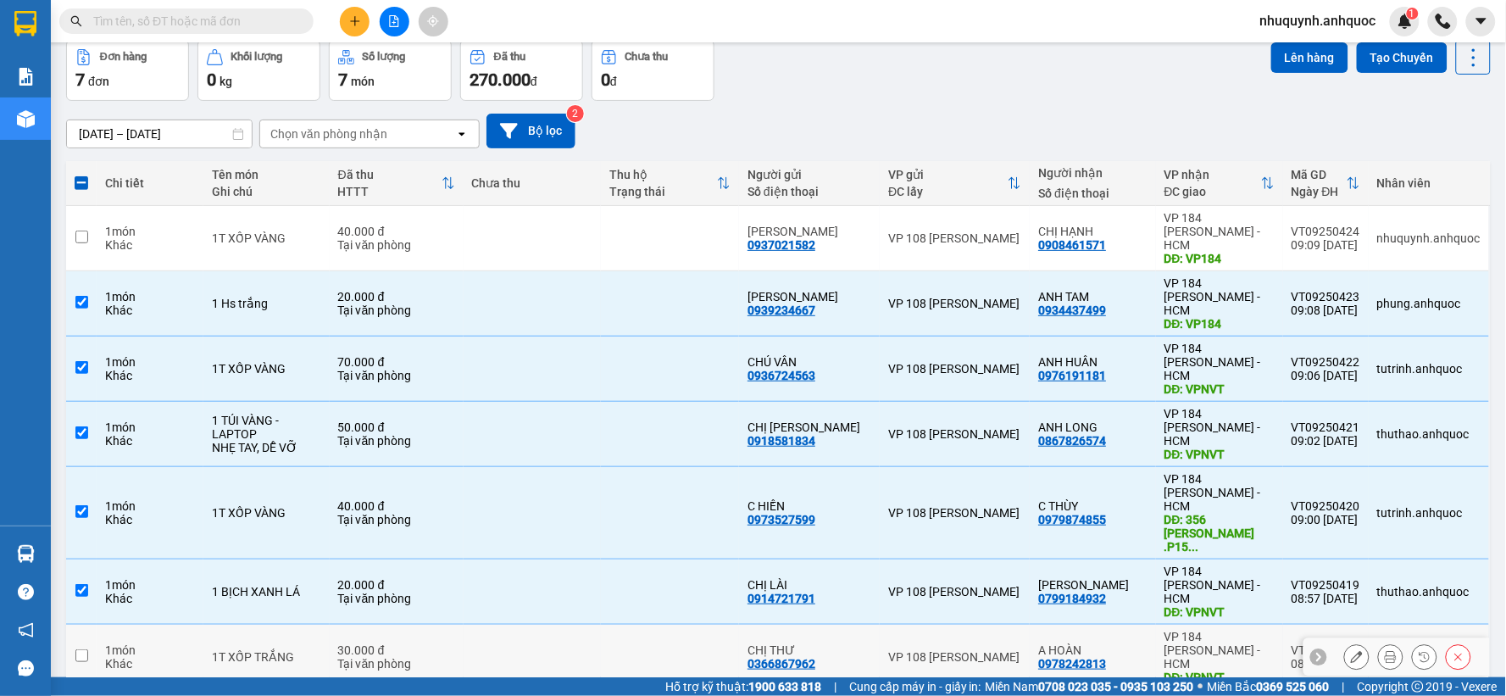
click at [78, 649] on input "checkbox" at bounding box center [81, 655] width 13 height 13
checkbox input "true"
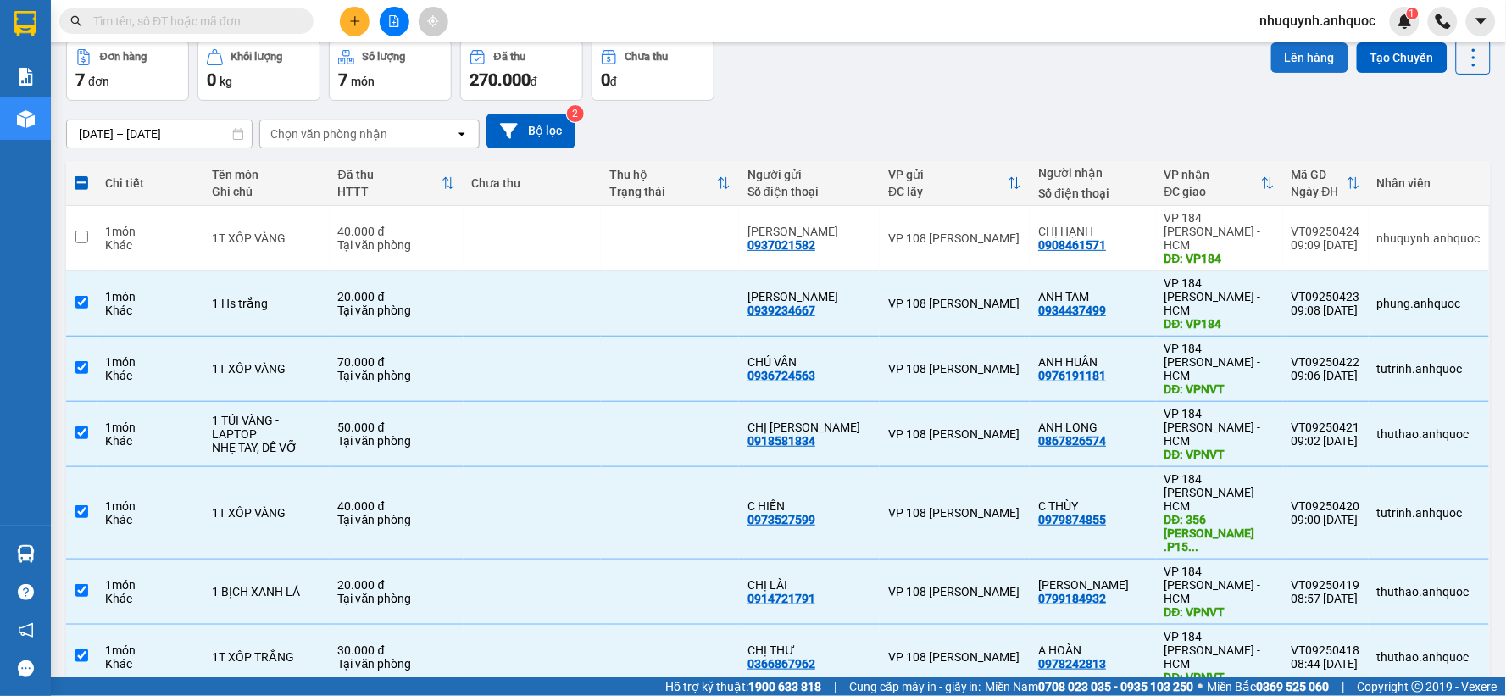
click at [1316, 63] on button "Lên hàng" at bounding box center [1310, 57] width 77 height 31
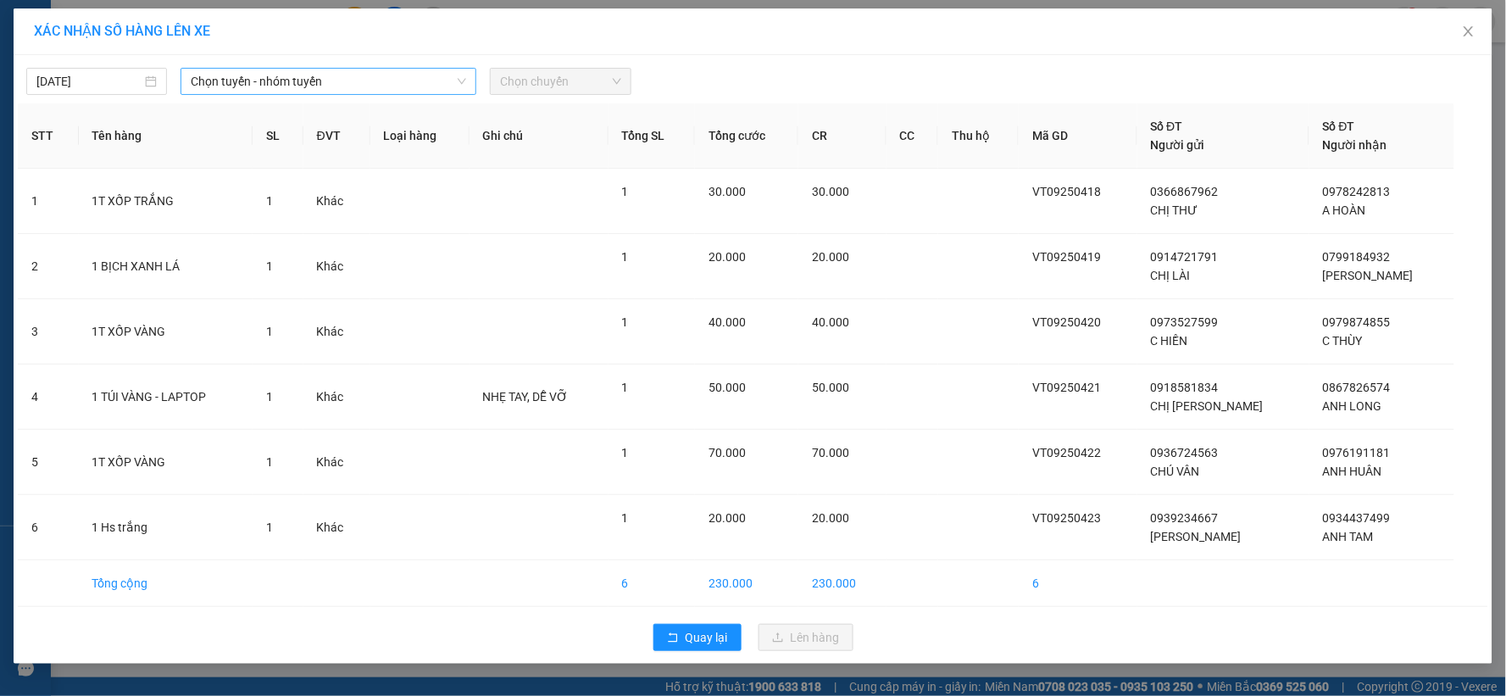
click at [465, 70] on span "Chọn tuyến - nhóm tuyến" at bounding box center [329, 81] width 276 height 25
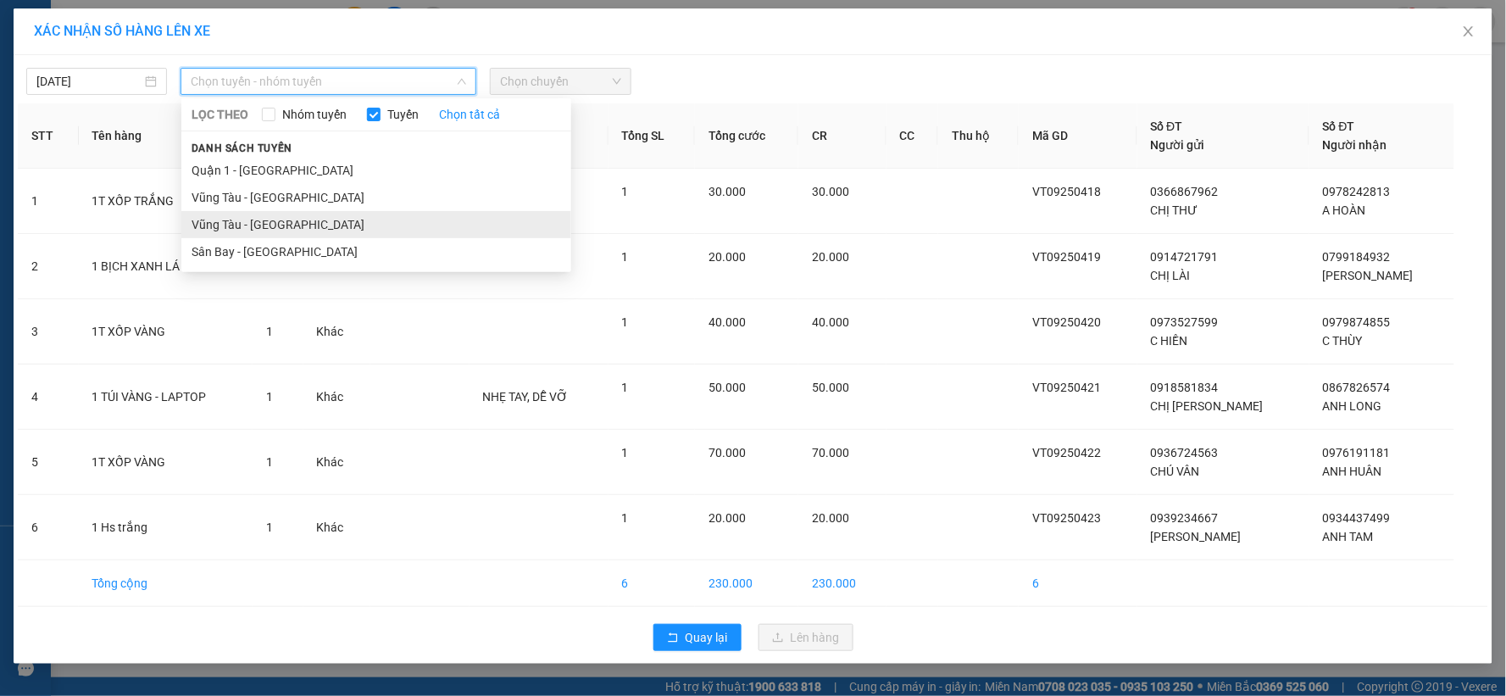
click at [269, 224] on li "Vũng Tàu - [GEOGRAPHIC_DATA]" at bounding box center [376, 224] width 390 height 27
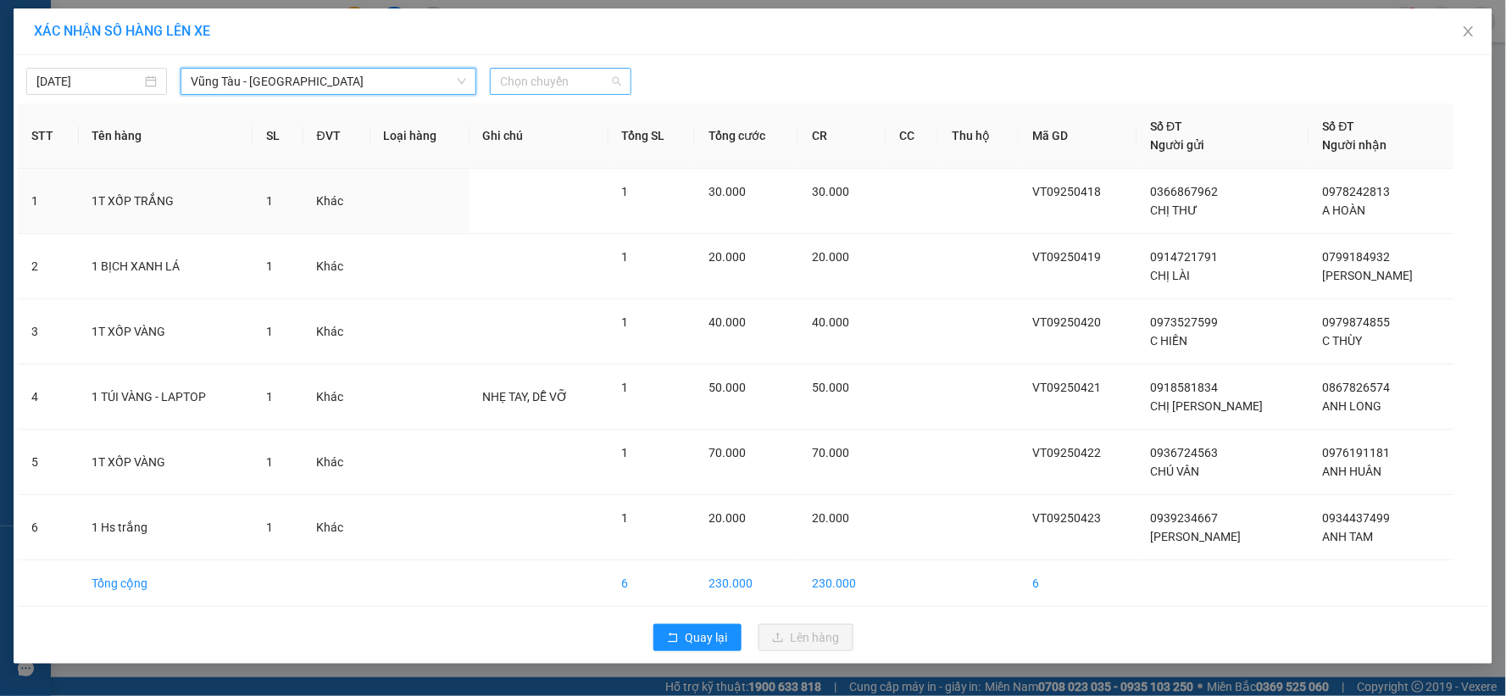
click at [580, 73] on span "Chọn chuyến" at bounding box center [560, 81] width 120 height 25
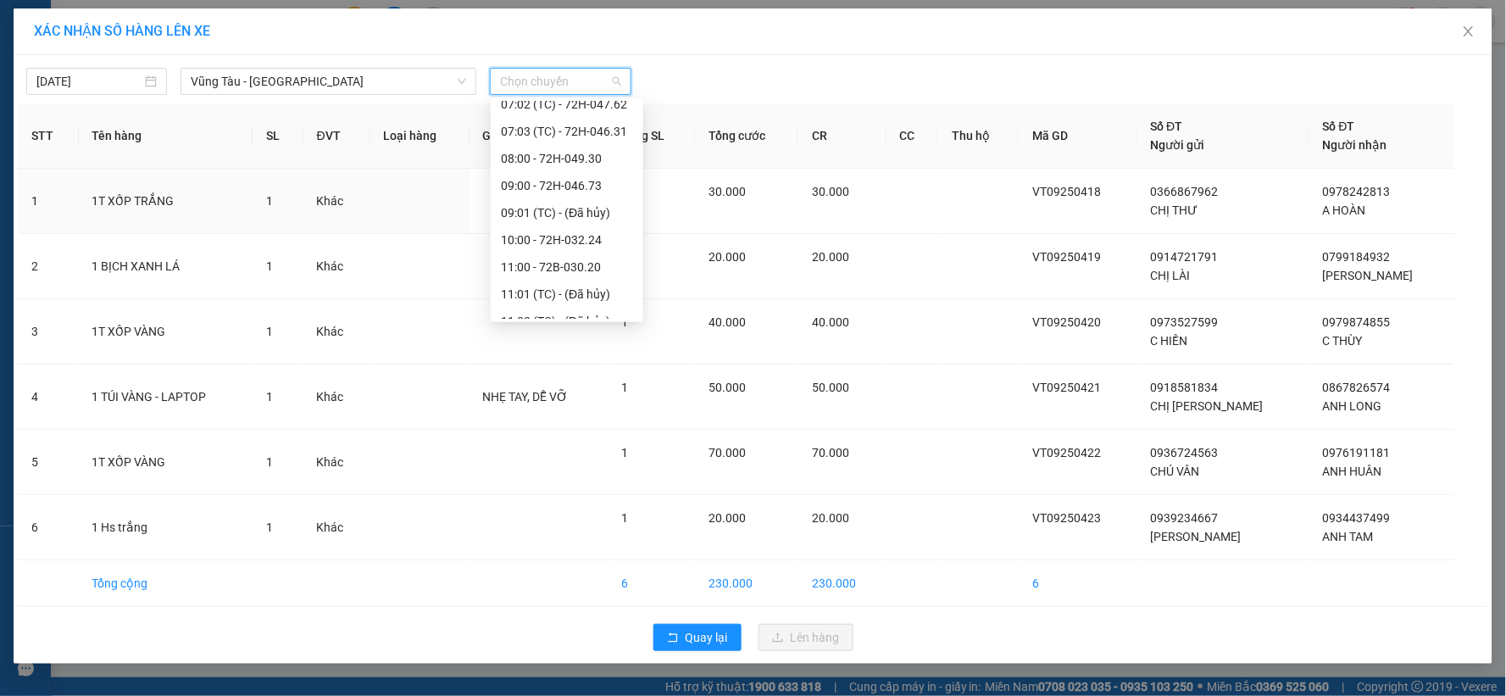
scroll to position [376, 0]
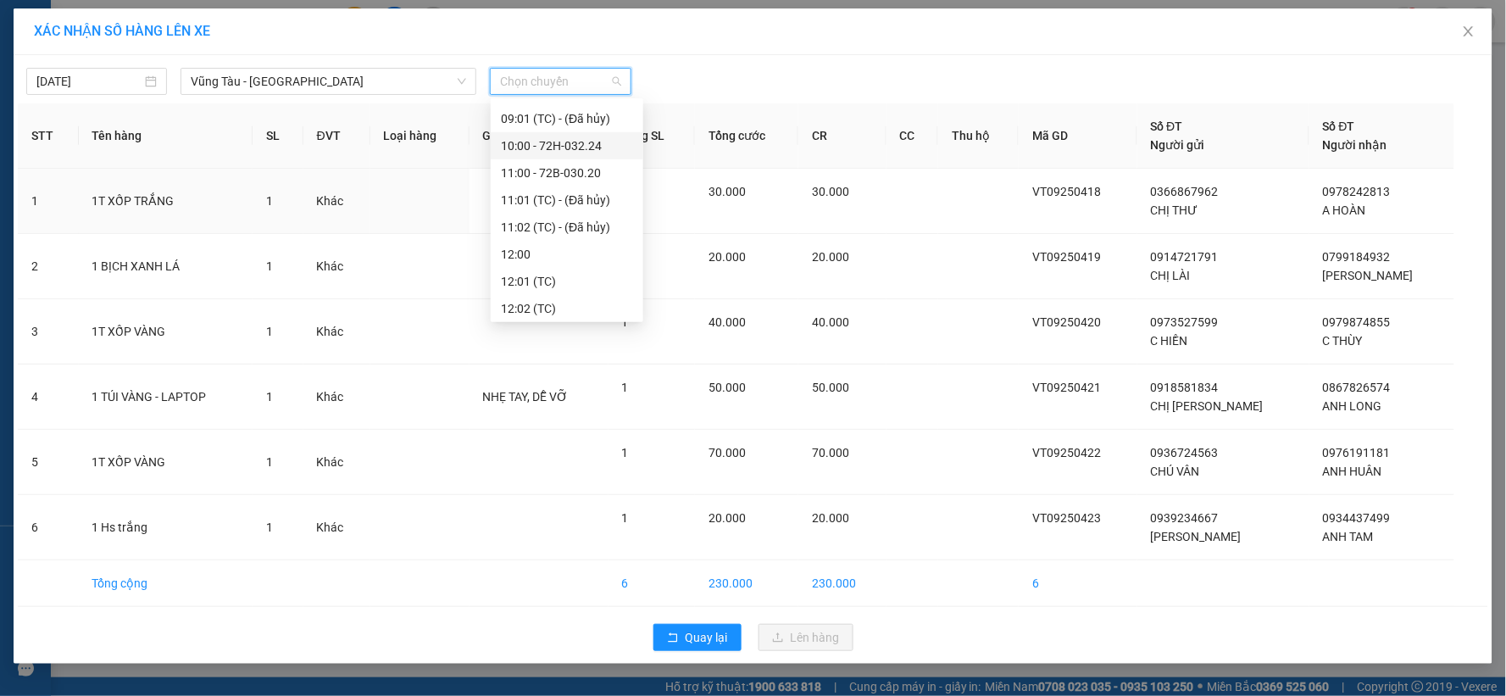
click at [530, 142] on div "10:00 - 72H-032.24" at bounding box center [567, 145] width 132 height 19
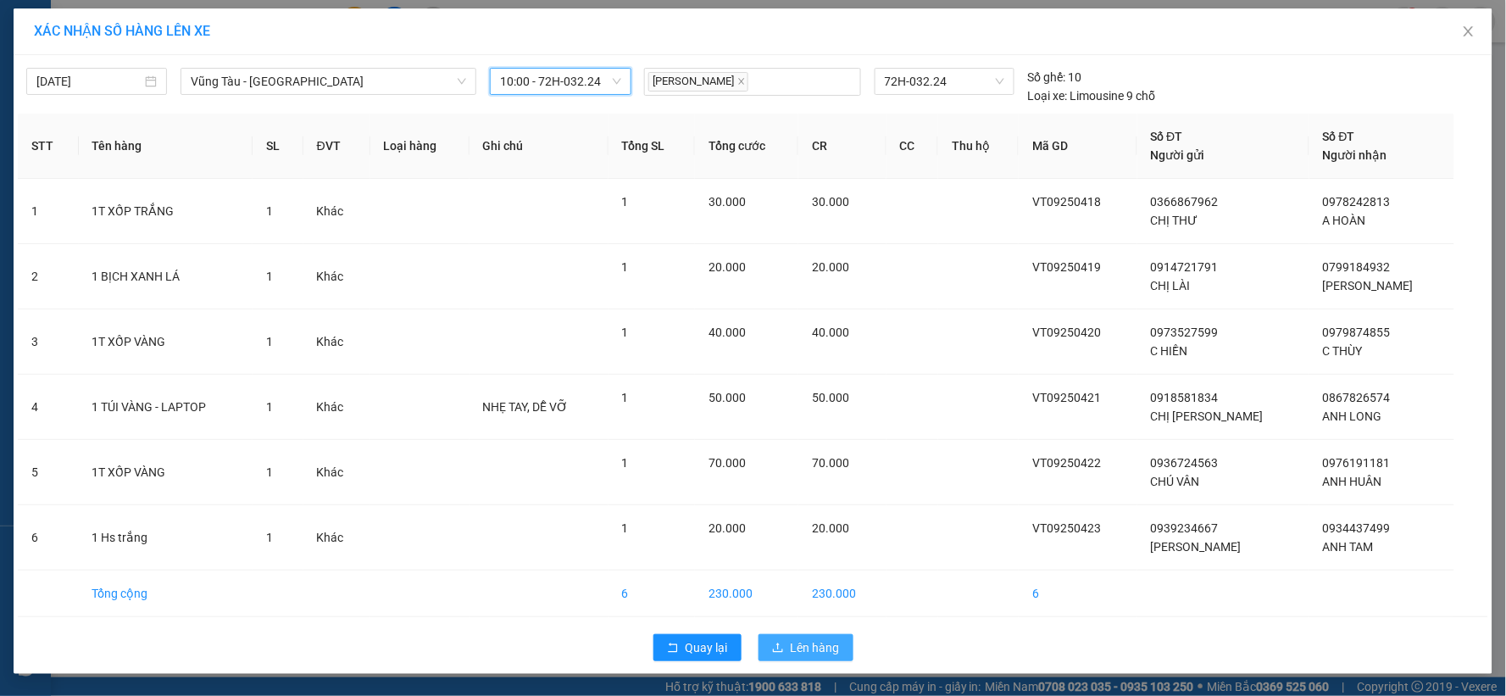
click at [824, 646] on span "Lên hàng" at bounding box center [815, 647] width 49 height 19
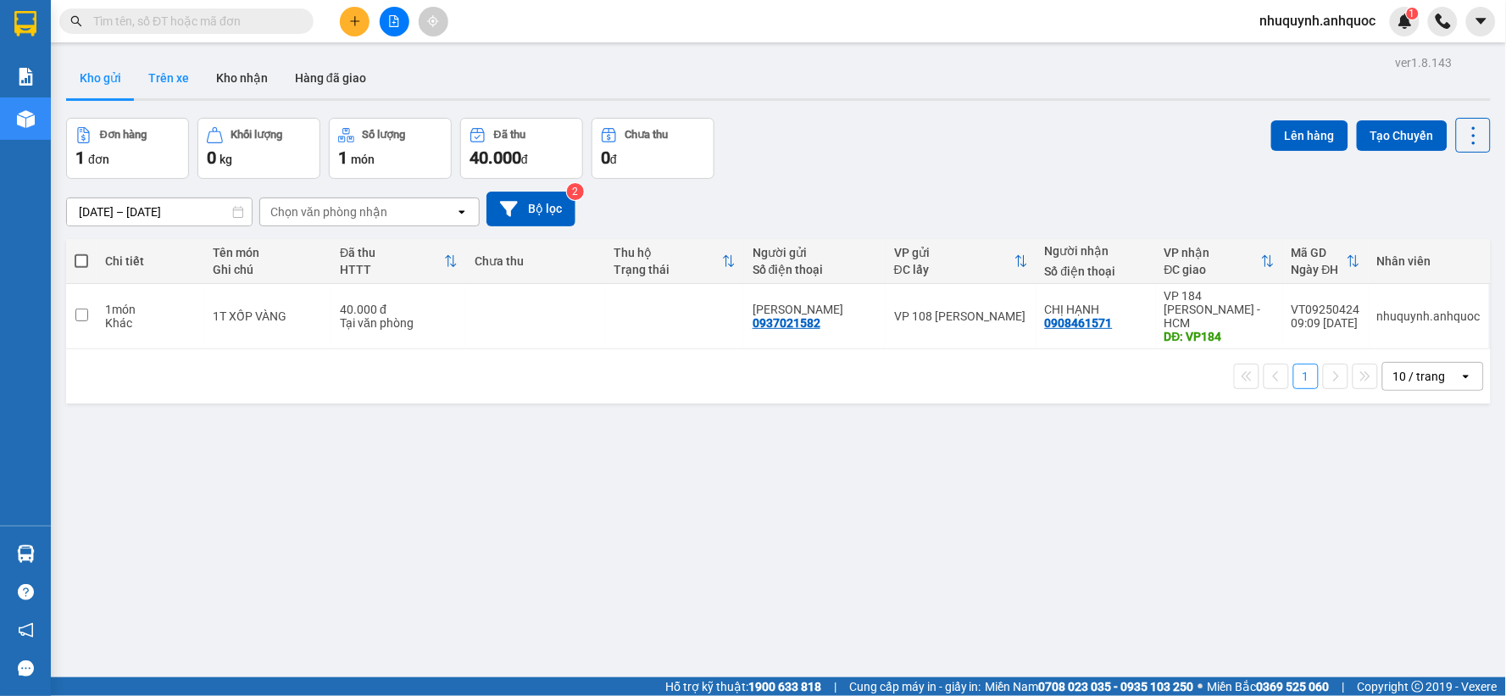
click at [175, 73] on button "Trên xe" at bounding box center [169, 78] width 68 height 41
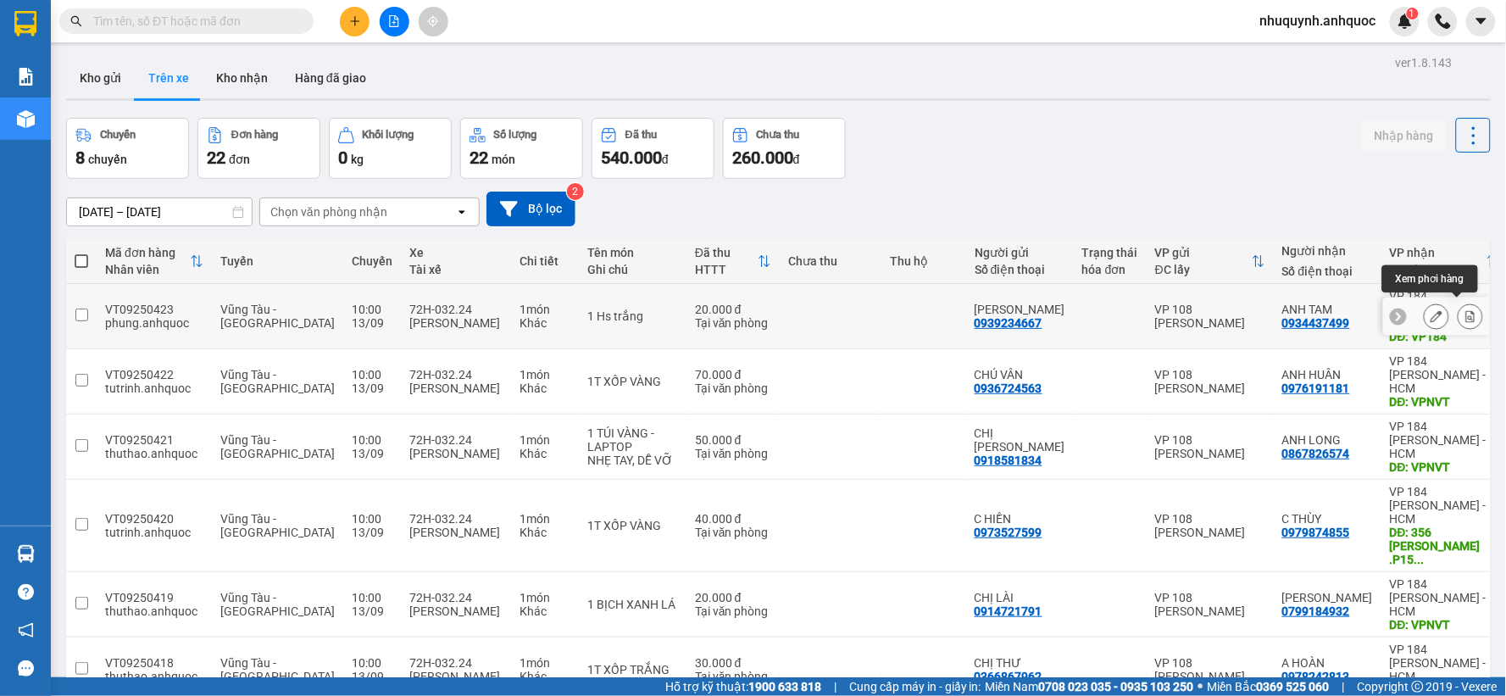
click at [1463, 314] on button at bounding box center [1471, 317] width 24 height 30
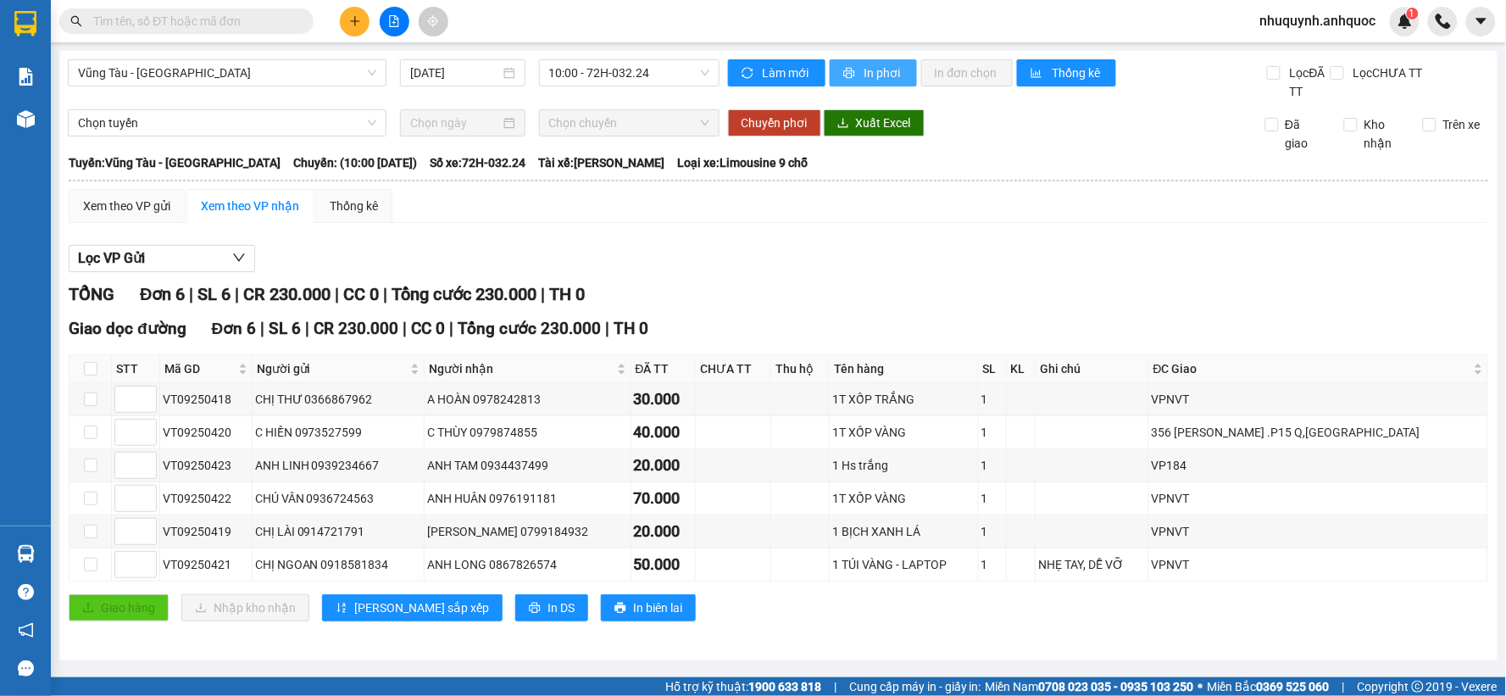
click at [867, 75] on span "In phơi" at bounding box center [884, 73] width 39 height 19
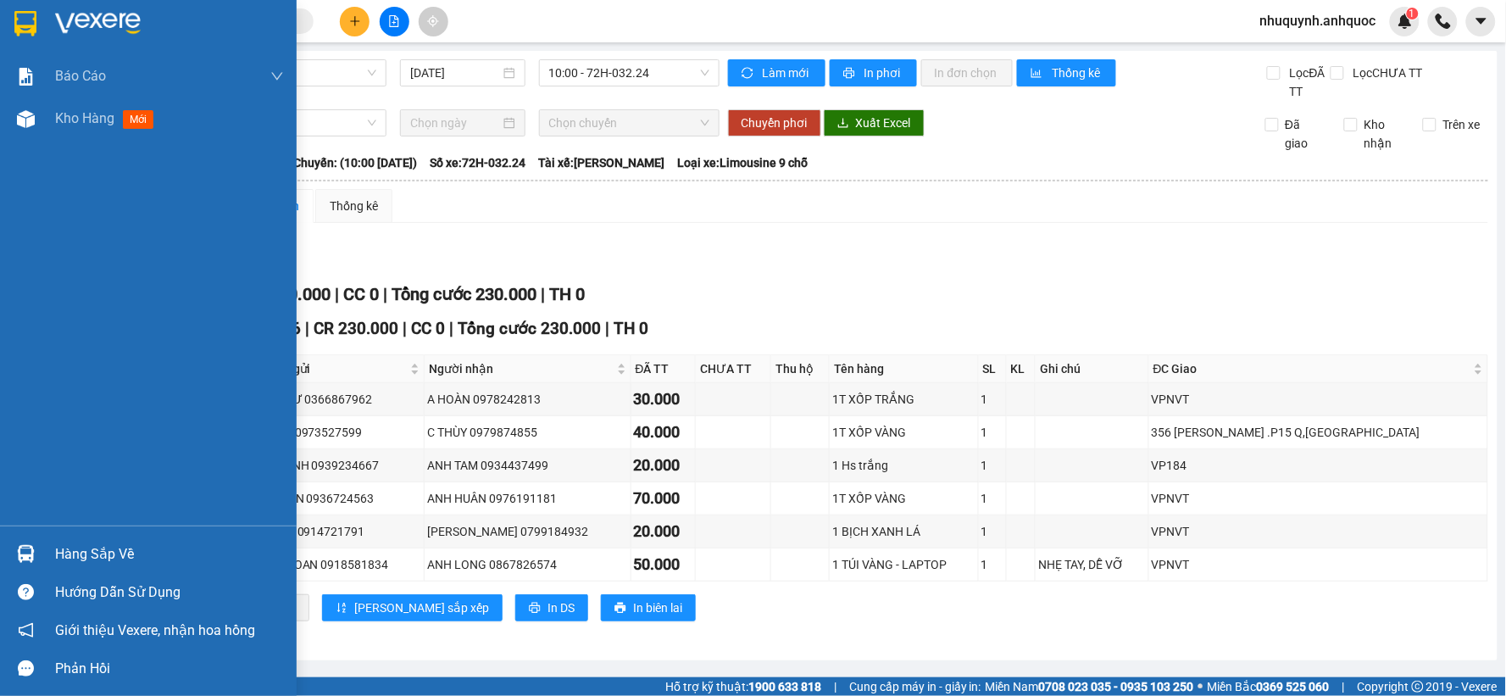
click at [60, 13] on img at bounding box center [98, 23] width 86 height 25
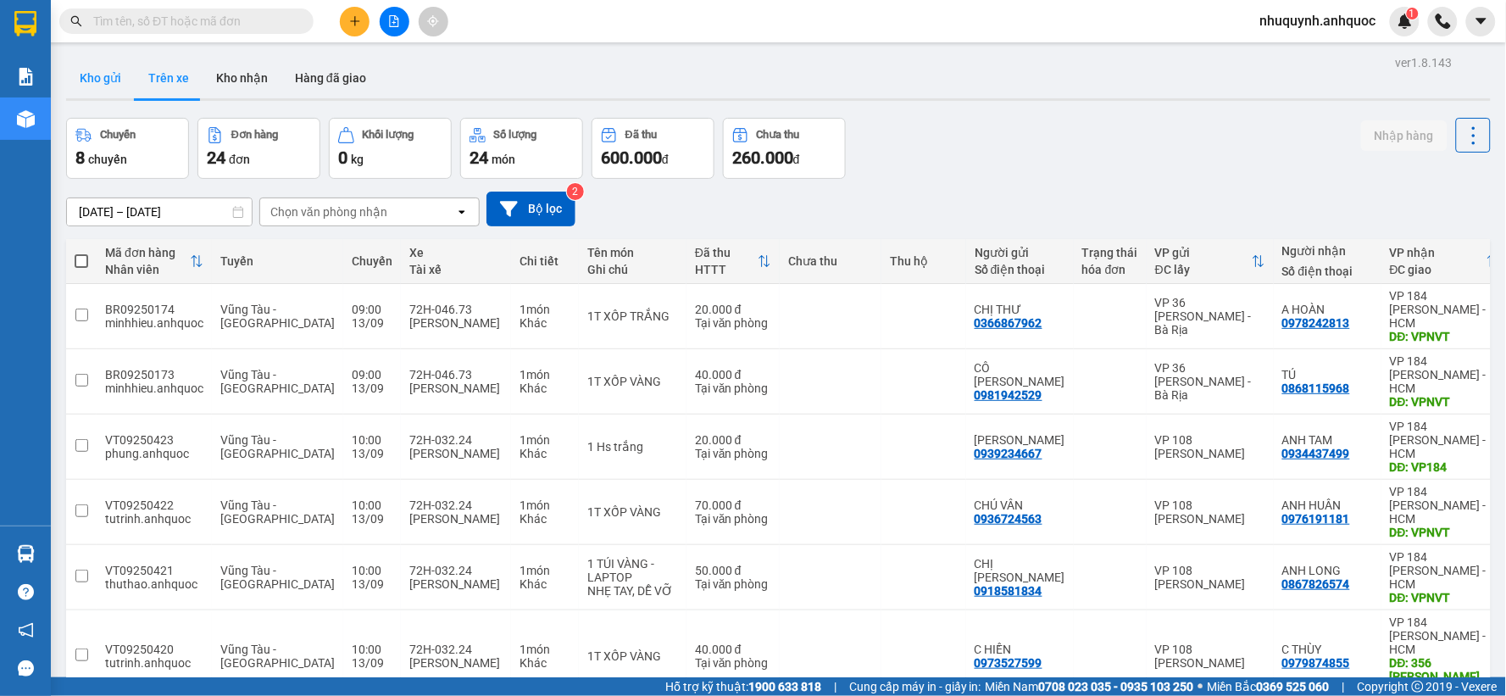
click at [107, 81] on button "Kho gửi" at bounding box center [100, 78] width 69 height 41
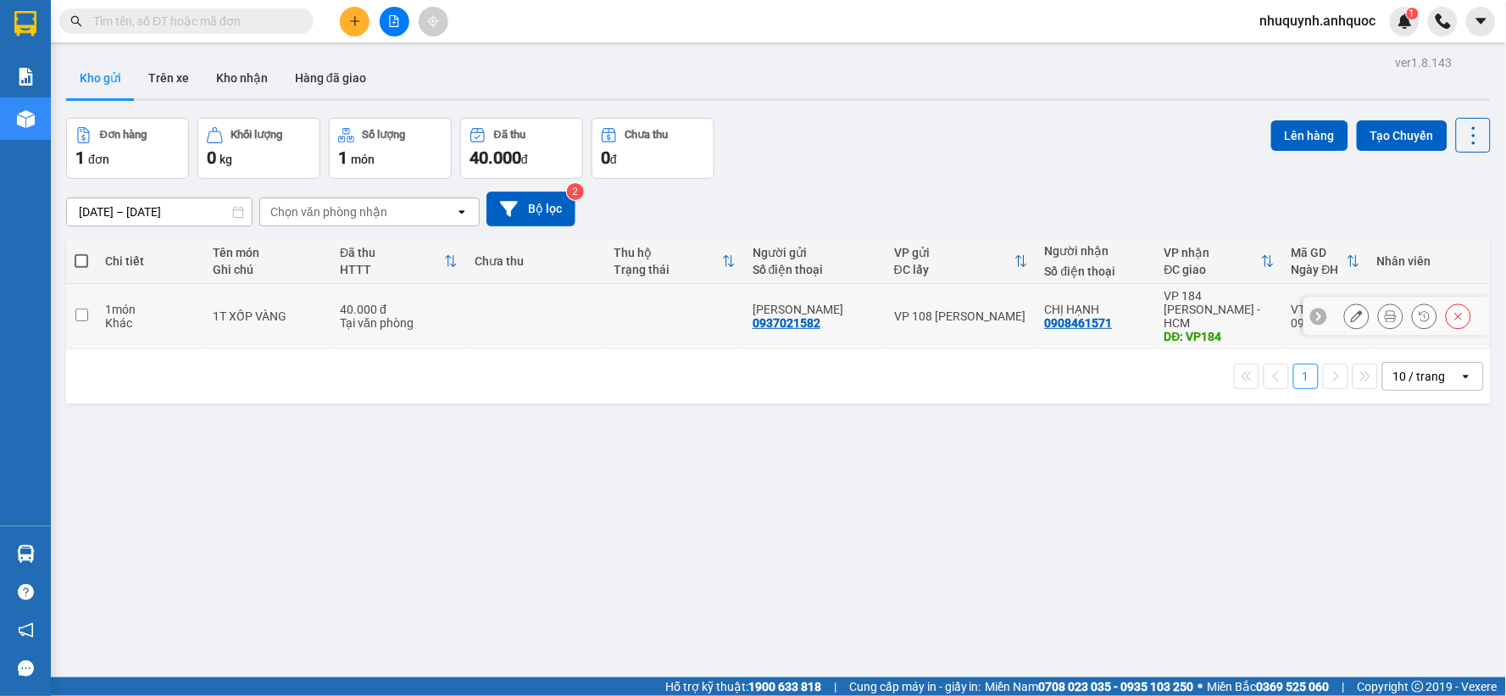
click at [648, 315] on td at bounding box center [674, 316] width 139 height 65
checkbox input "true"
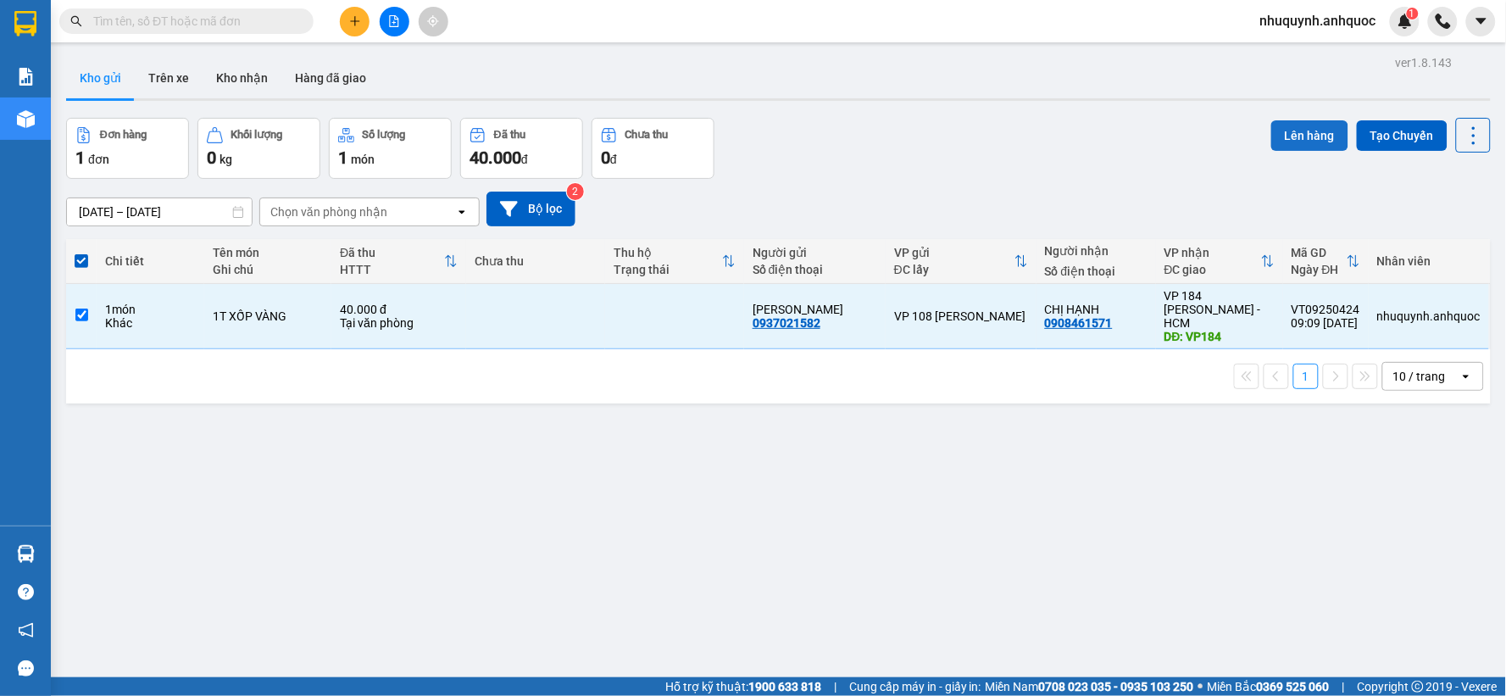
click at [1290, 141] on button "Lên hàng" at bounding box center [1310, 135] width 77 height 31
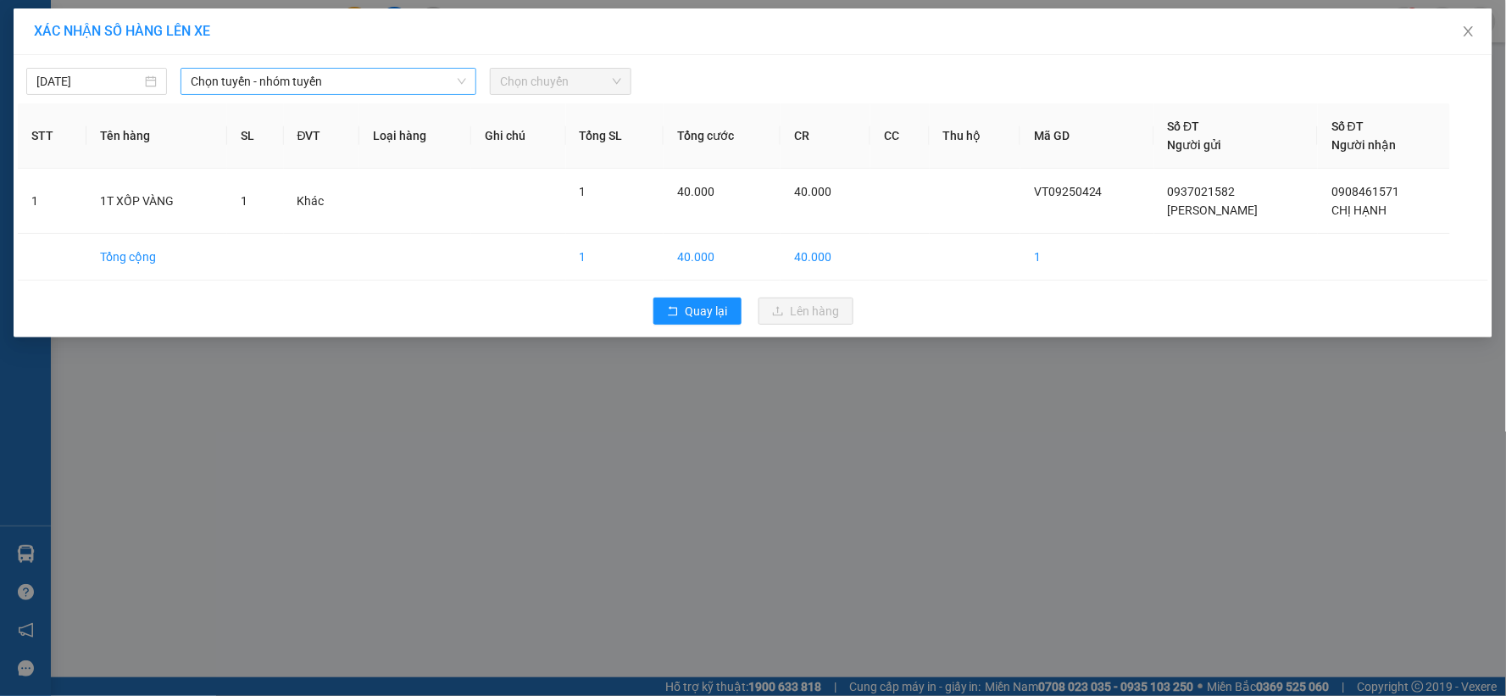
click at [333, 86] on span "Chọn tuyến - nhóm tuyến" at bounding box center [329, 81] width 276 height 25
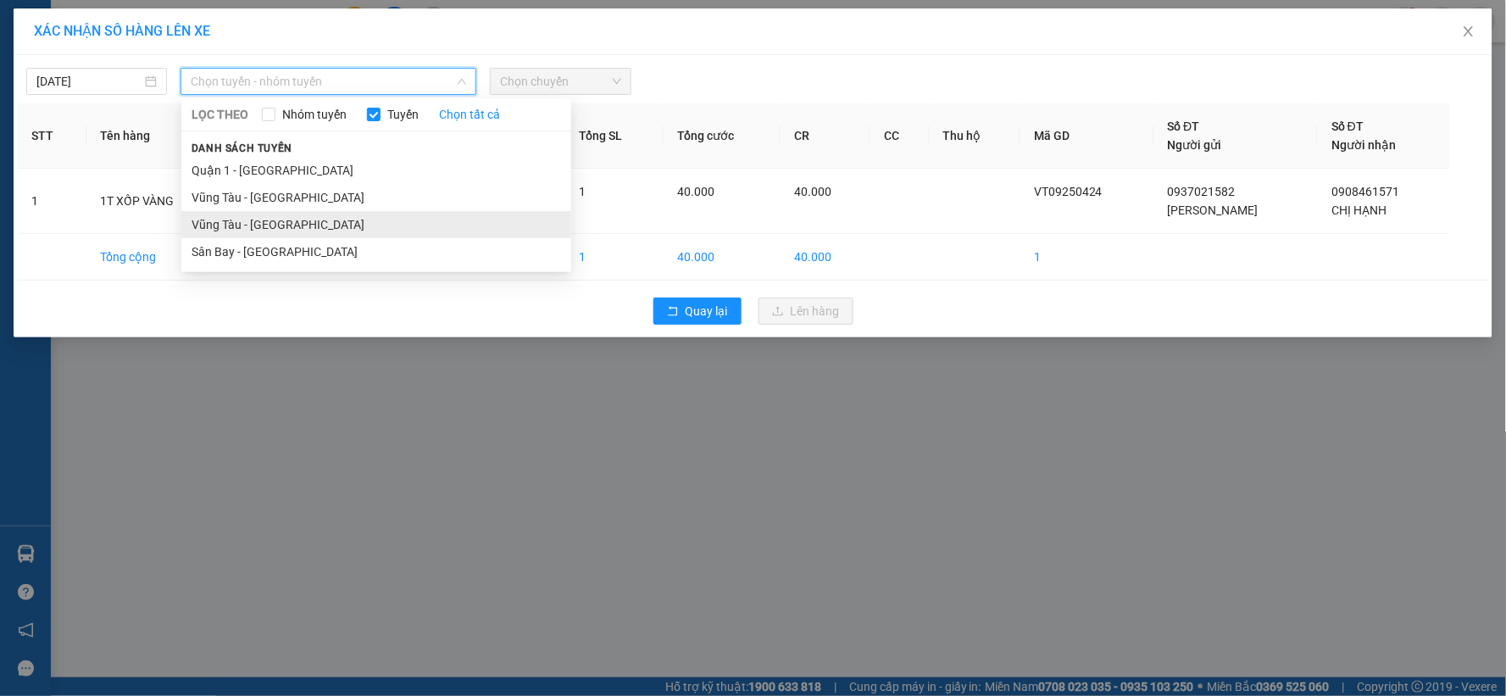
click at [298, 226] on li "Vũng Tàu - [GEOGRAPHIC_DATA]" at bounding box center [376, 224] width 390 height 27
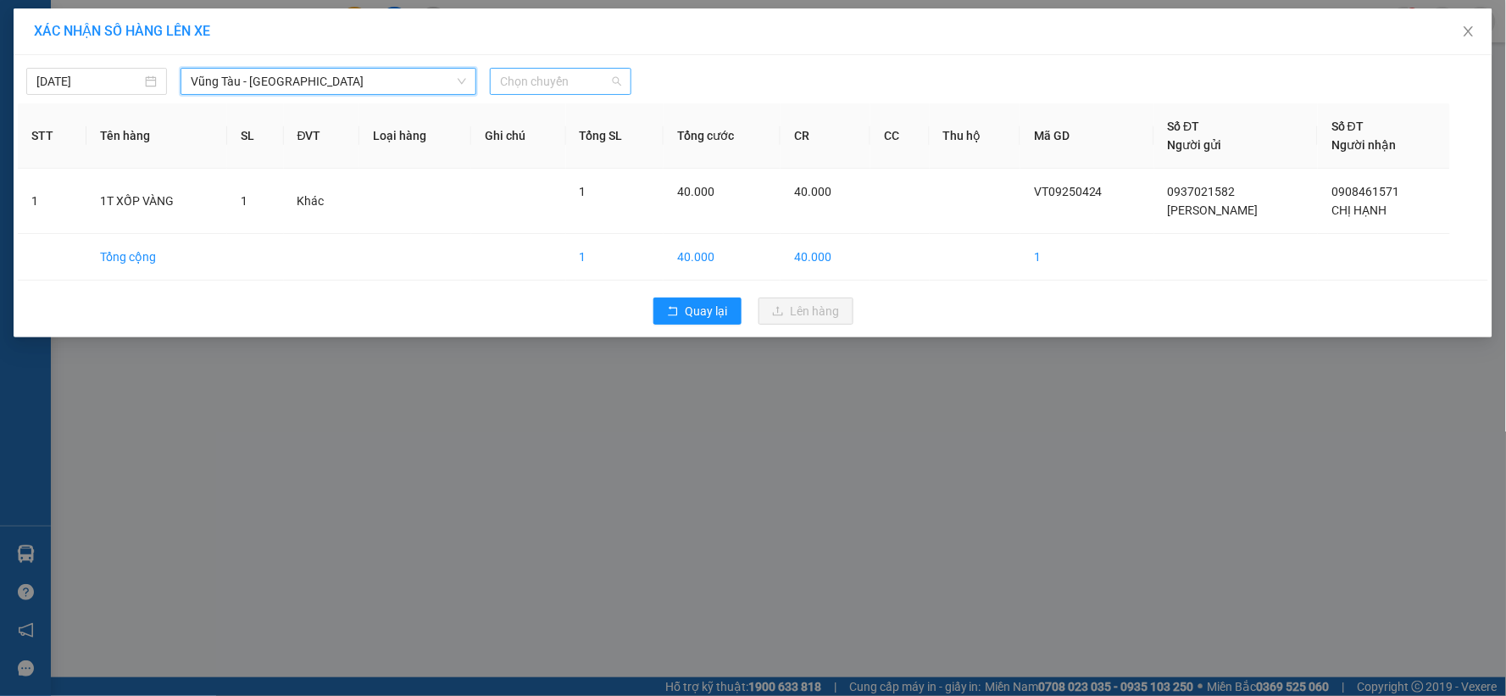
click at [559, 87] on span "Chọn chuyến" at bounding box center [560, 81] width 120 height 25
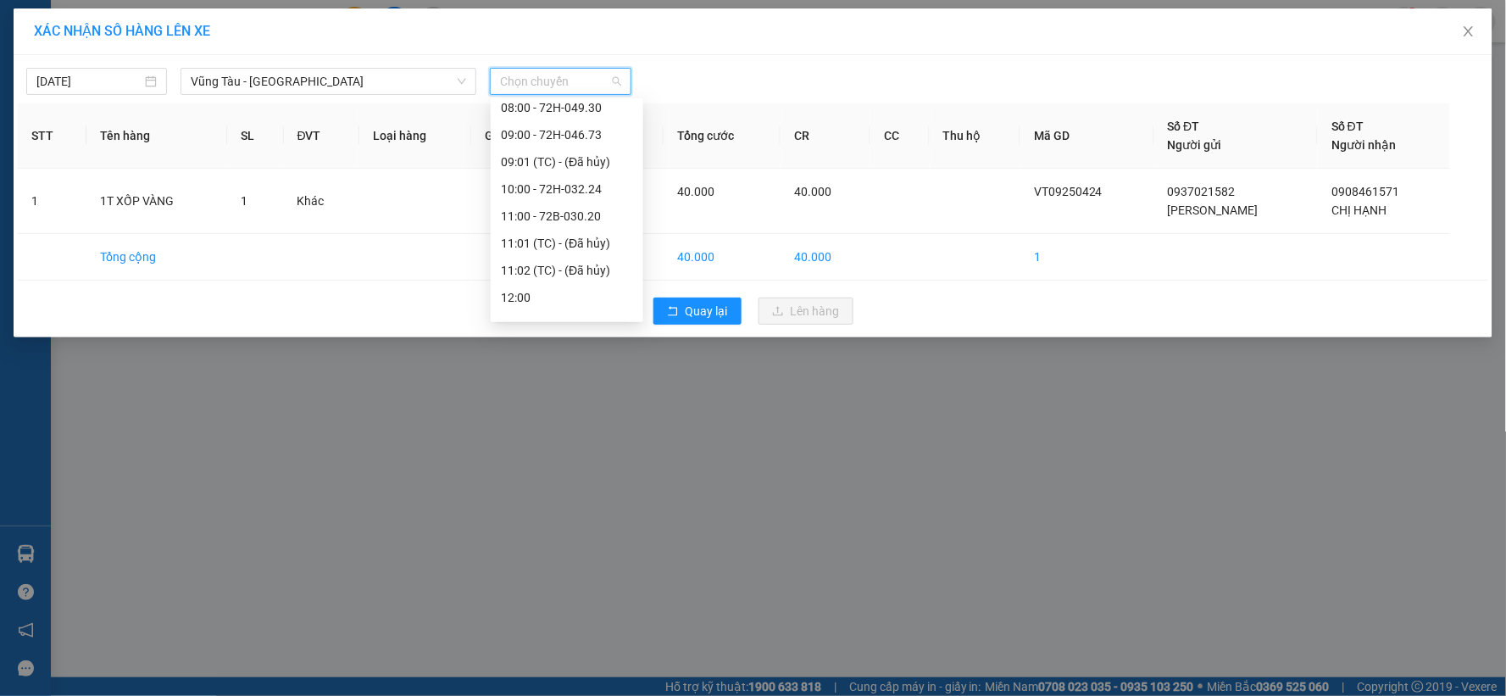
scroll to position [376, 0]
click at [572, 140] on div "10:00 - 72H-032.24" at bounding box center [567, 145] width 132 height 19
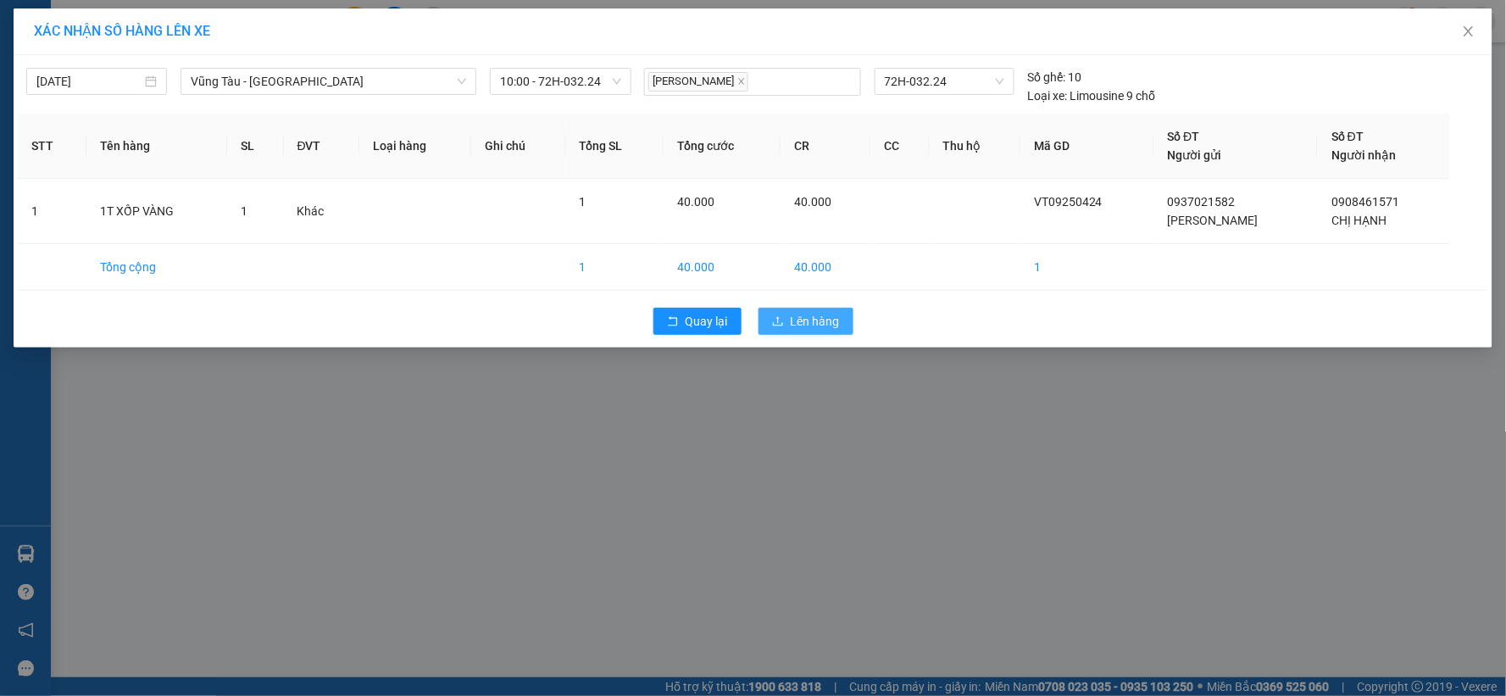
click at [829, 320] on span "Lên hàng" at bounding box center [815, 321] width 49 height 19
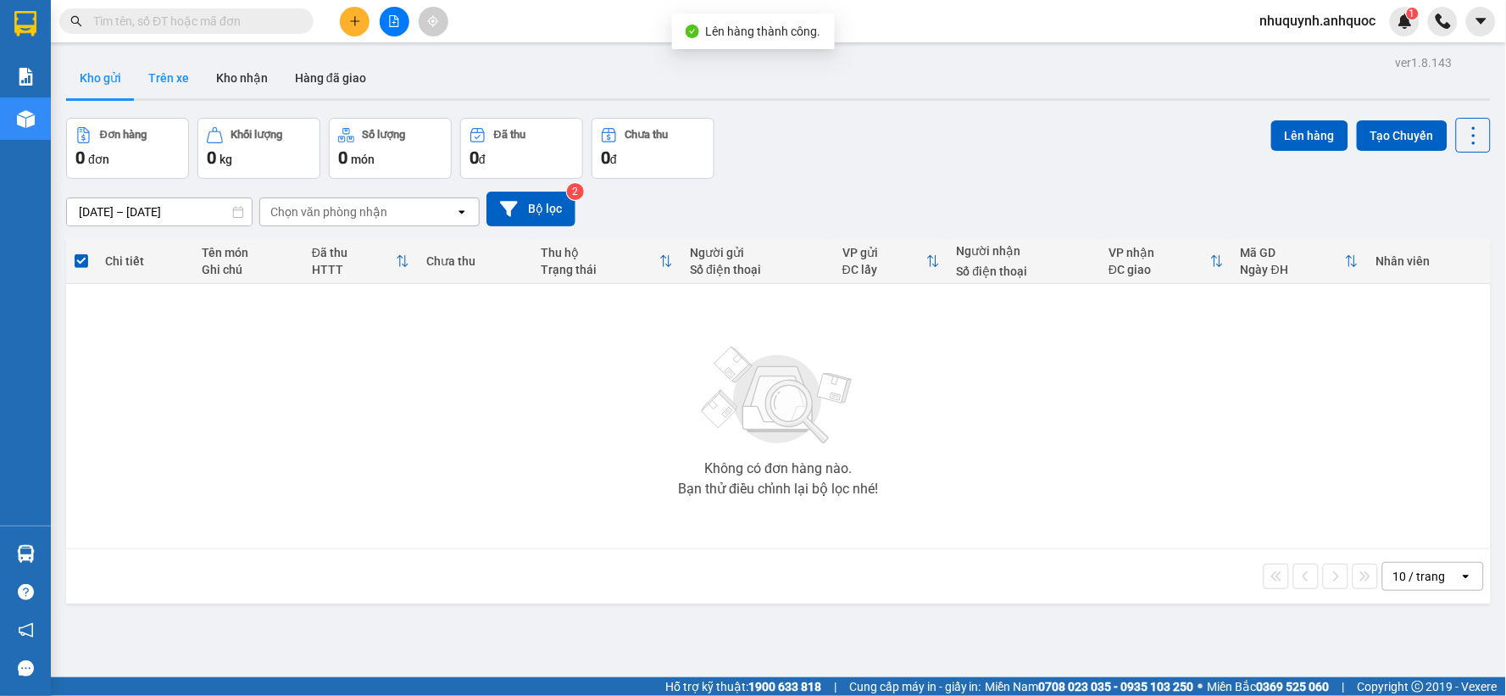
click at [171, 78] on button "Trên xe" at bounding box center [169, 78] width 68 height 41
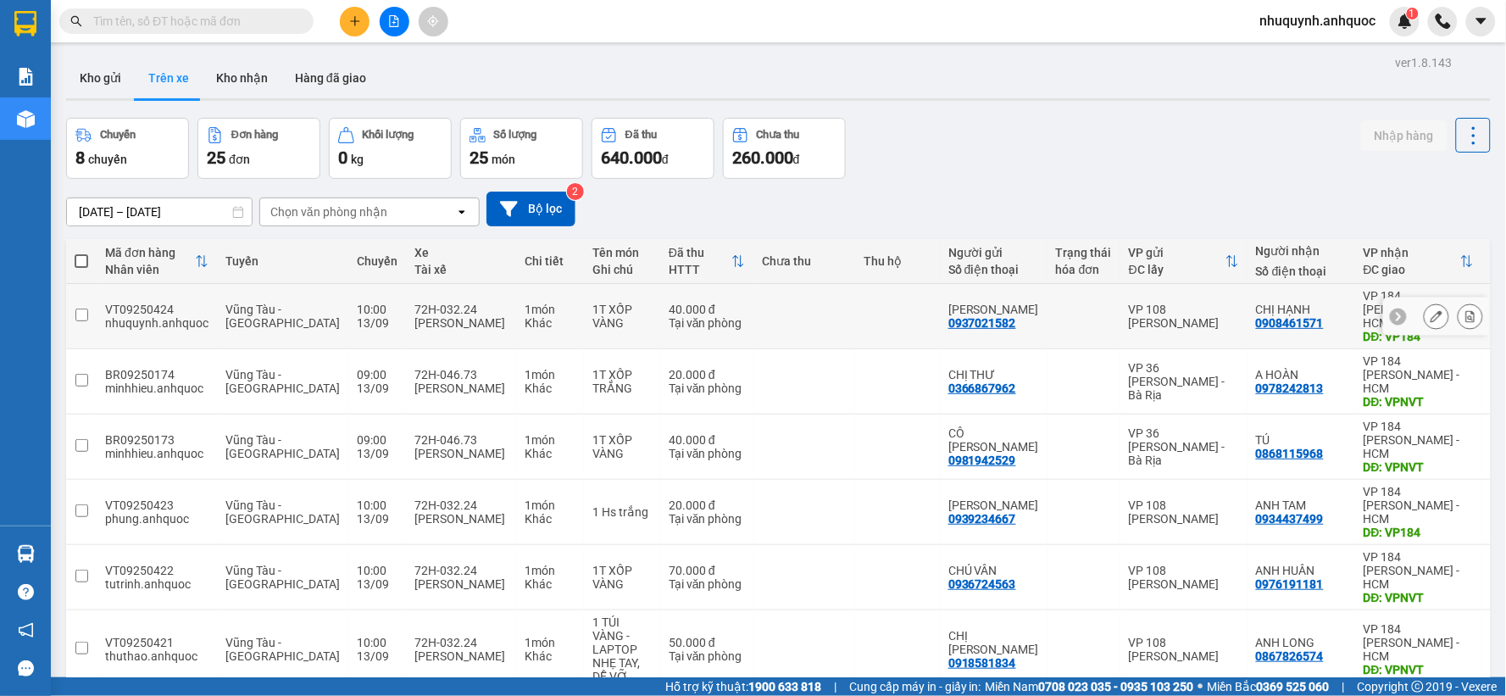
click at [1467, 310] on icon at bounding box center [1471, 316] width 9 height 12
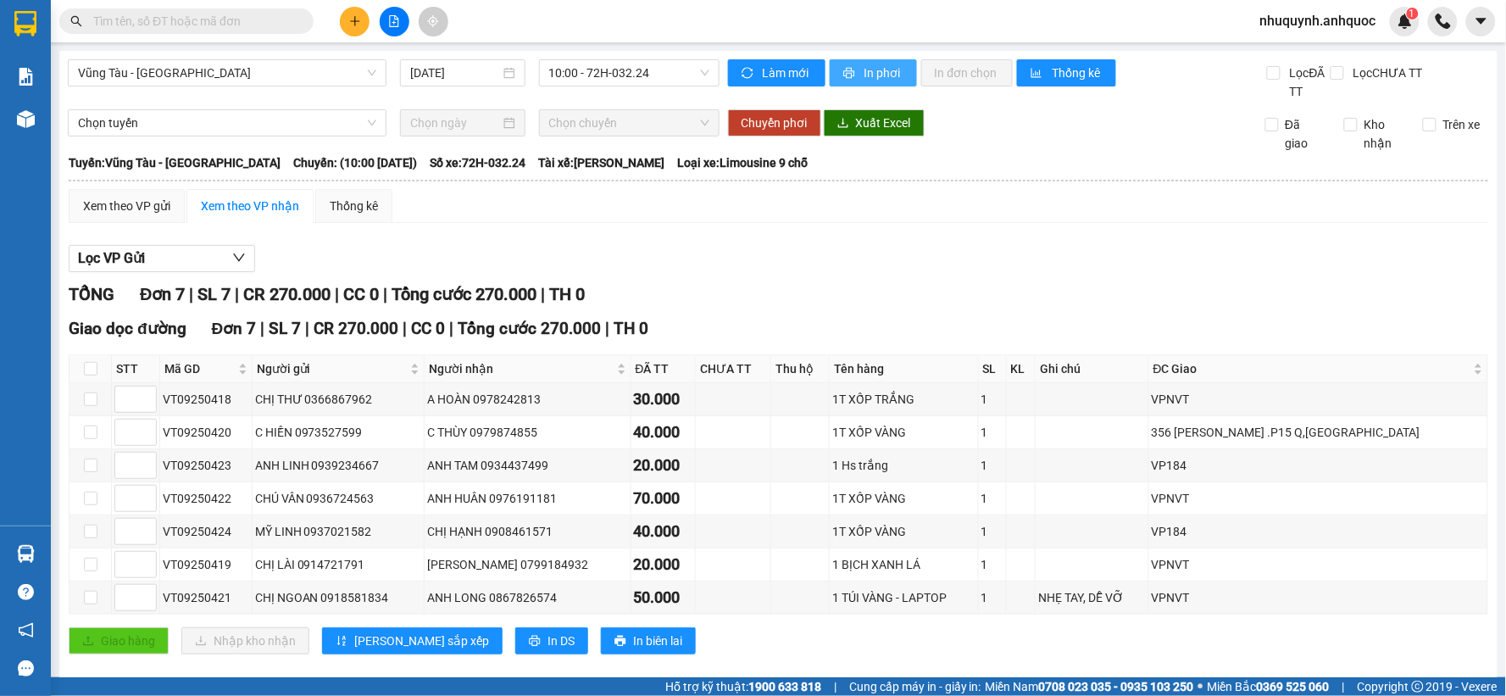
click at [867, 74] on span "In phơi" at bounding box center [884, 73] width 39 height 19
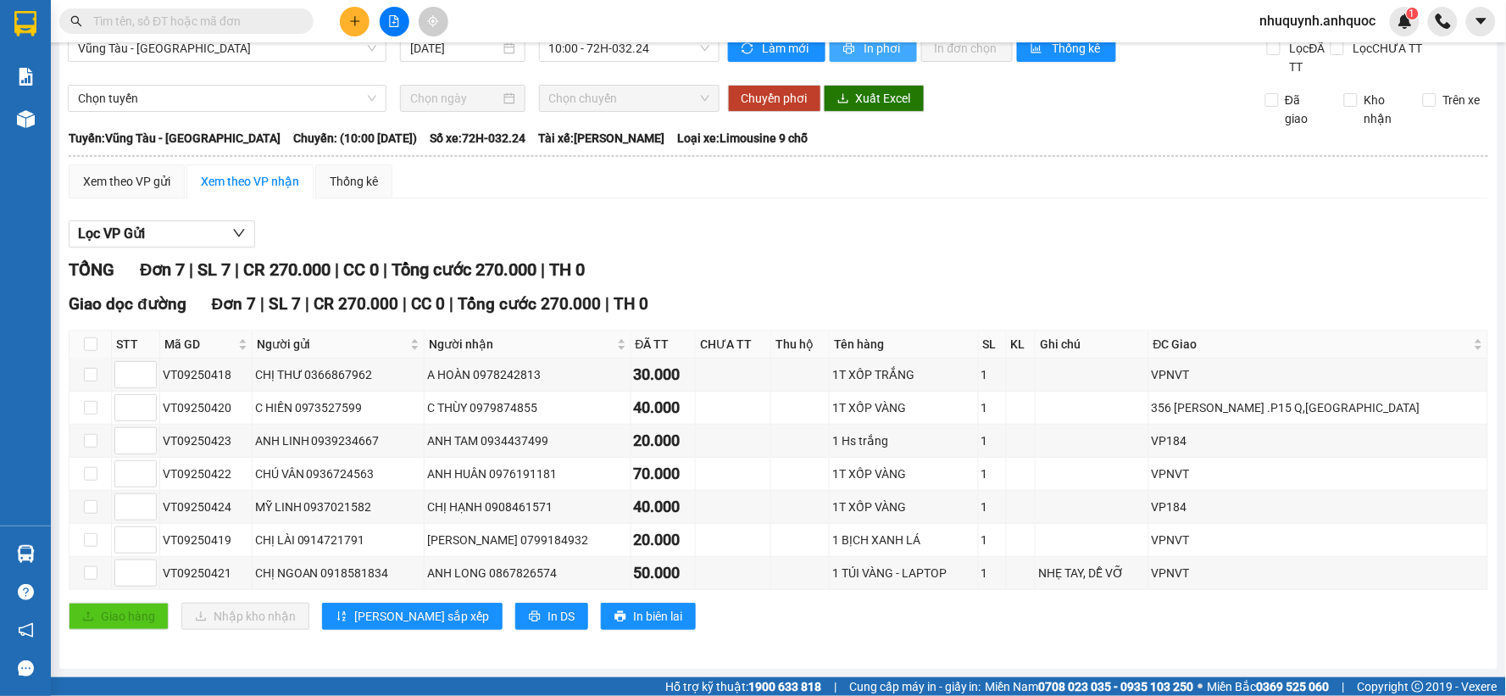
click at [865, 48] on span "In phơi" at bounding box center [884, 48] width 39 height 19
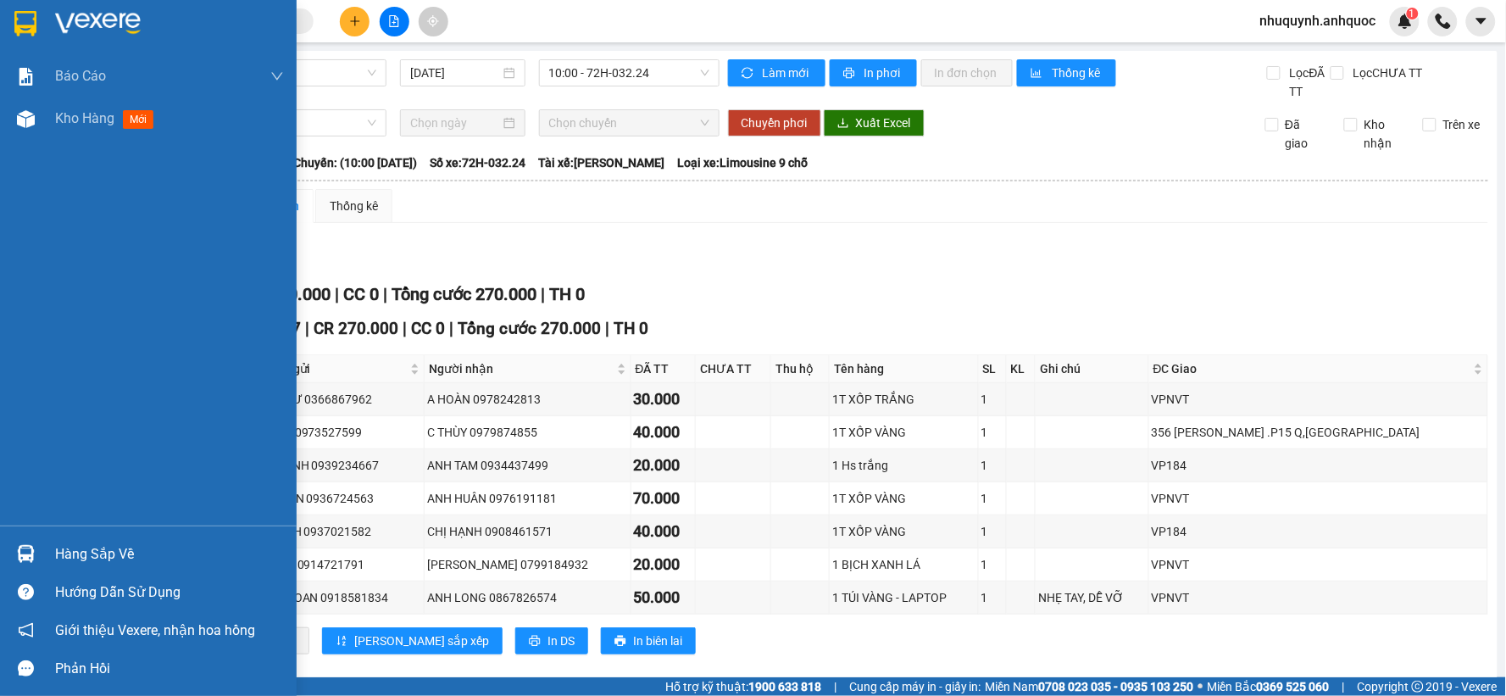
drag, startPoint x: 83, startPoint y: 13, endPoint x: 287, endPoint y: 24, distance: 203.7
click at [85, 14] on img at bounding box center [98, 23] width 86 height 25
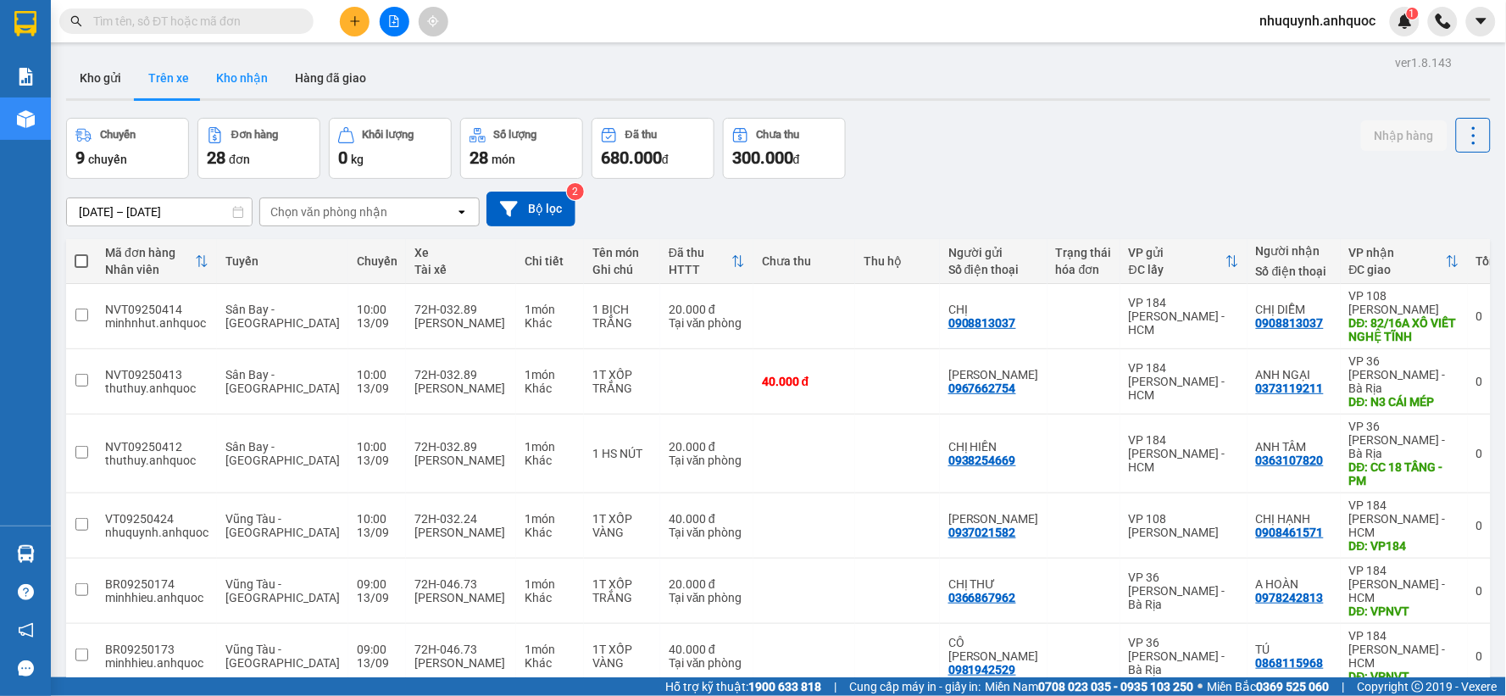
click at [255, 72] on button "Kho nhận" at bounding box center [242, 78] width 79 height 41
type input "[DATE] – [DATE]"
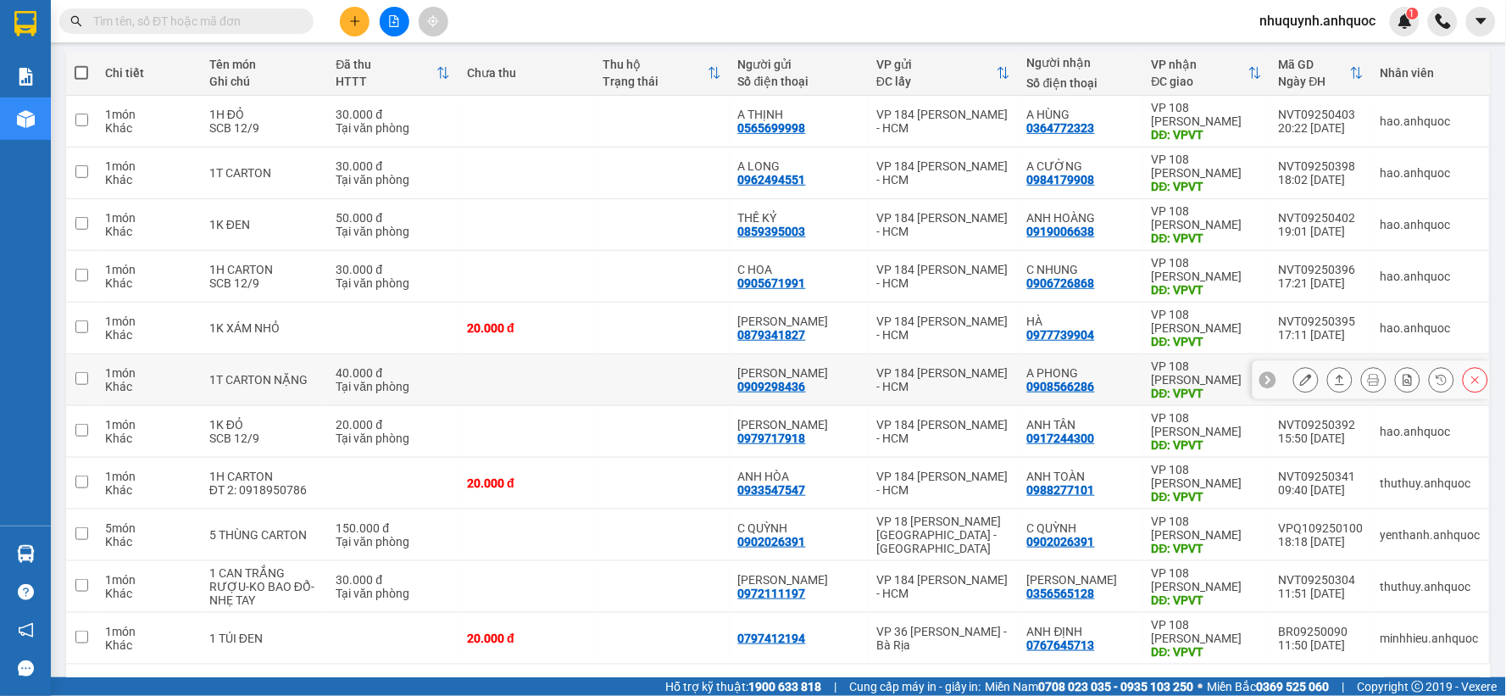
scroll to position [247, 0]
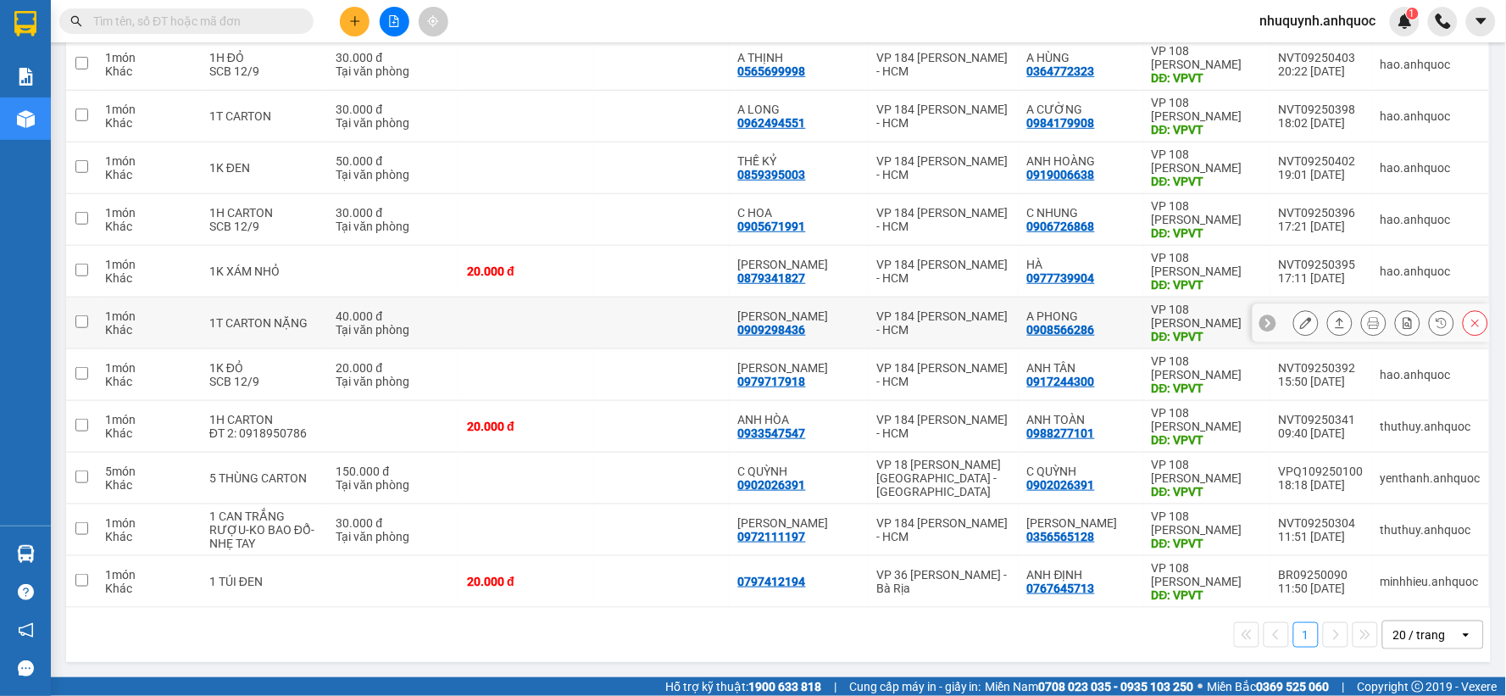
click at [523, 312] on td at bounding box center [527, 324] width 136 height 52
checkbox input "true"
